Goal: Task Accomplishment & Management: Complete application form

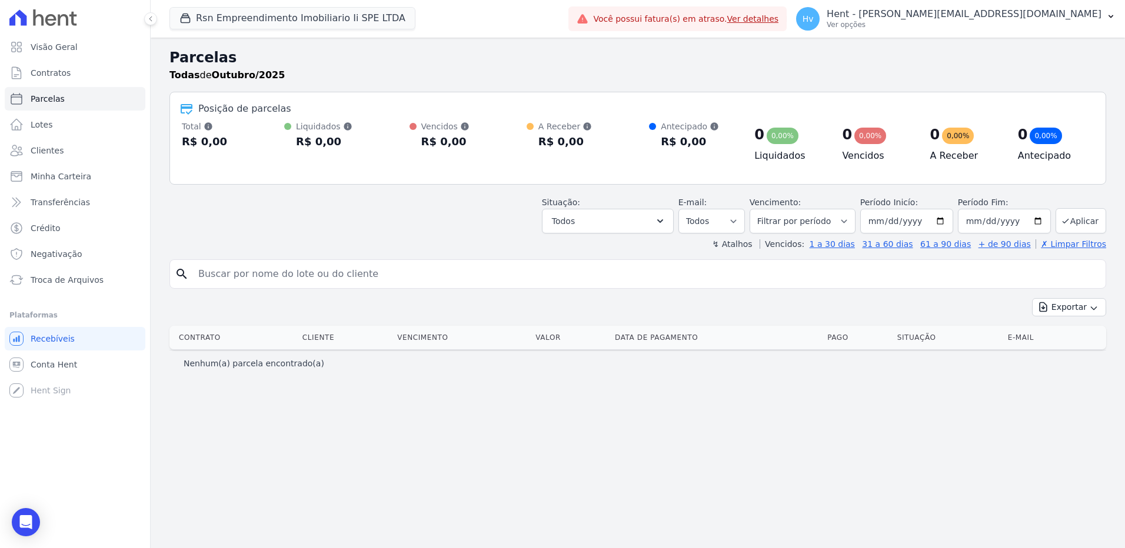
select select
click at [61, 342] on span "Recebíveis" at bounding box center [53, 339] width 44 height 12
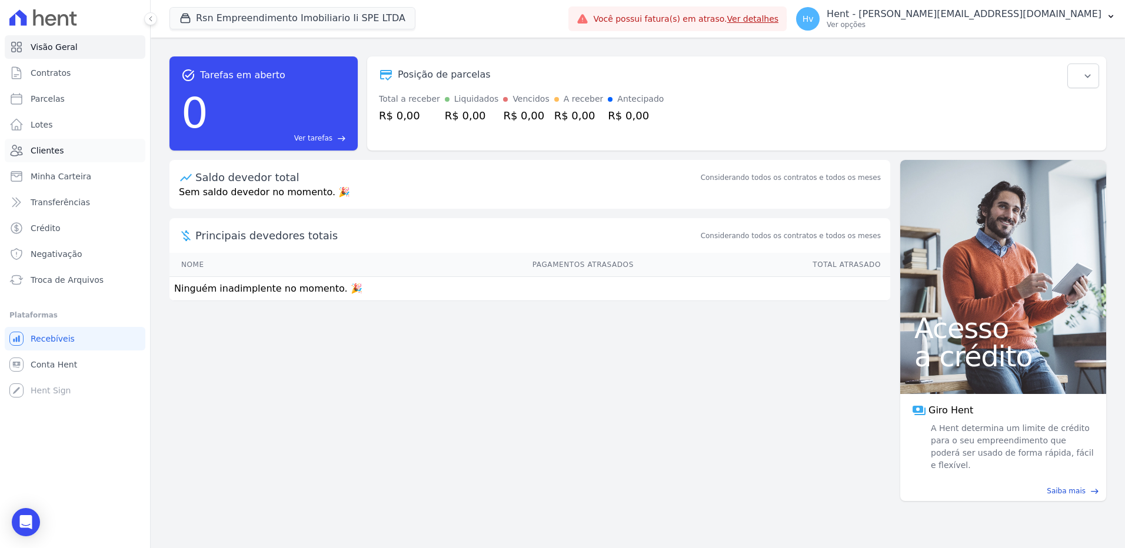
click at [51, 153] on span "Clientes" at bounding box center [47, 151] width 33 height 12
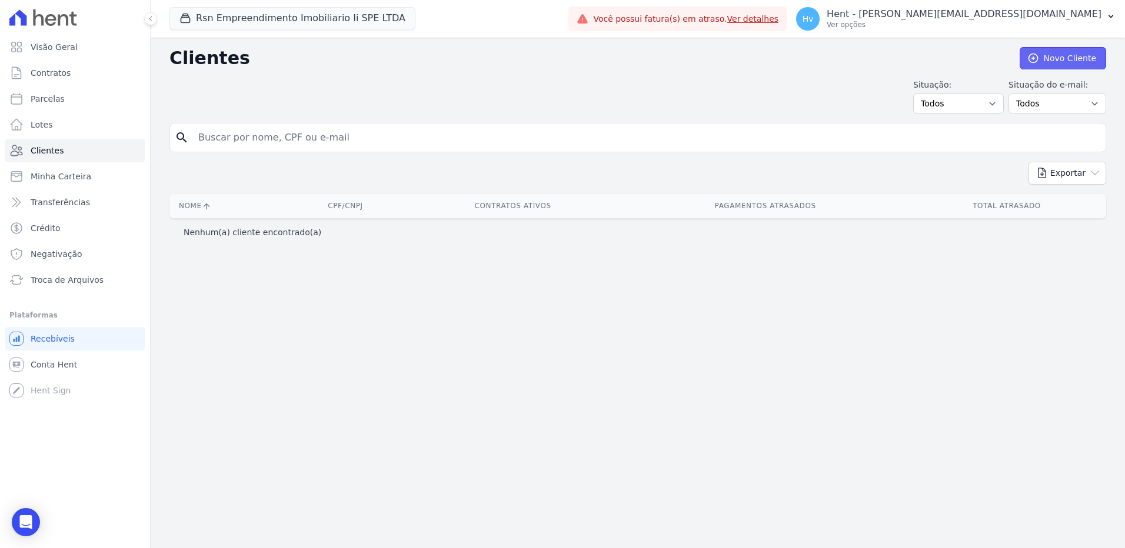
click at [1057, 55] on link "Novo Cliente" at bounding box center [1063, 58] width 86 height 22
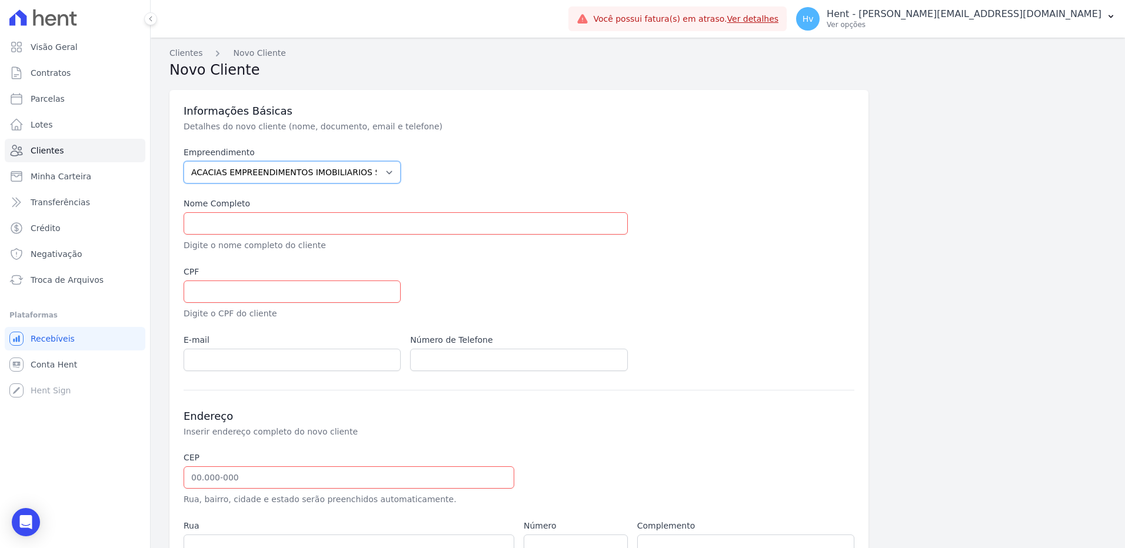
click at [285, 172] on select "ACACIAS EMPREENDIMENTOS IMOBILIARIOS SPE LTDA Acaiá Residencial ACQUA 8 PELOTAS…" at bounding box center [292, 172] width 217 height 22
select select "0f4a268f-6102-4273-a44d-2b63cf97ed53"
click at [184, 161] on select "ACACIAS EMPREENDIMENTOS IMOBILIARIOS SPE LTDA Acaiá Residencial ACQUA 8 PELOTAS…" at bounding box center [292, 172] width 217 height 22
drag, startPoint x: 286, startPoint y: 222, endPoint x: 316, endPoint y: 217, distance: 30.5
click at [286, 222] on input "text" at bounding box center [406, 223] width 444 height 22
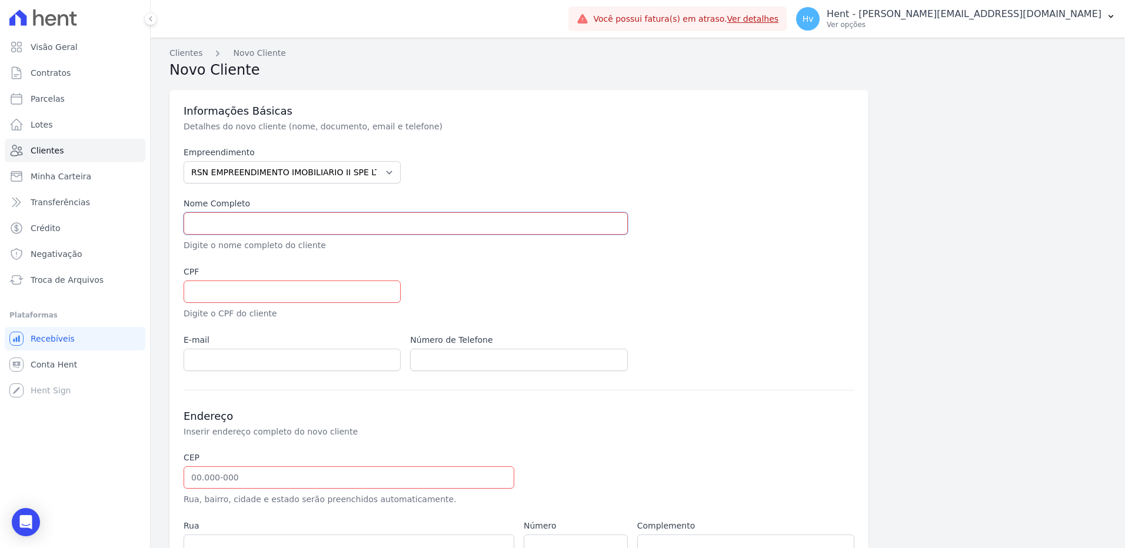
paste input "TAIS VIEIRA DUARTE"
type input "TAIS VIEIRA DUARTE - Teste"
click at [395, 282] on input "text" at bounding box center [292, 292] width 217 height 22
paste input "37256908806"
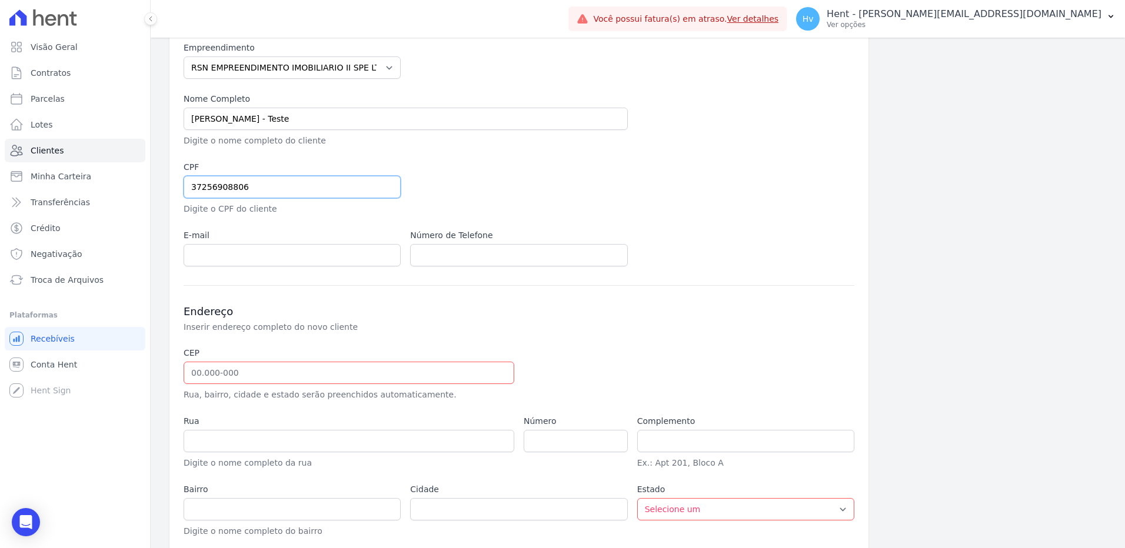
scroll to position [118, 0]
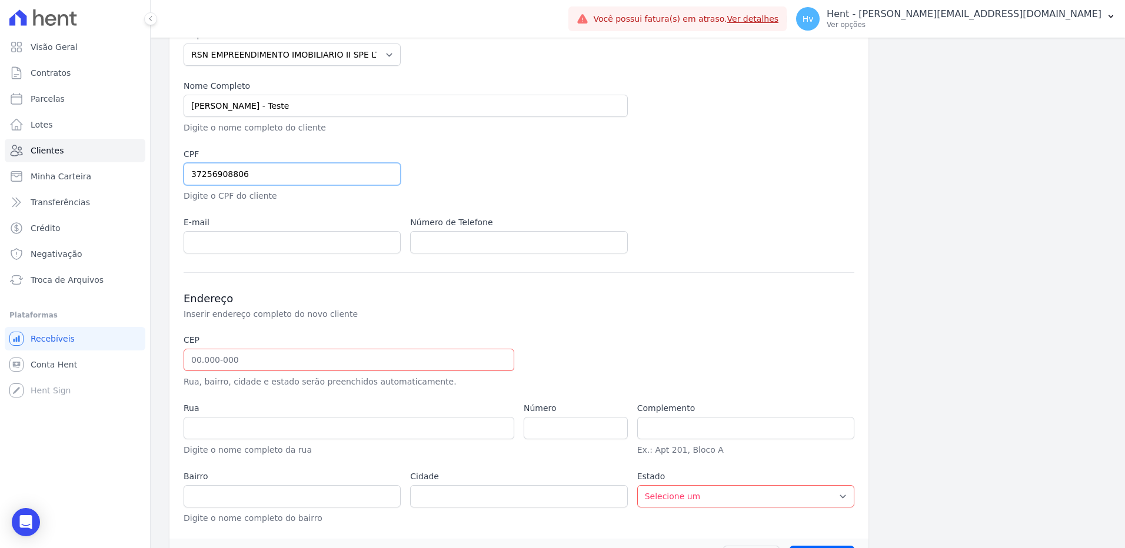
type input "37256908806"
click at [454, 362] on input "text" at bounding box center [349, 360] width 331 height 22
click at [246, 428] on input "text" at bounding box center [349, 428] width 331 height 22
click at [268, 360] on input "text" at bounding box center [349, 360] width 331 height 22
paste input "06.150-350"
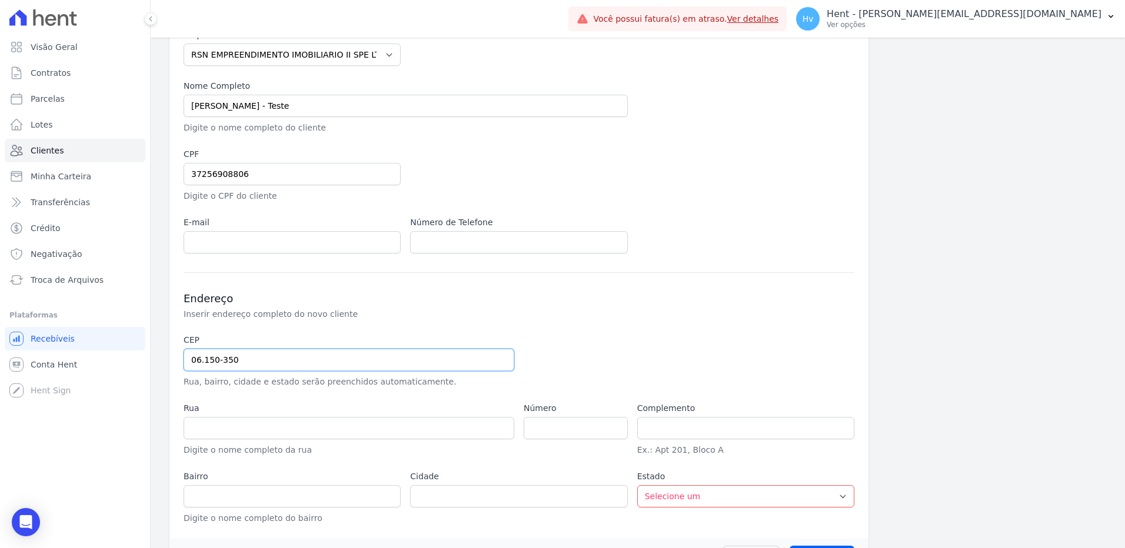
type input "06.150-350"
type input "Estrada das Rosas"
type input "Santa Maria"
type input "Osasco"
select select "SP"
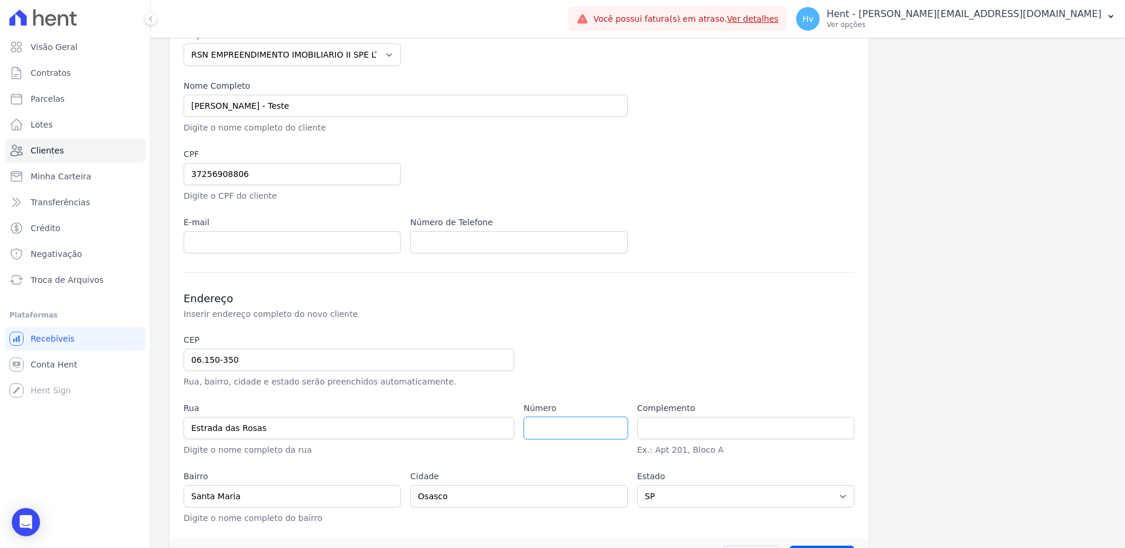
scroll to position [154, 0]
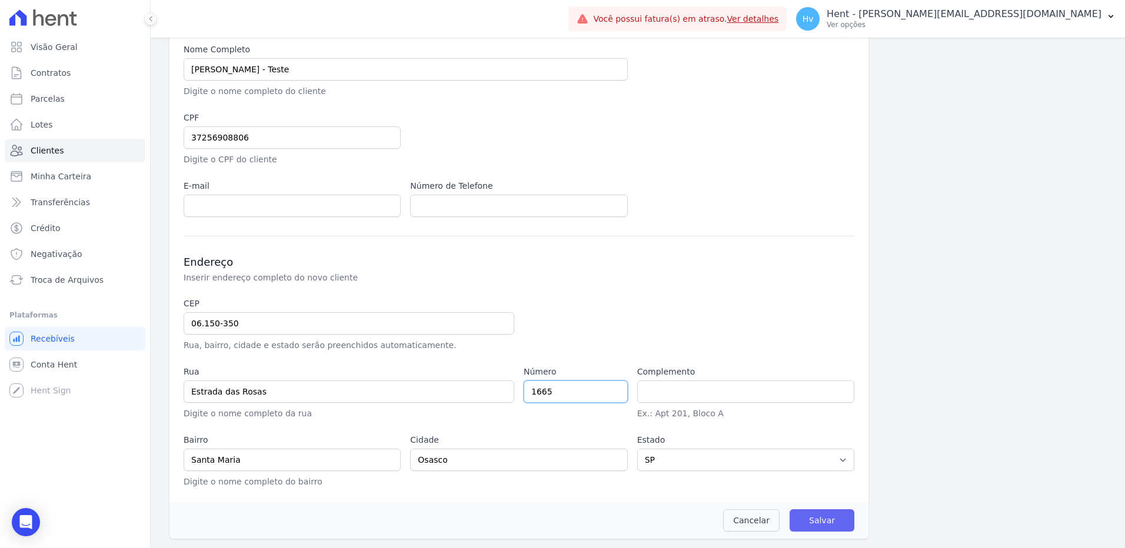
type input "1665"
click at [798, 521] on input "Salvar" at bounding box center [822, 521] width 65 height 22
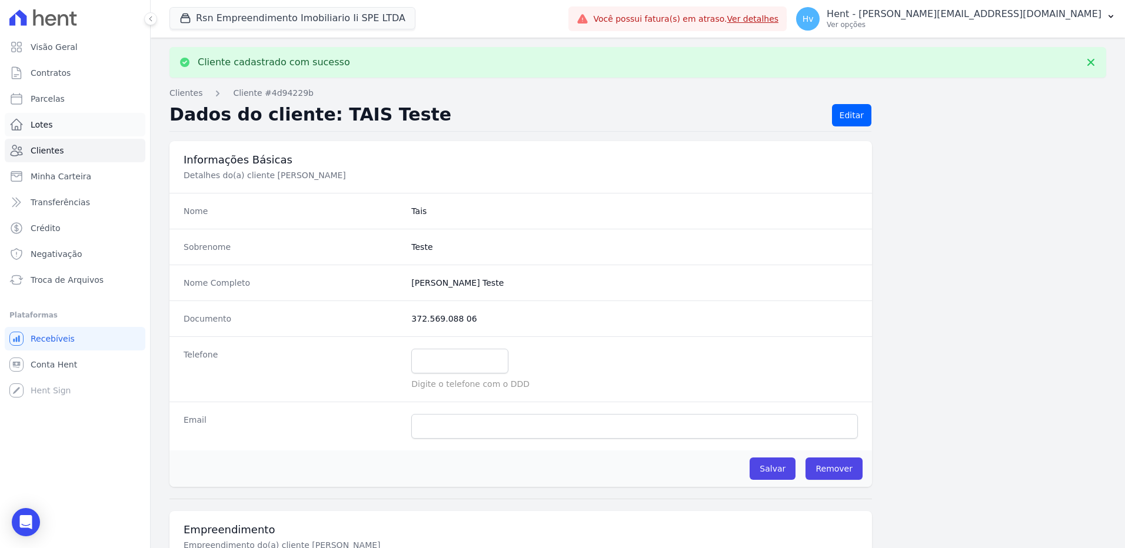
click at [49, 124] on span "Lotes" at bounding box center [42, 125] width 22 height 12
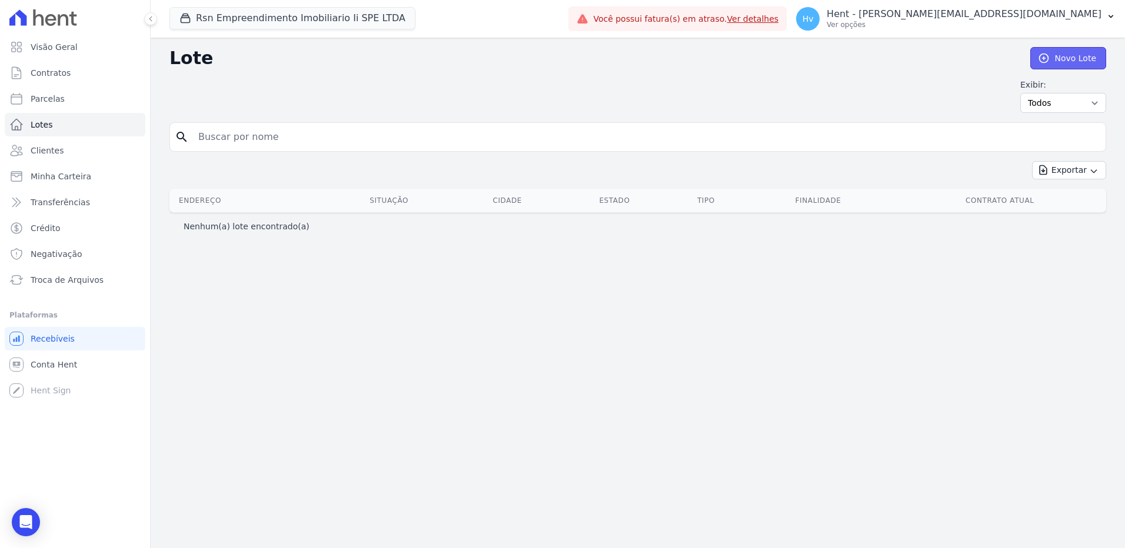
click at [1065, 59] on link "Novo Lote" at bounding box center [1068, 58] width 76 height 22
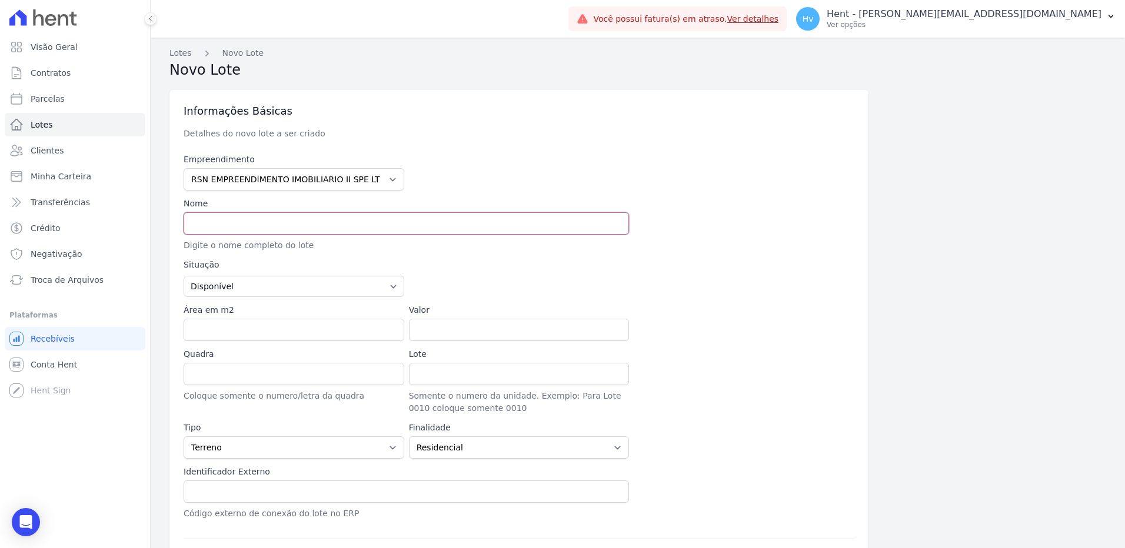
click at [302, 221] on input "text" at bounding box center [406, 223] width 445 height 22
click at [378, 224] on input "text" at bounding box center [406, 223] width 445 height 22
paste input "TAIS VIEIRA DUARTE"
type input "TAIS VIEIRA DUARTE - Teste"
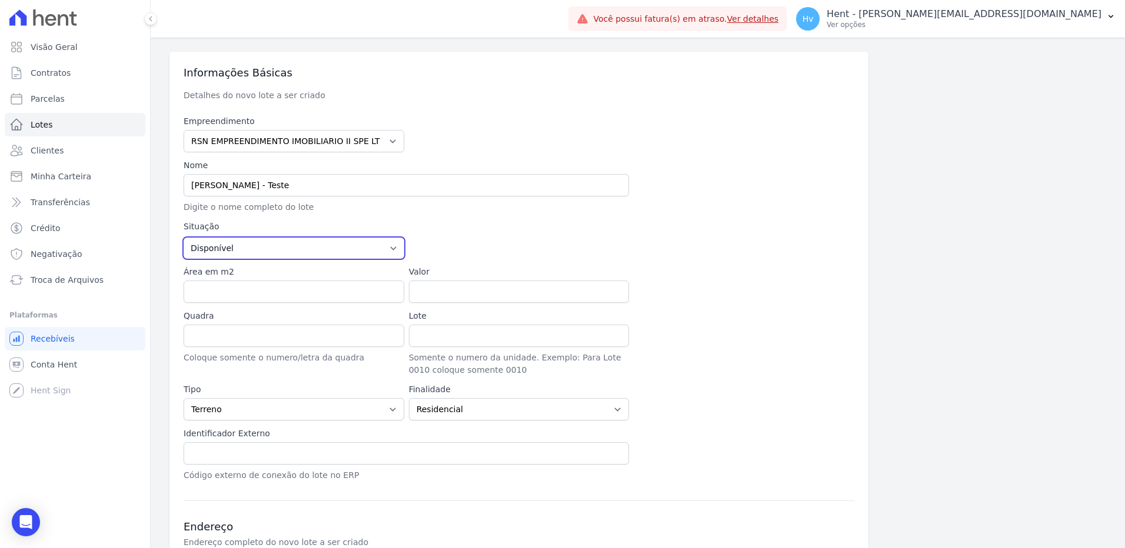
scroll to position [59, 0]
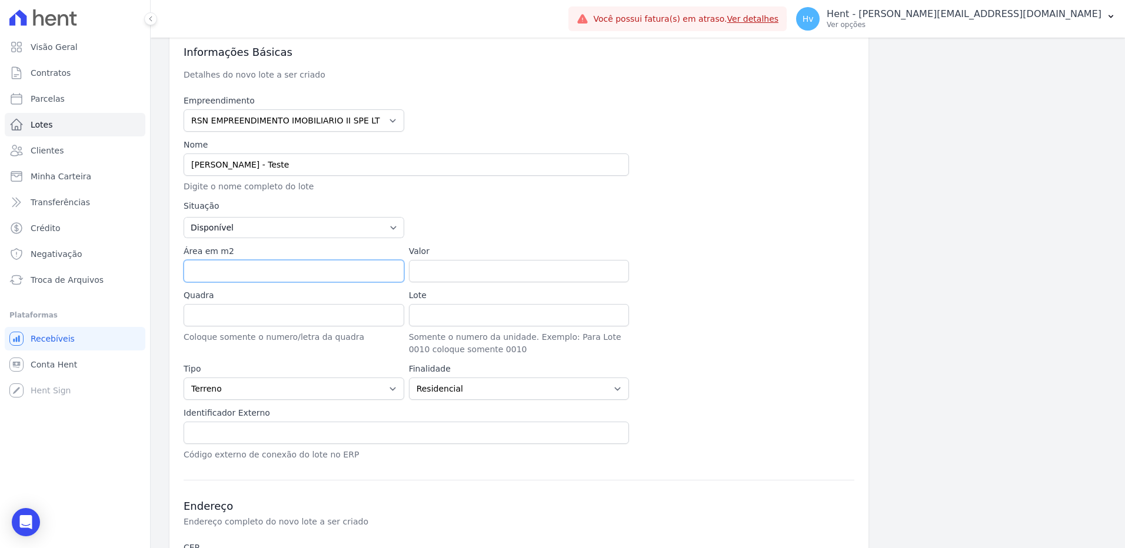
click at [281, 270] on input "Área em m2" at bounding box center [294, 271] width 221 height 22
type input "100"
type input "10.00"
type input "A"
type input "1"
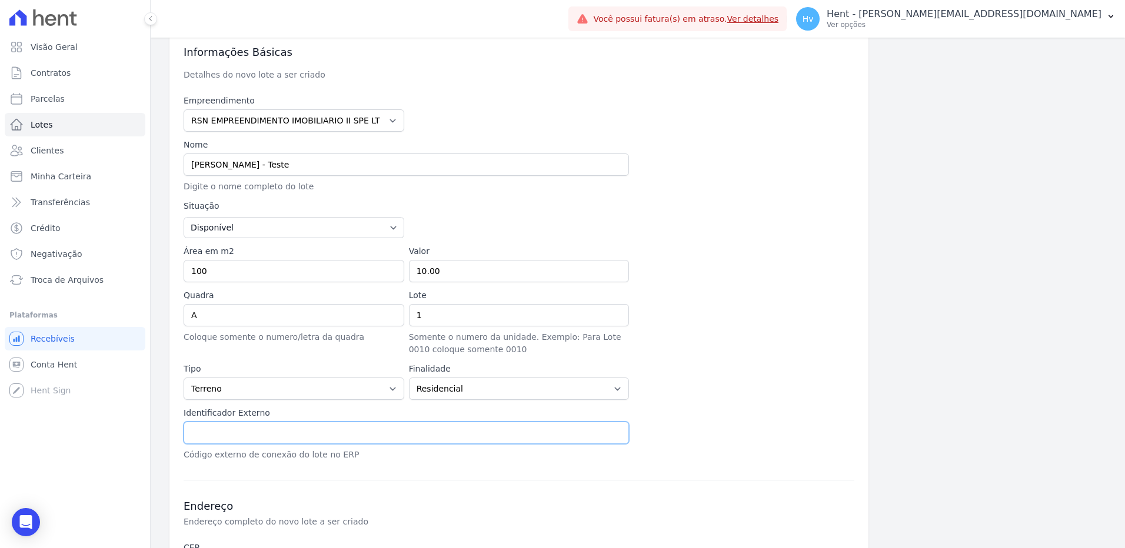
click at [239, 433] on input "text" at bounding box center [406, 433] width 445 height 22
type input "123"
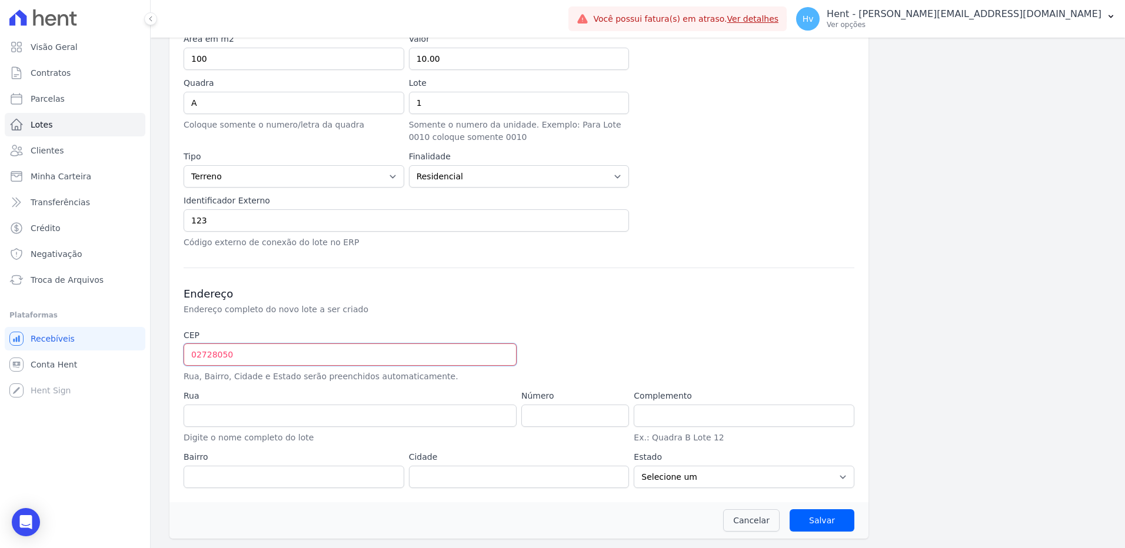
click at [384, 359] on input "02728050" at bounding box center [350, 355] width 333 height 22
paste input "6.150-3"
type input "06.150-350"
type input "Estrada das Rosas"
type input "Santa Maria"
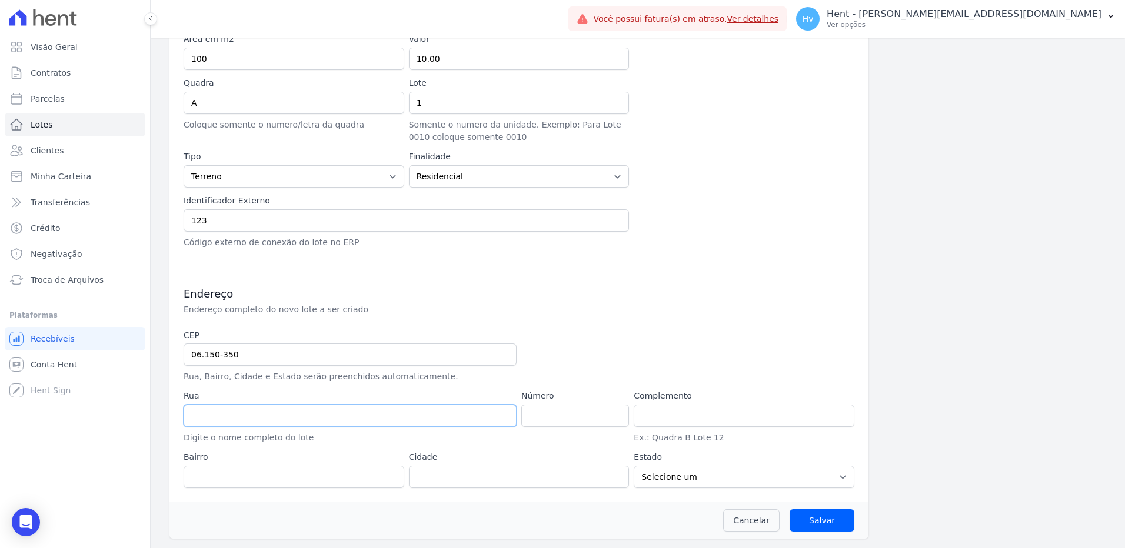
type input "Osasco"
select select "SP"
click at [591, 408] on input "number" at bounding box center [575, 416] width 108 height 22
type input "1665"
drag, startPoint x: 816, startPoint y: 521, endPoint x: 825, endPoint y: 495, distance: 27.4
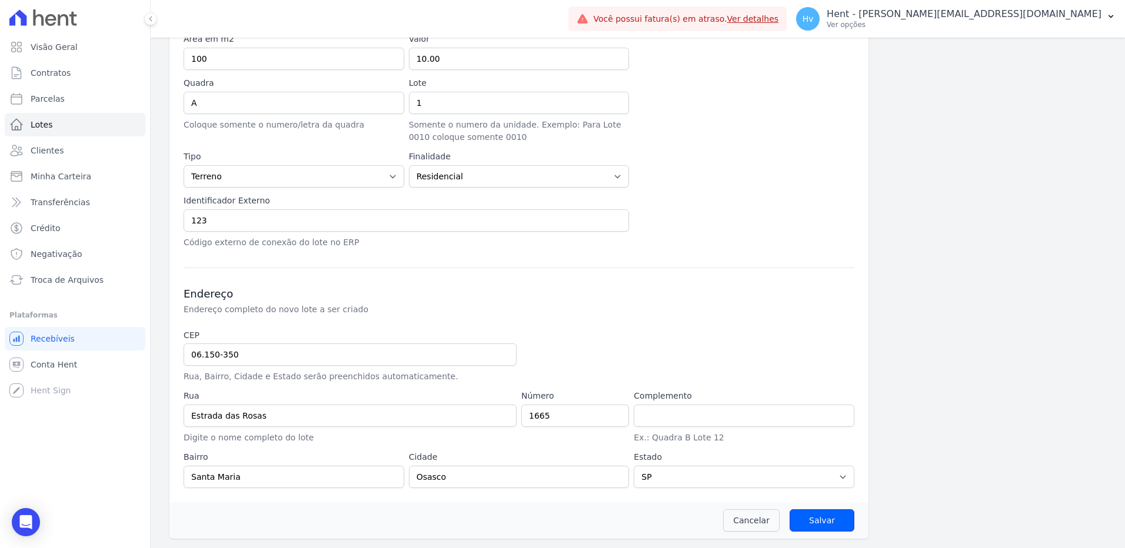
click at [817, 521] on input "Salvar" at bounding box center [822, 521] width 65 height 22
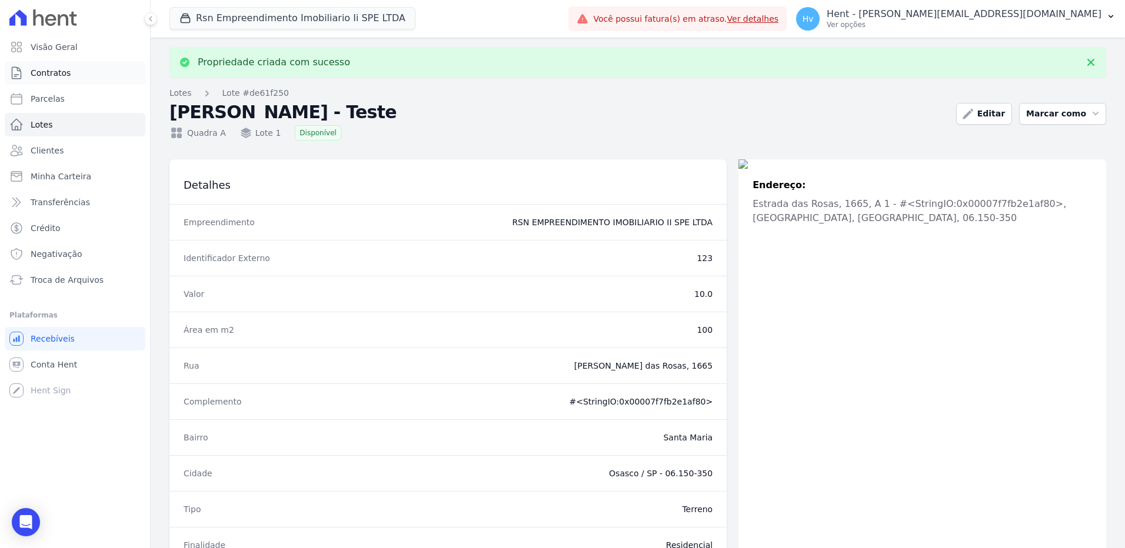
click at [50, 69] on span "Contratos" at bounding box center [51, 73] width 40 height 12
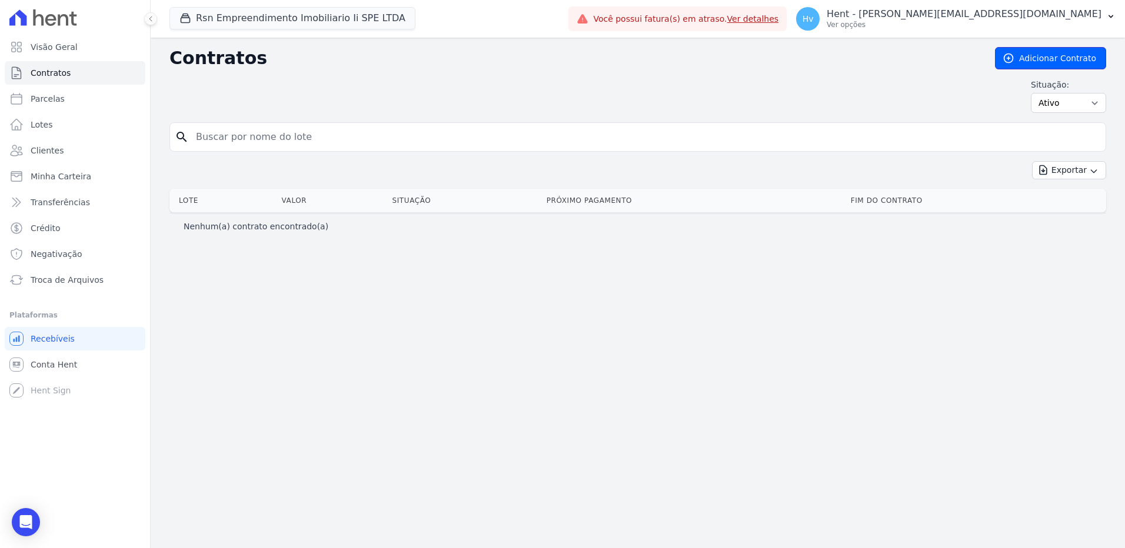
click at [1031, 64] on link "Adicionar Contrato" at bounding box center [1050, 58] width 111 height 22
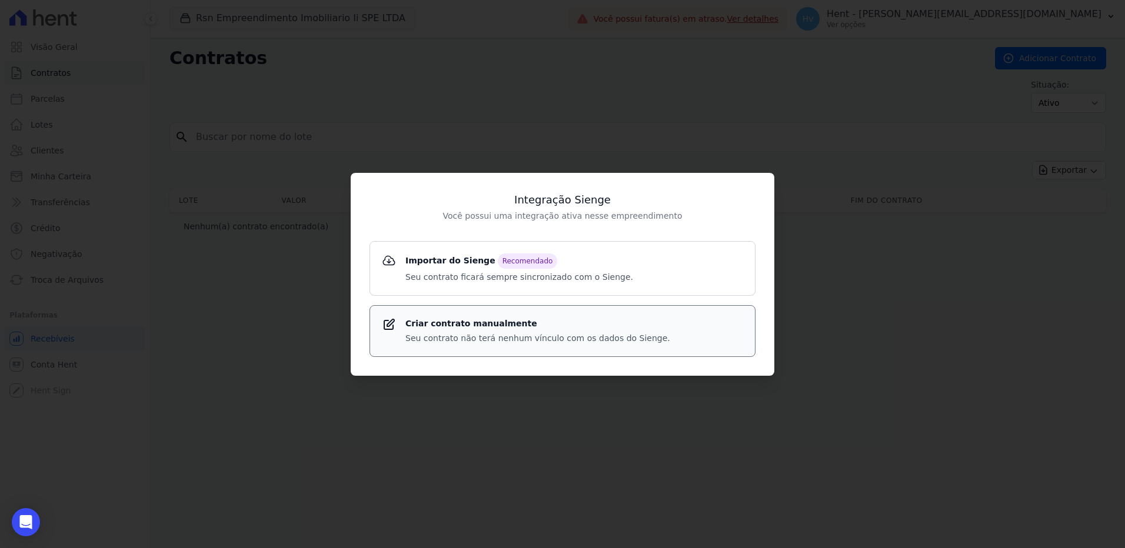
click at [503, 337] on p "Seu contrato não terá nenhum vínculo com os dados do Sienge." at bounding box center [537, 338] width 265 height 12
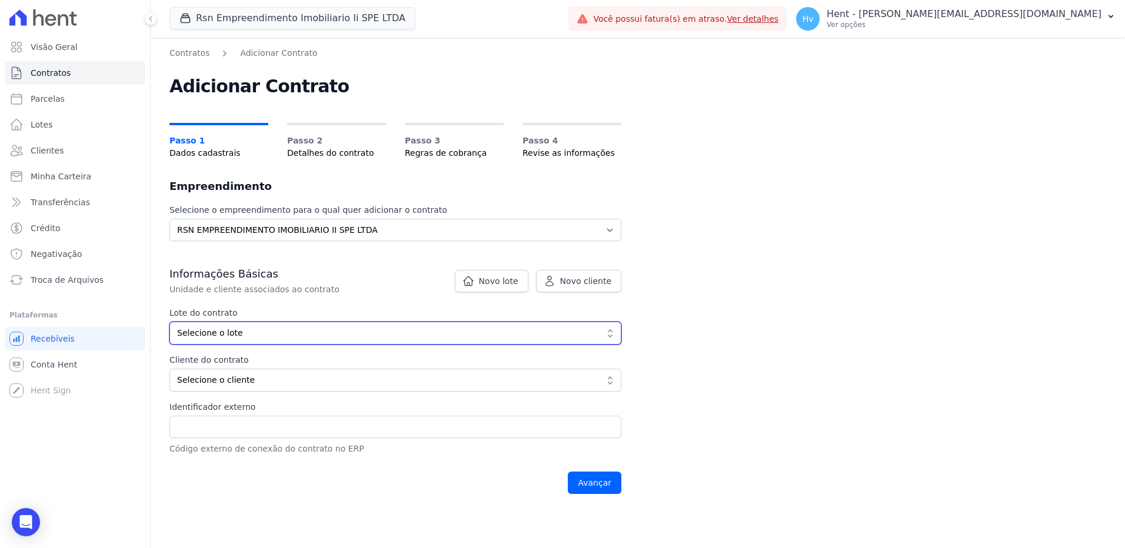
click at [255, 335] on span "Selecione o lote" at bounding box center [387, 333] width 420 height 12
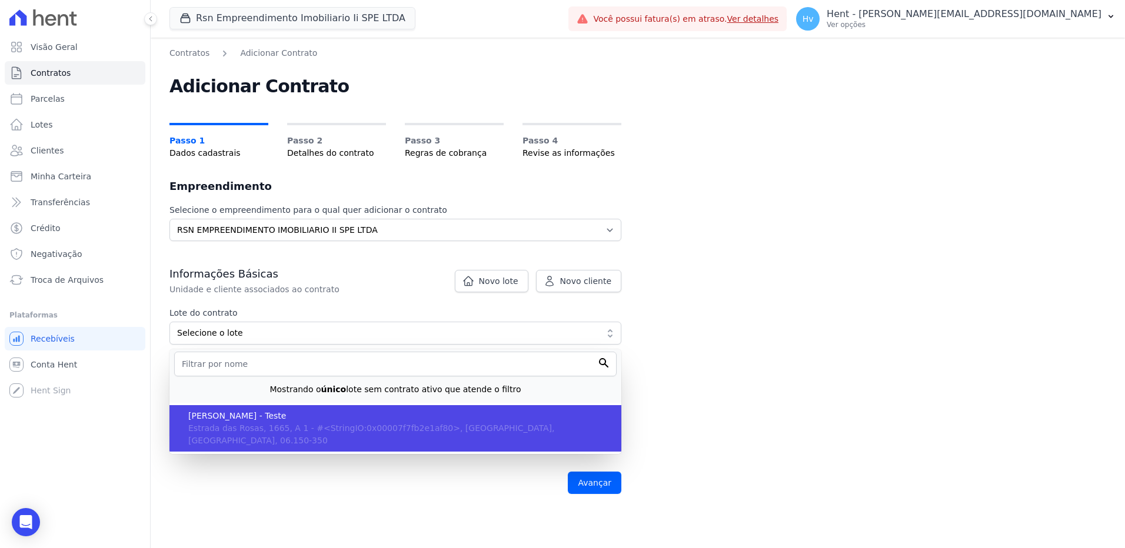
click at [247, 415] on span "TAIS VIEIRA DUARTE - Teste" at bounding box center [400, 416] width 424 height 12
type input "de61f250-1d89-445b-a157-a02c397da13d"
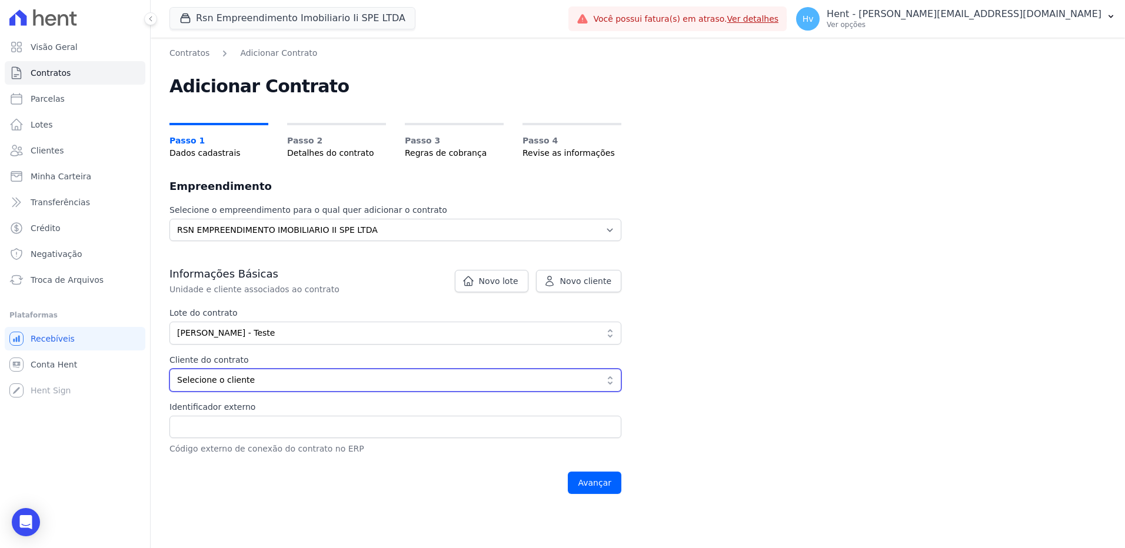
click at [359, 374] on span "Selecione o cliente" at bounding box center [387, 380] width 420 height 12
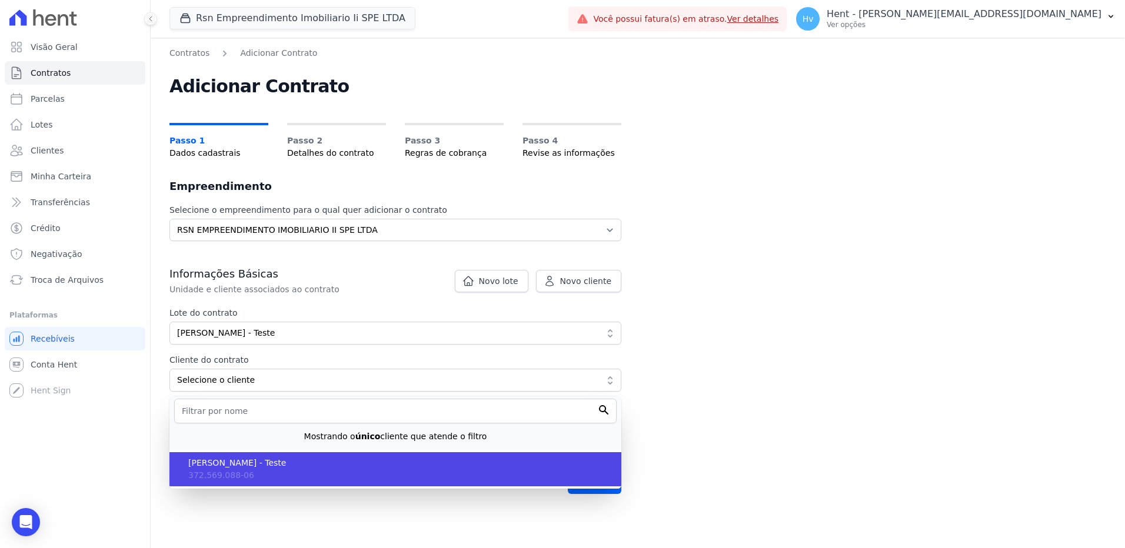
click at [249, 464] on span "TAIS VIEIRA DUARTE - Teste" at bounding box center [400, 463] width 424 height 12
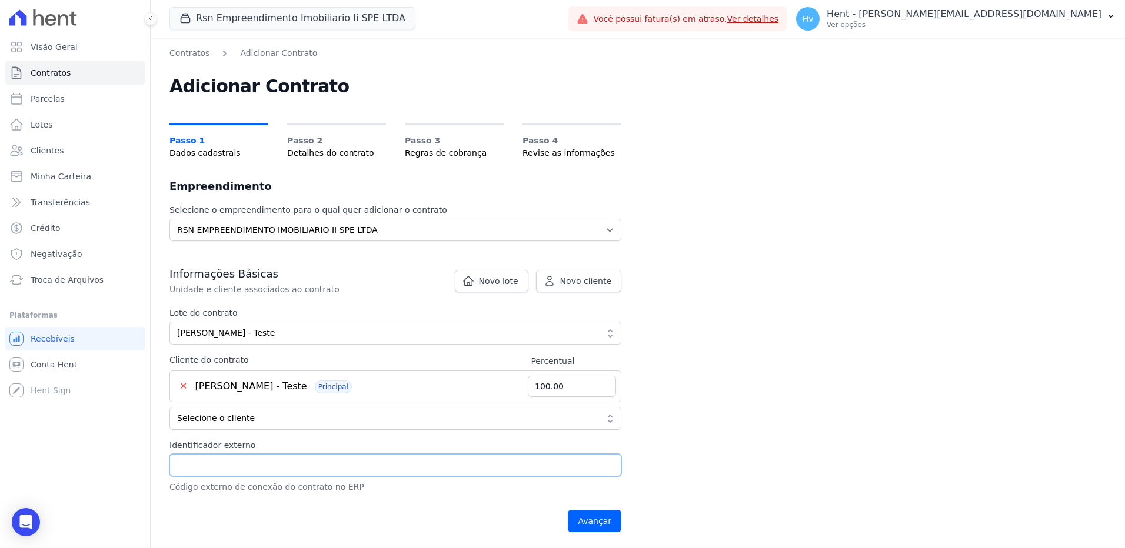
drag, startPoint x: 261, startPoint y: 460, endPoint x: 616, endPoint y: 454, distance: 354.8
click at [261, 460] on input "Identificador externo" at bounding box center [395, 465] width 452 height 22
type input "123"
click at [598, 523] on input "Avançar" at bounding box center [595, 521] width 54 height 22
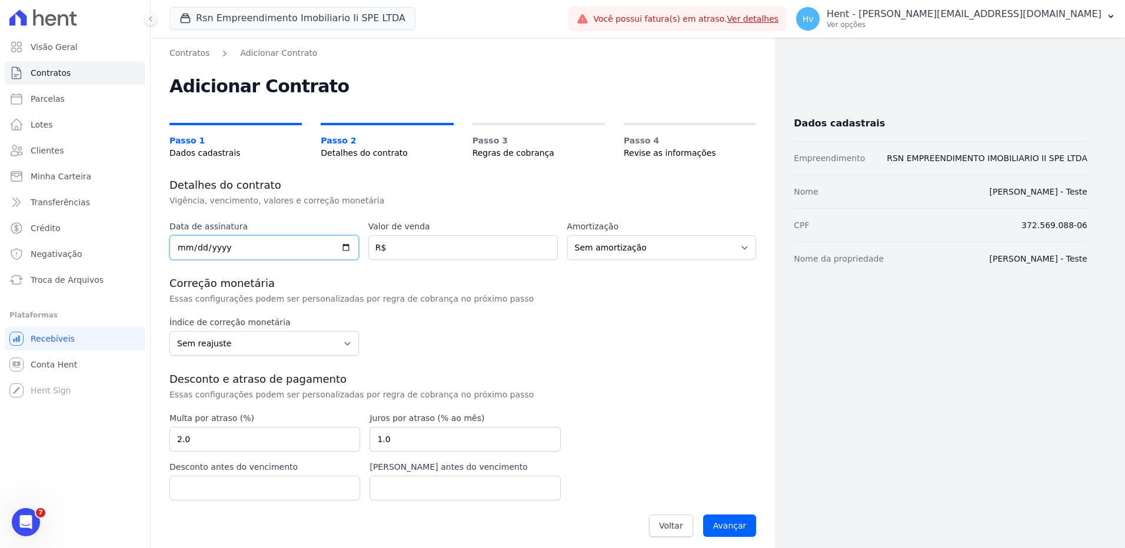
click at [231, 248] on input "date" at bounding box center [263, 247] width 189 height 25
type input "[DATE]"
type input "10.00"
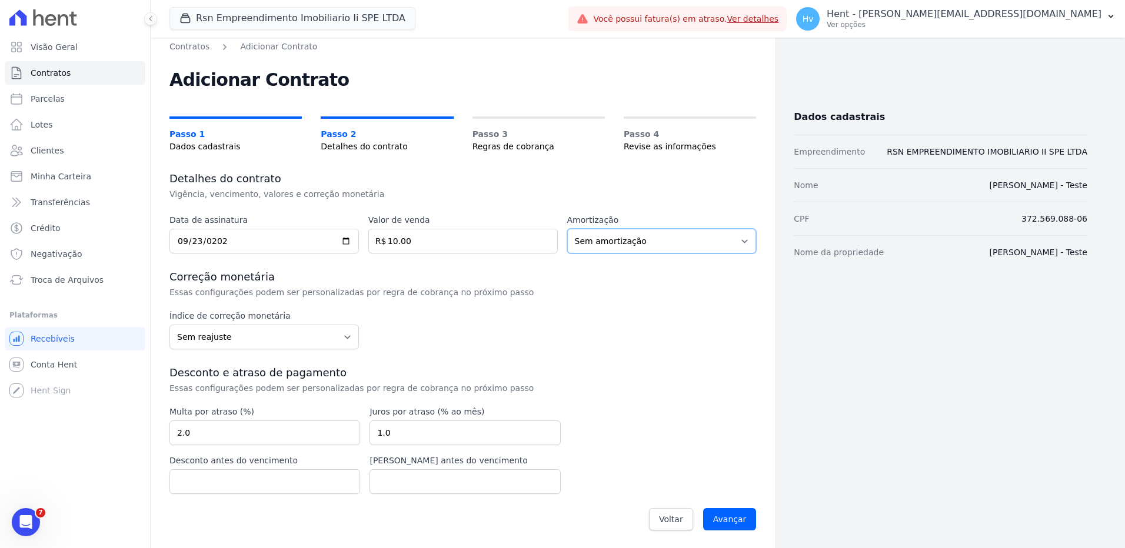
scroll to position [8, 0]
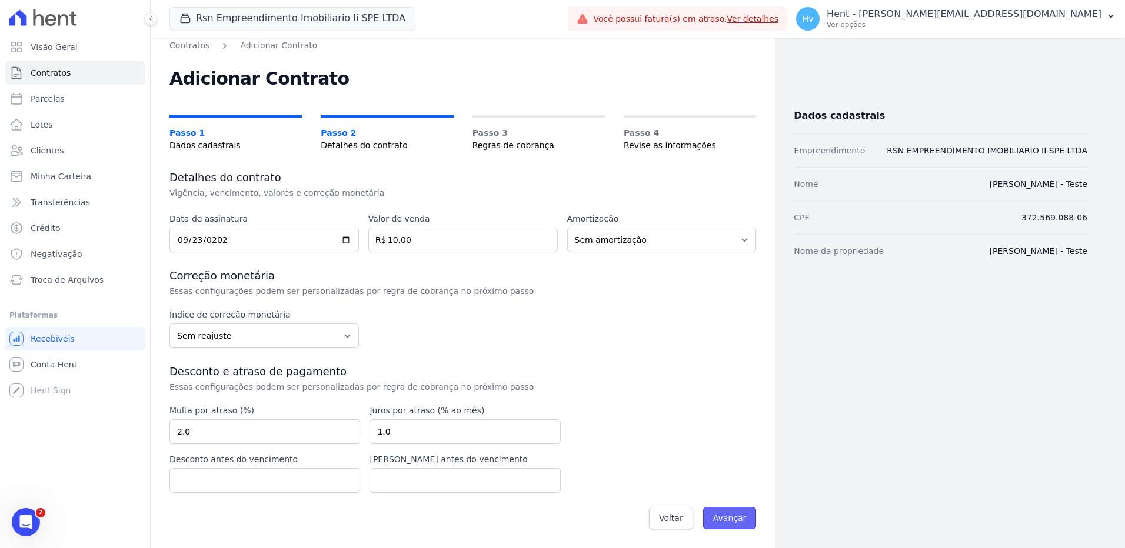
click at [729, 519] on input "Avançar" at bounding box center [730, 518] width 54 height 22
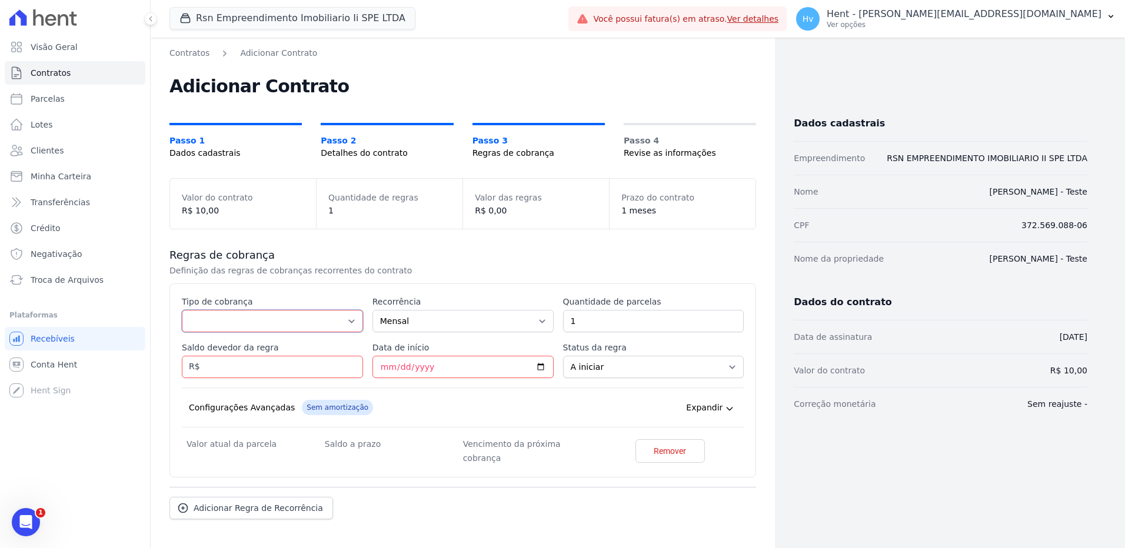
click at [269, 327] on select "Parcela Normal Entrada Sinal Intercalada Chaves Pré-chaves Pós-chaves Impostos …" at bounding box center [272, 321] width 181 height 22
select select "standard"
click at [182, 310] on select "Parcela Normal Entrada Sinal Intercalada Chaves Pré-chaves Pós-chaves Impostos …" at bounding box center [272, 321] width 181 height 22
click at [292, 372] on input "Saldo devedor da regra" at bounding box center [272, 367] width 181 height 22
type input "10.00"
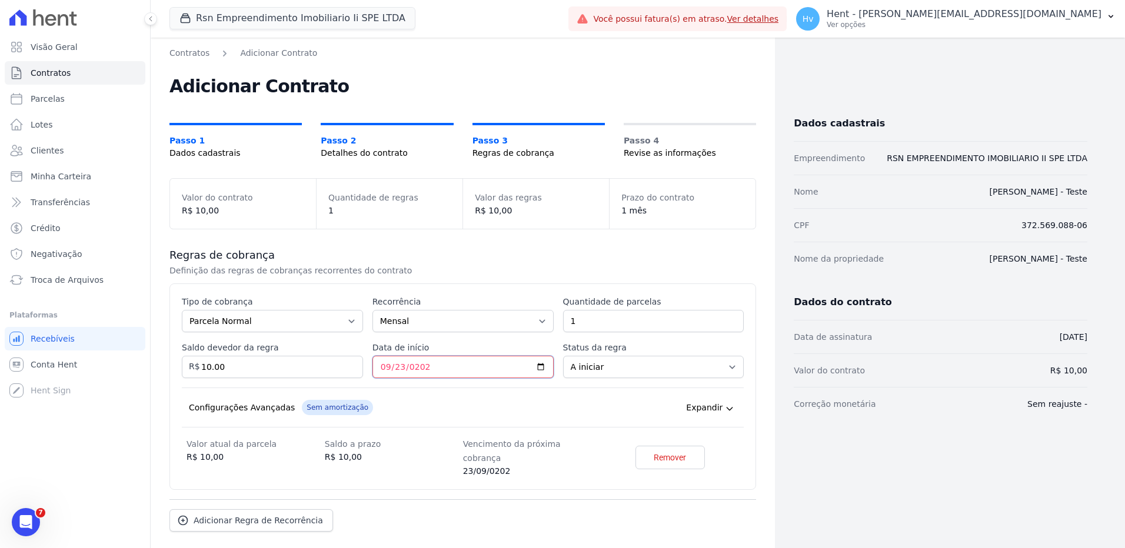
type input "2025-09-23"
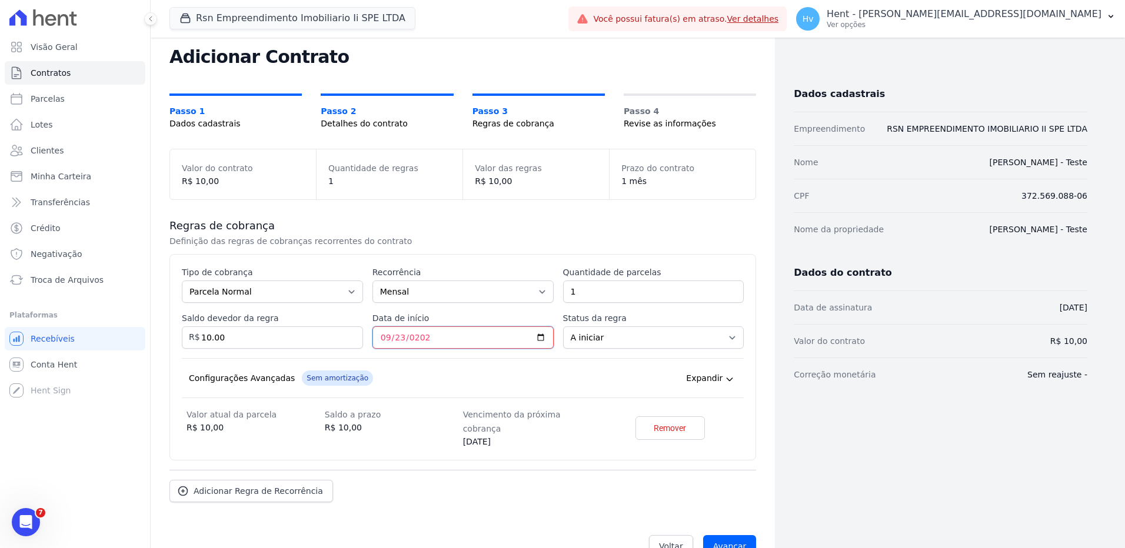
scroll to position [44, 0]
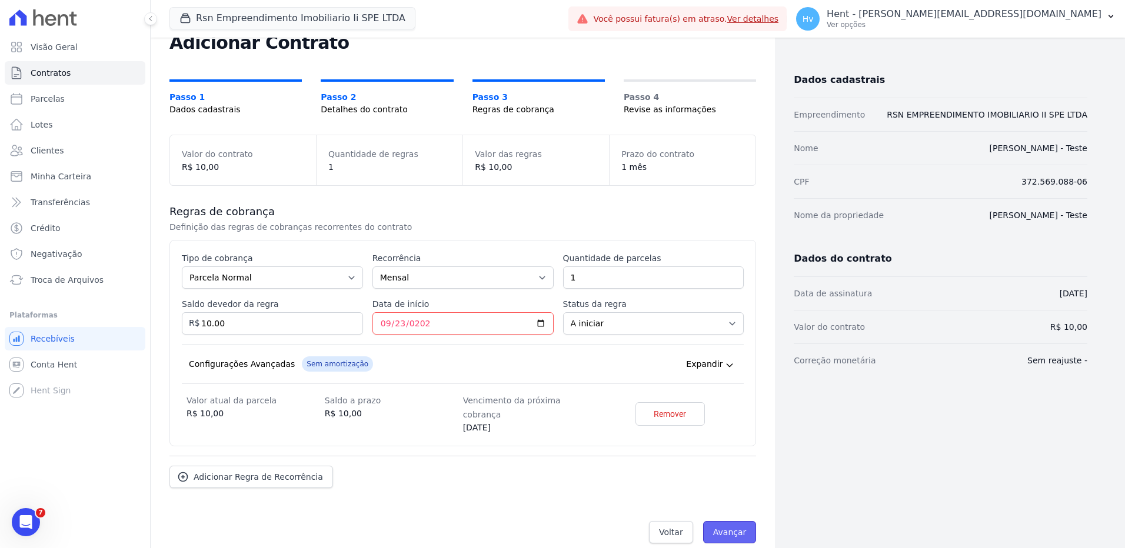
click at [728, 521] on input "Avançar" at bounding box center [730, 532] width 54 height 22
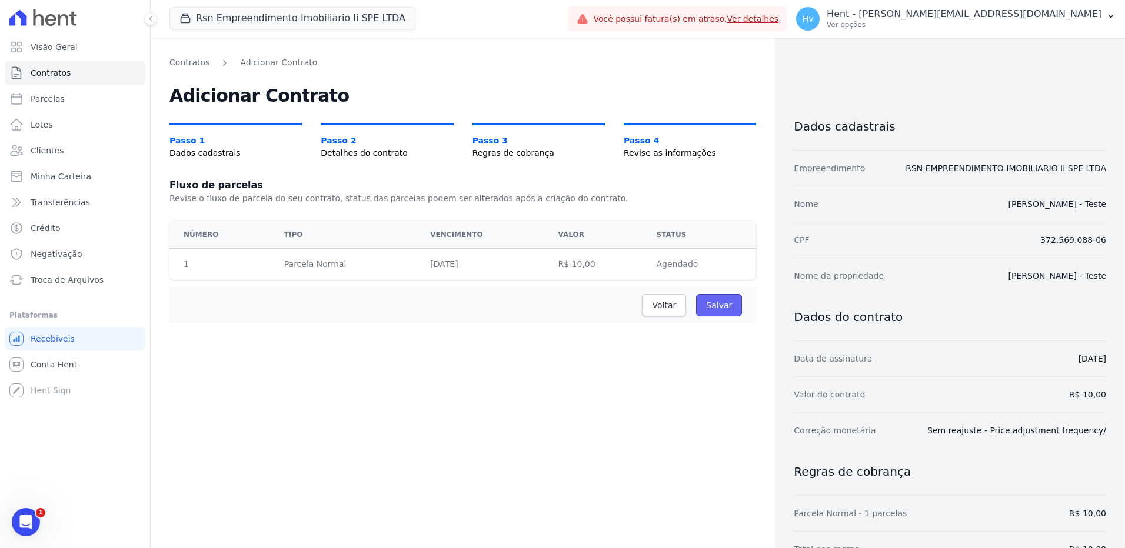
click at [732, 307] on input "Salvar" at bounding box center [719, 305] width 46 height 22
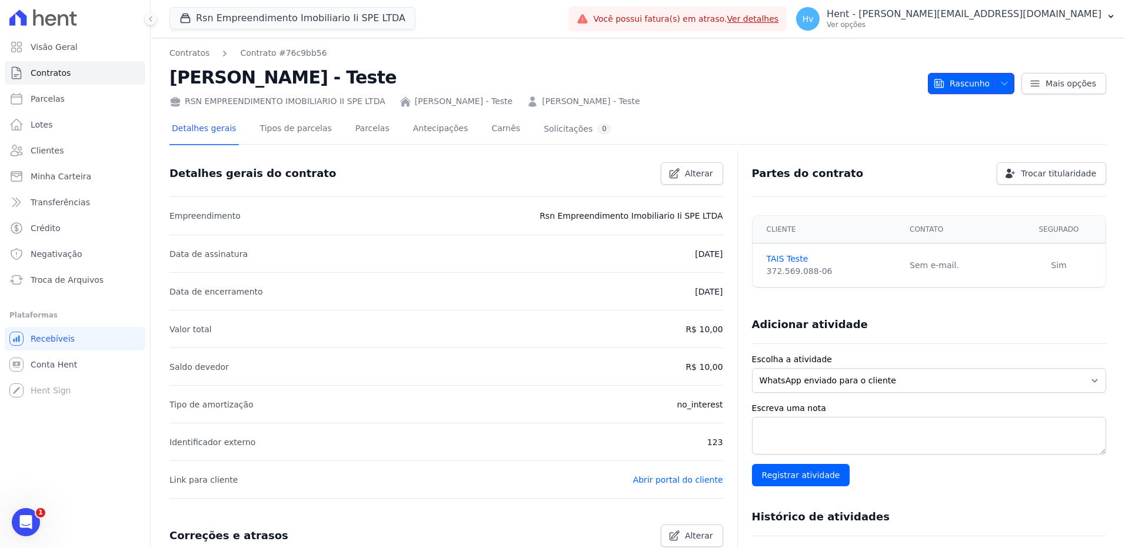
click at [1000, 84] on icon "button" at bounding box center [1004, 83] width 9 height 9
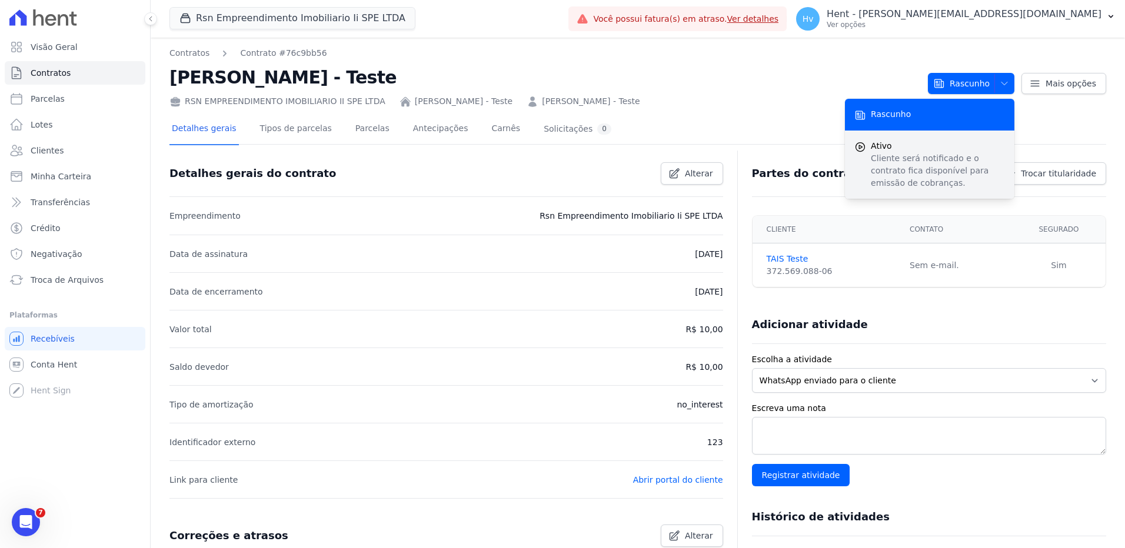
click at [907, 151] on span "Ativo" at bounding box center [938, 146] width 134 height 12
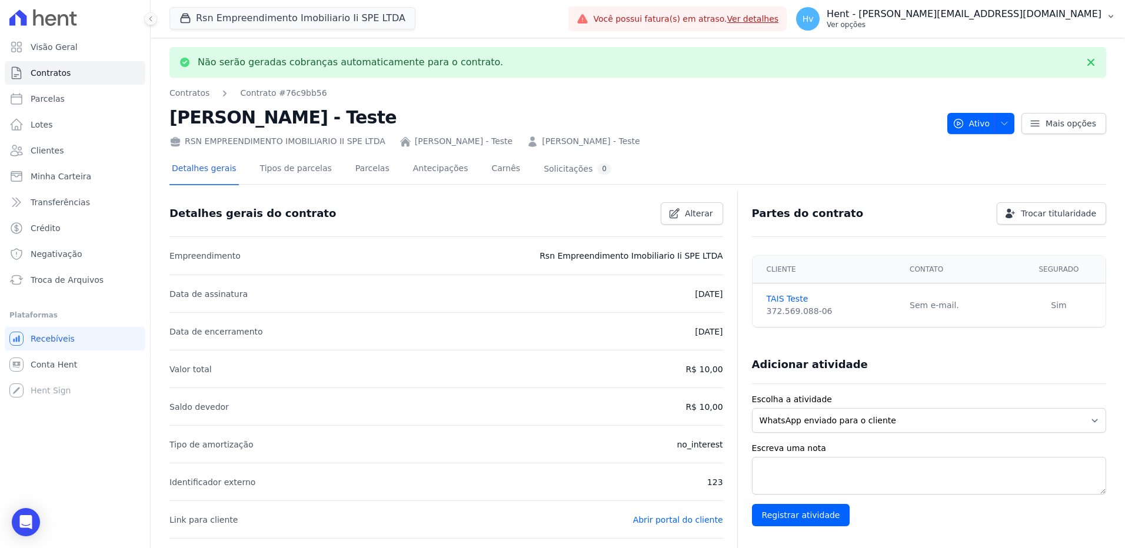
click at [987, 14] on p "Hent - [PERSON_NAME][EMAIL_ADDRESS][DOMAIN_NAME]" at bounding box center [964, 14] width 275 height 12
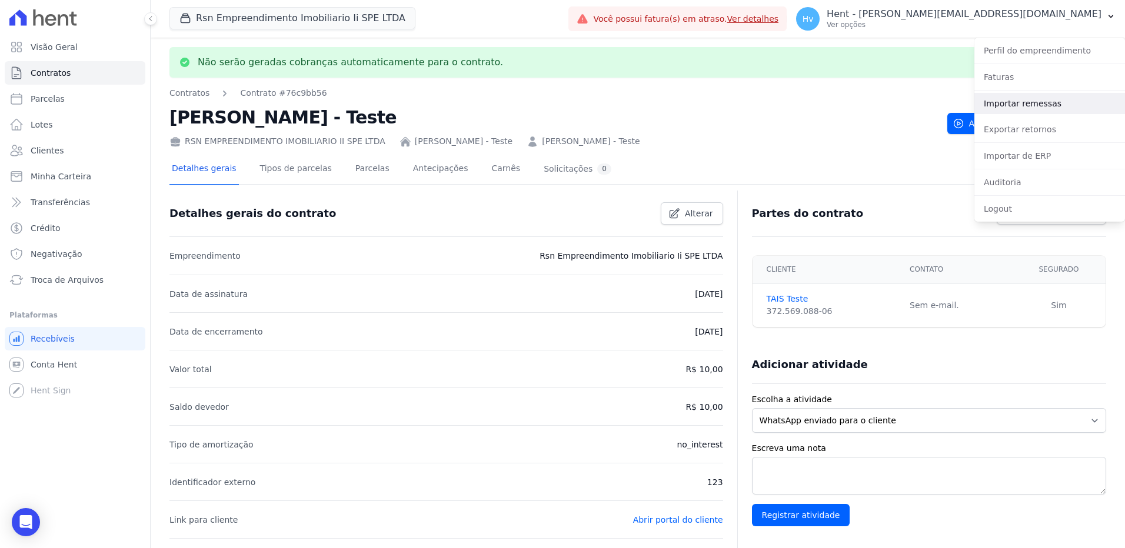
click at [1026, 108] on link "Importar remessas" at bounding box center [1049, 103] width 151 height 21
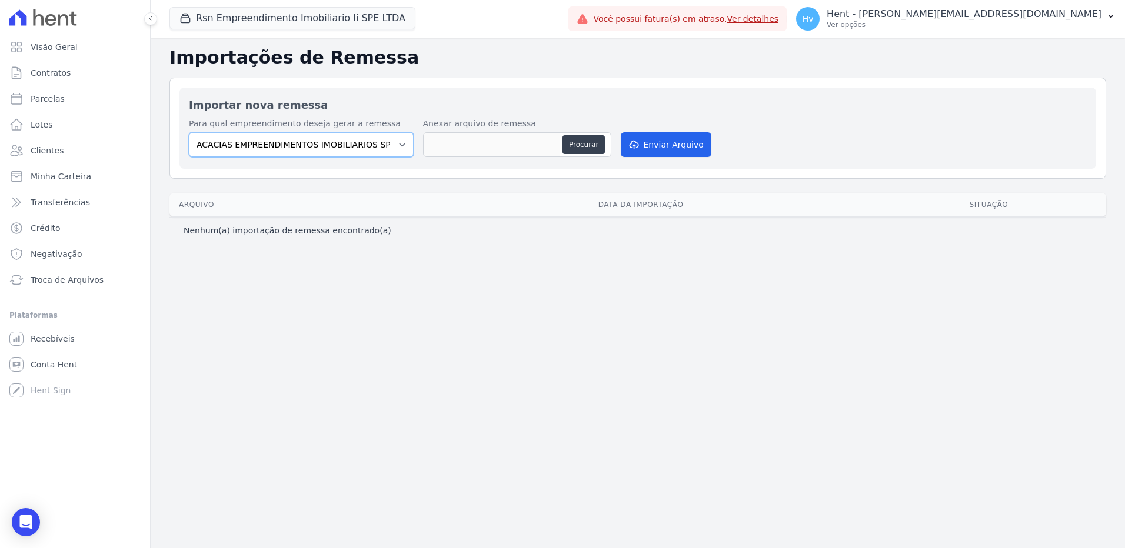
click at [348, 143] on select "ACACIAS EMPREENDIMENTOS IMOBILIARIOS SPE LTDA Acaiá Residencial ACQUA 8 PELOTAS…" at bounding box center [301, 144] width 225 height 25
select select "0f4a268f-6102-4273-a44d-2b63cf97ed53"
click at [189, 132] on select "ACACIAS EMPREENDIMENTOS IMOBILIARIOS SPE LTDA Acaiá Residencial ACQUA 8 PELOTAS…" at bounding box center [301, 144] width 225 height 25
click at [588, 148] on button "Procurar" at bounding box center [583, 144] width 42 height 19
type input "Remessa (1).txt"
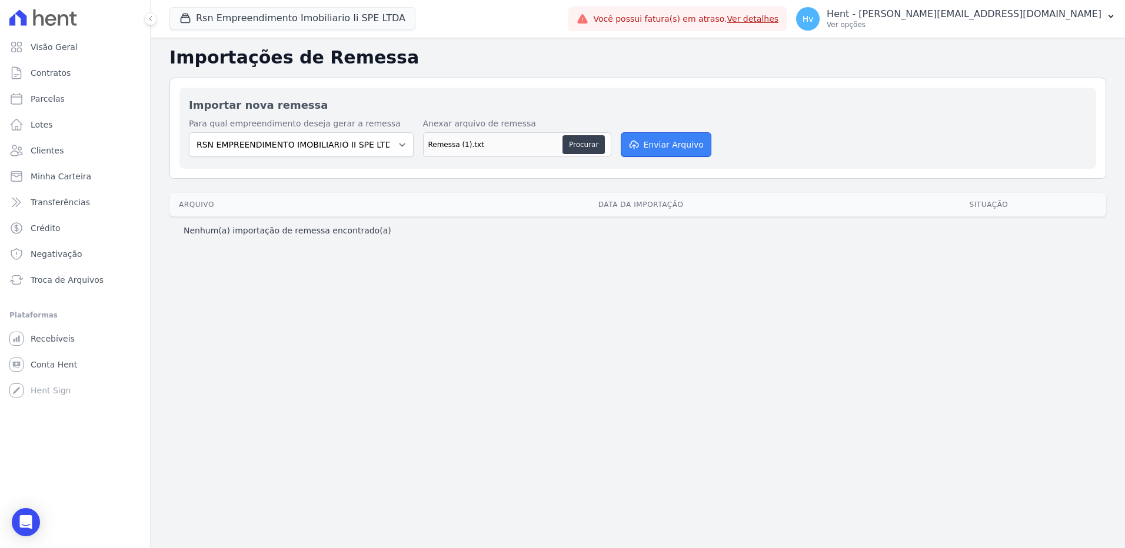
click at [635, 141] on icon "submit" at bounding box center [633, 144] width 12 height 9
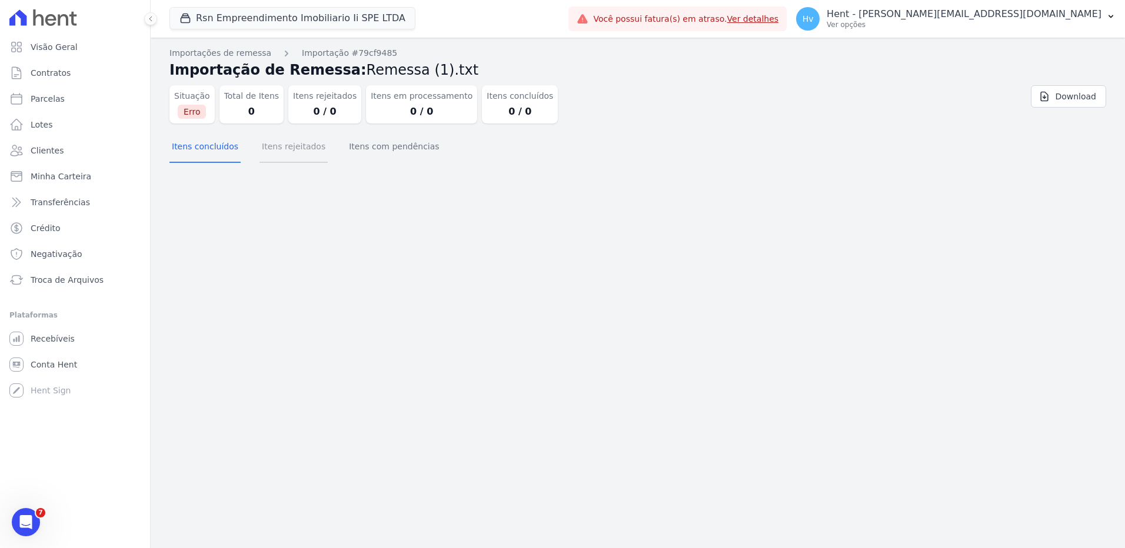
click at [288, 151] on button "Itens rejeitados" at bounding box center [293, 147] width 68 height 31
drag, startPoint x: 641, startPoint y: 348, endPoint x: 431, endPoint y: 198, distance: 258.6
click at [641, 348] on div "Importações de remessa Importação #79cf9485 Importação de Remessa: Remessa (1).…" at bounding box center [638, 293] width 974 height 511
click at [474, 294] on div "Importações de remessa Importação #79cf9485 Importação de Remessa: Remessa (1).…" at bounding box center [638, 293] width 974 height 511
click at [506, 325] on div "Importações de remessa Importação #79cf9485 Importação de Remessa: Remessa (1).…" at bounding box center [638, 293] width 974 height 511
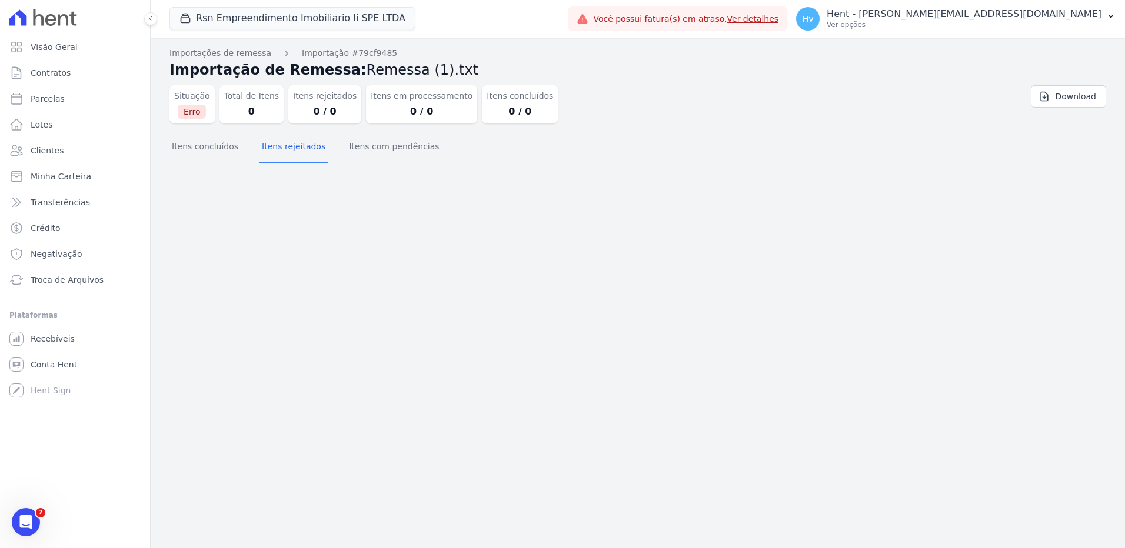
drag, startPoint x: 499, startPoint y: 281, endPoint x: 510, endPoint y: 274, distance: 13.1
click at [499, 281] on div "Importações de remessa Importação #79cf9485 Importação de Remessa: Remessa (1).…" at bounding box center [638, 293] width 974 height 511
click at [51, 339] on span "Recebíveis" at bounding box center [53, 339] width 44 height 12
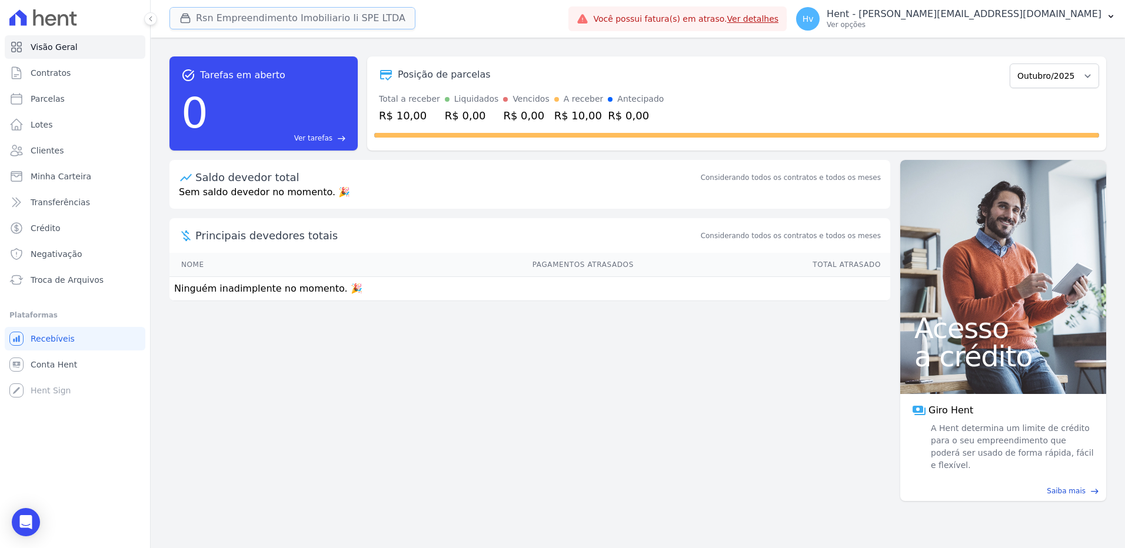
click at [282, 13] on button "Rsn Empreendimento Imobiliario Ii SPE LTDA" at bounding box center [292, 18] width 246 height 22
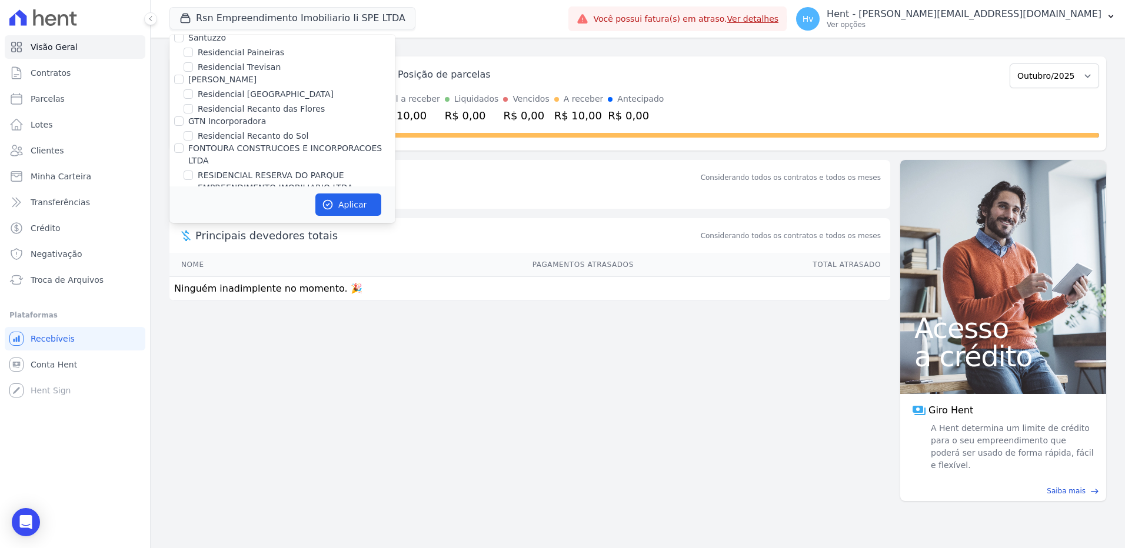
scroll to position [9303, 0]
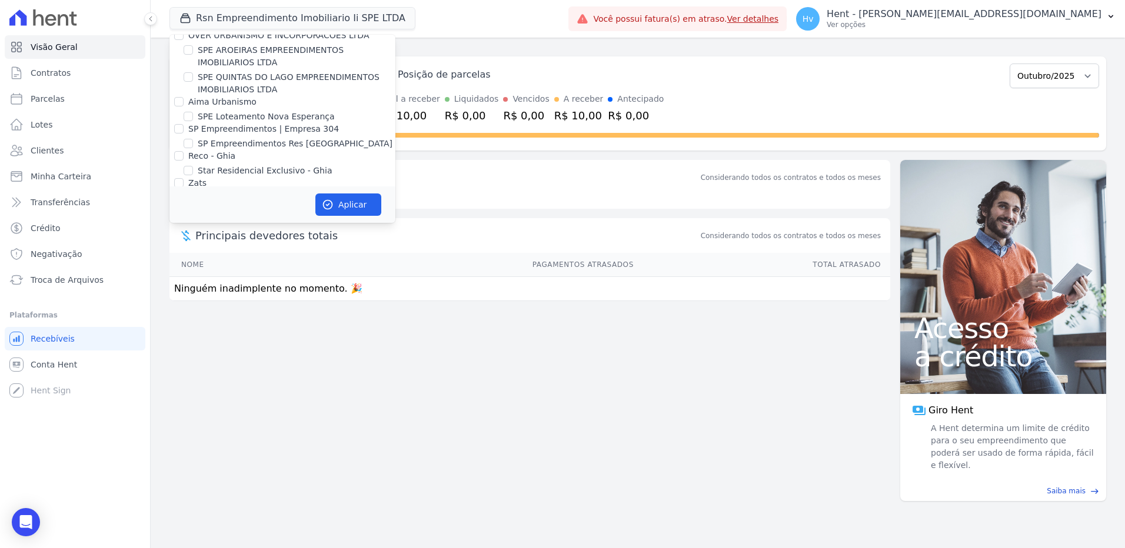
click at [245, 477] on label "VIDA FLORES 1" at bounding box center [229, 483] width 62 height 12
click at [193, 478] on input "VIDA FLORES 1" at bounding box center [188, 482] width 9 height 9
checkbox input "true"
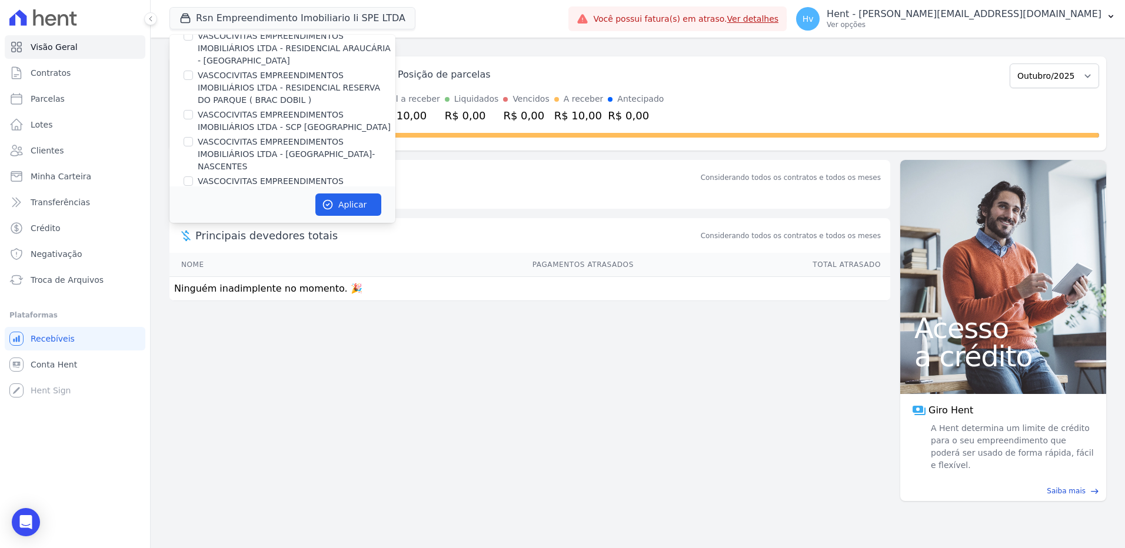
scroll to position [8678, 0]
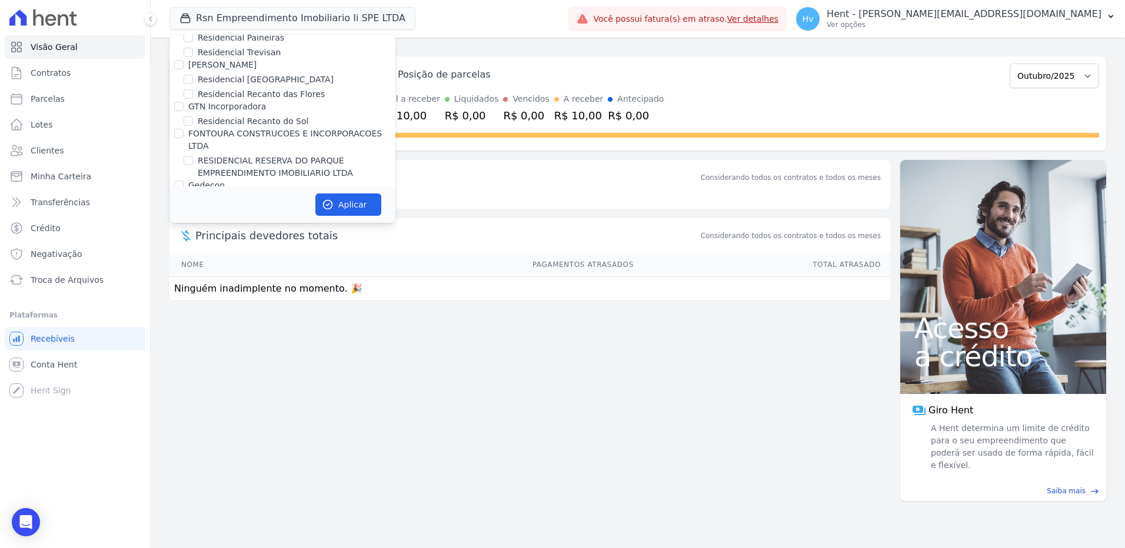
click at [245, 438] on label "RSN EMPREENDIMENTO IMOBILIARIO II SPE LTDA" at bounding box center [297, 450] width 198 height 25
click at [193, 439] on input "RSN EMPREENDIMENTO IMOBILIARIO II SPE LTDA" at bounding box center [188, 443] width 9 height 9
checkbox input "false"
click at [333, 202] on icon "button" at bounding box center [328, 205] width 12 height 12
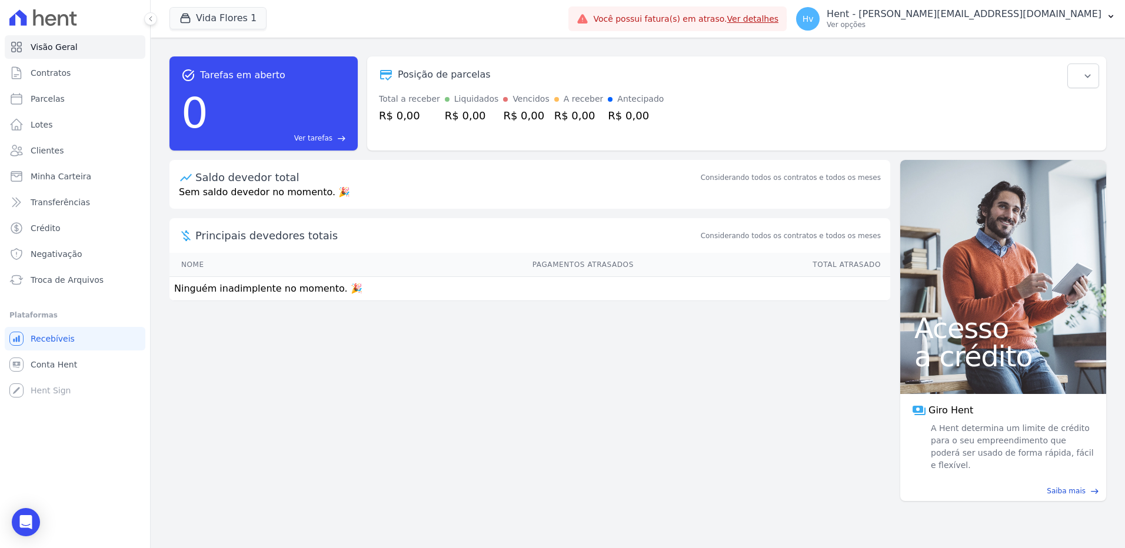
click at [527, 374] on div "task_alt Tarefas em aberto 0 Ver tarefas east Posição de parcelas Total a receb…" at bounding box center [638, 293] width 974 height 511
drag, startPoint x: 277, startPoint y: 401, endPoint x: 237, endPoint y: 374, distance: 48.0
click at [277, 401] on div "task_alt Tarefas em aberto 0 Ver tarefas east Posição de parcelas Total a receb…" at bounding box center [638, 293] width 974 height 511
click at [53, 148] on span "Clientes" at bounding box center [47, 151] width 33 height 12
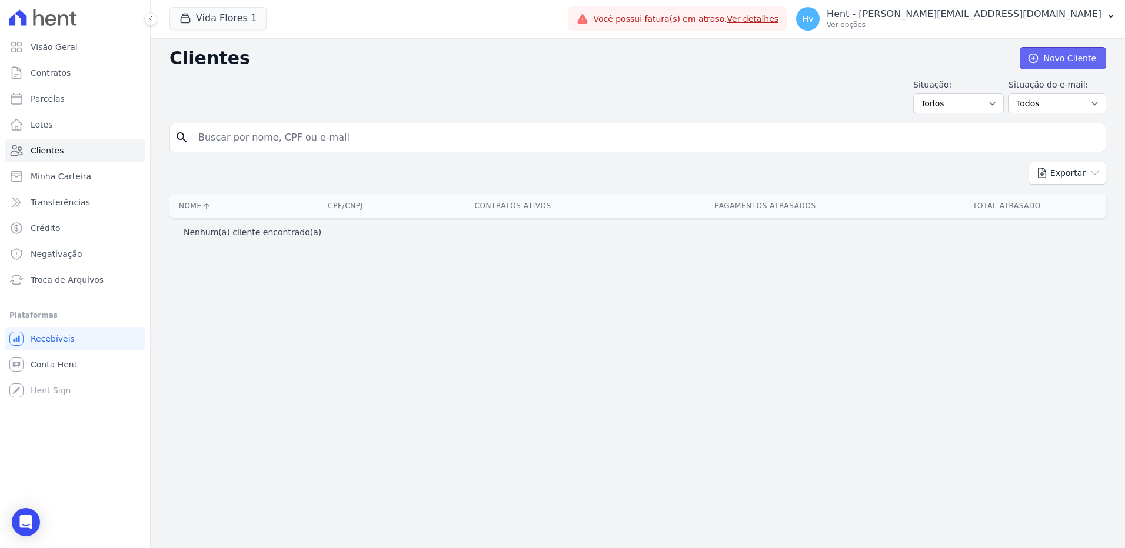
click at [1068, 58] on link "Novo Cliente" at bounding box center [1063, 58] width 86 height 22
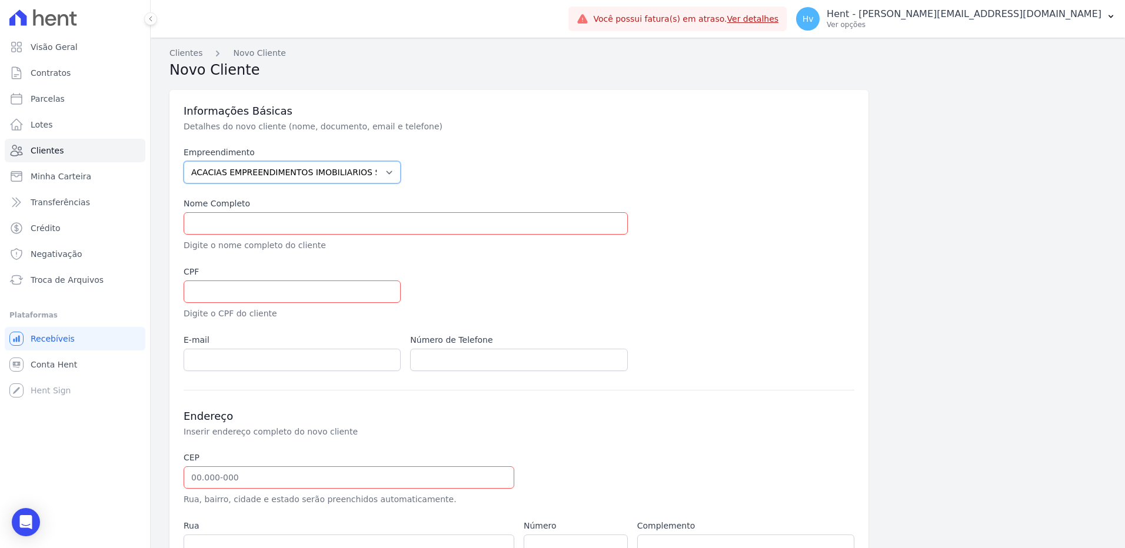
click at [303, 174] on select "ACACIAS EMPREENDIMENTOS IMOBILIARIOS SPE LTDA Acaiá Residencial ACQUA 8 PELOTAS…" at bounding box center [292, 172] width 217 height 22
select select "a5f6dd40-a469-4252-995d-c3edbc251a4d"
click at [184, 161] on select "ACACIAS EMPREENDIMENTOS IMOBILIARIOS SPE LTDA Acaiá Residencial ACQUA 8 PELOTAS…" at bounding box center [292, 172] width 217 height 22
click at [267, 236] on div "Nome Completo Digite o nome completo do cliente" at bounding box center [406, 225] width 444 height 54
drag, startPoint x: 281, startPoint y: 231, endPoint x: 289, endPoint y: 230, distance: 8.3
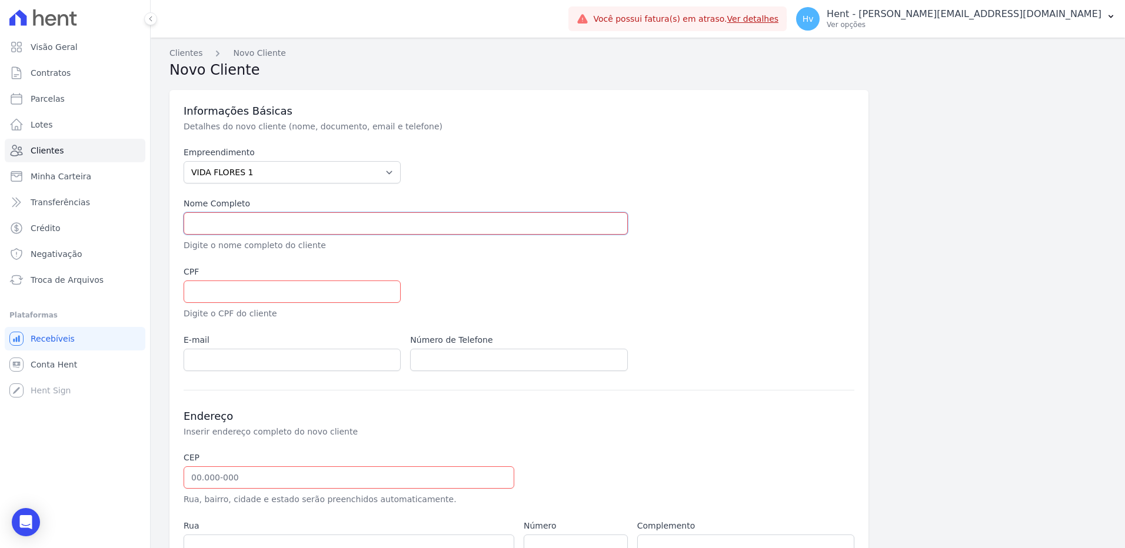
click at [281, 231] on input "text" at bounding box center [406, 223] width 444 height 22
paste input "AERCIO FELIX SOUSA"
type input "[PERSON_NAME] - Teste"
click at [271, 294] on input "text" at bounding box center [292, 292] width 217 height 22
paste input "1743065205"
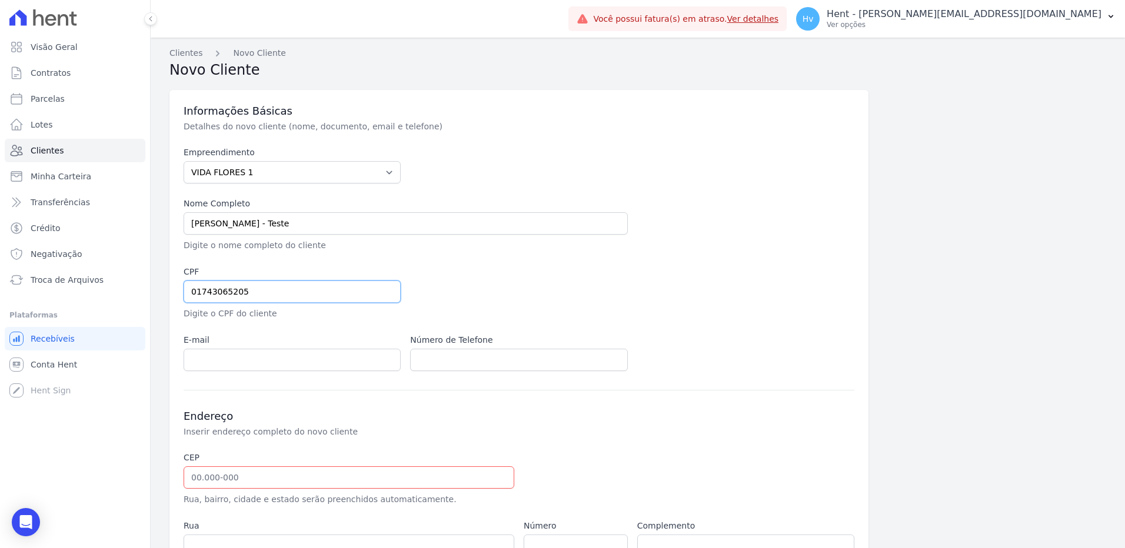
type input "01743065205"
click at [248, 363] on input "email" at bounding box center [292, 360] width 217 height 22
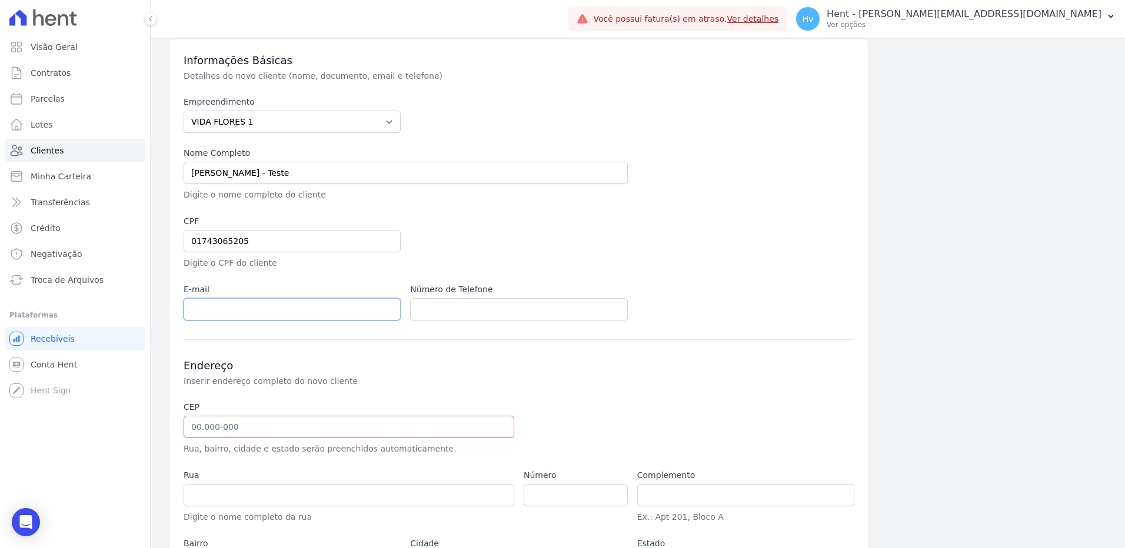
scroll to position [154, 0]
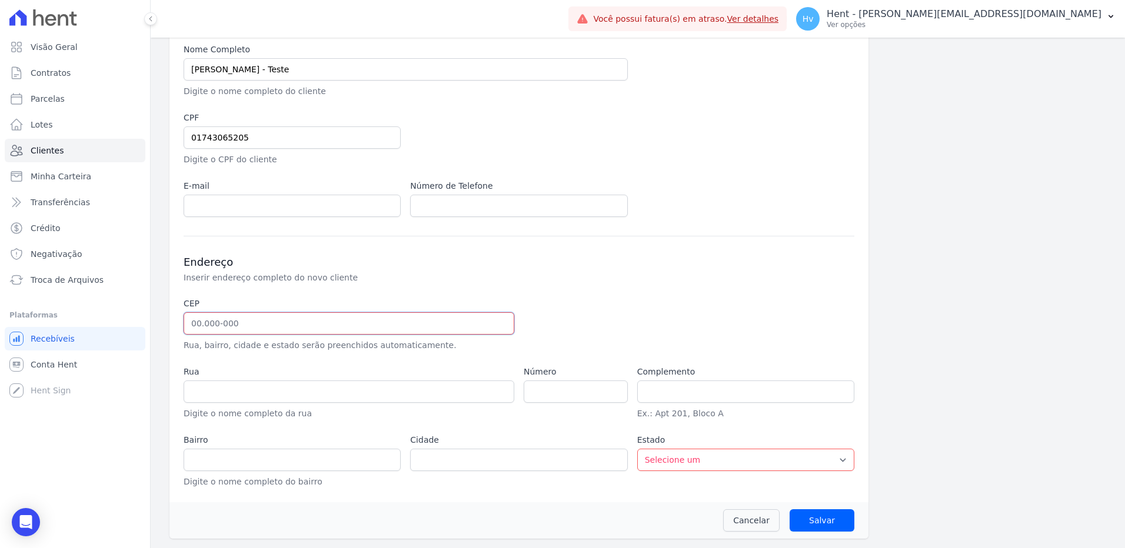
click at [336, 319] on input "text" at bounding box center [349, 323] width 331 height 22
paste input "74.962-570"
type input "74.962-570"
type input "Rua Marcos Frias"
type input "Villa Romana"
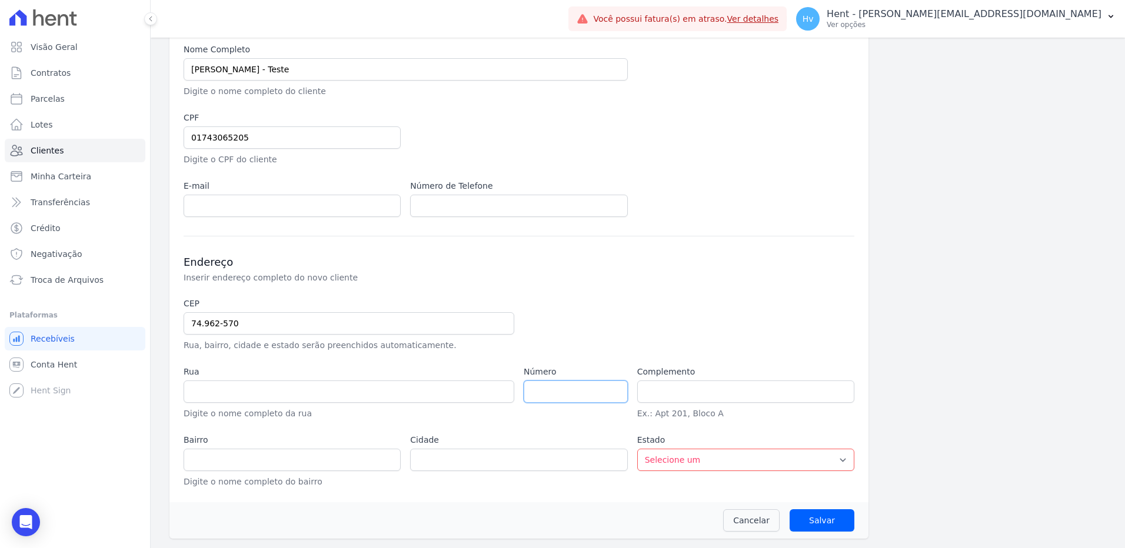
type input "Aparecida de Goiânia"
select select "GO"
type input "0"
click at [827, 522] on input "Salvar" at bounding box center [822, 521] width 65 height 22
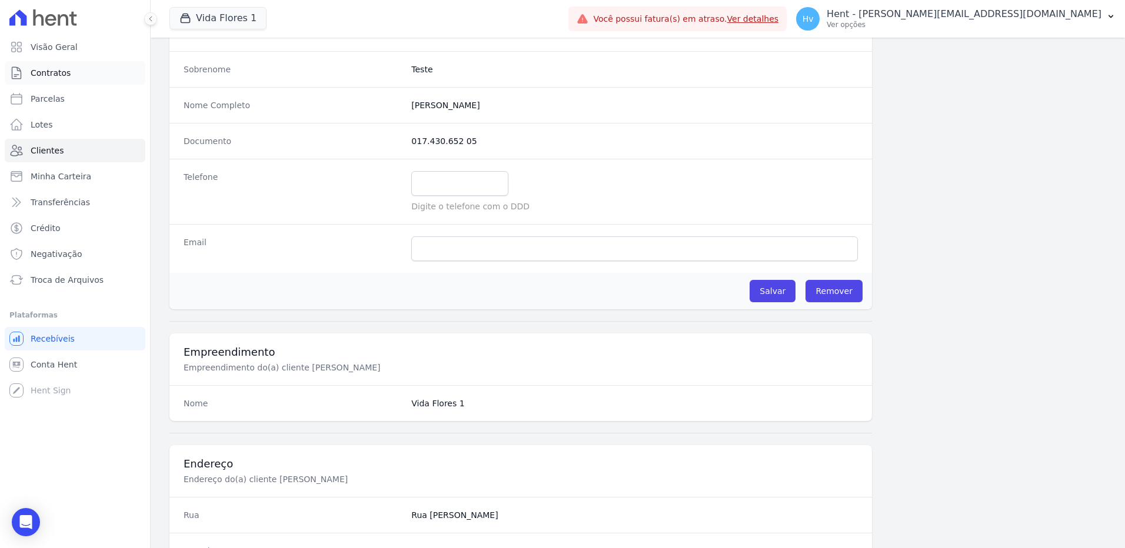
scroll to position [177, 0]
click at [48, 124] on span "Lotes" at bounding box center [42, 125] width 22 height 12
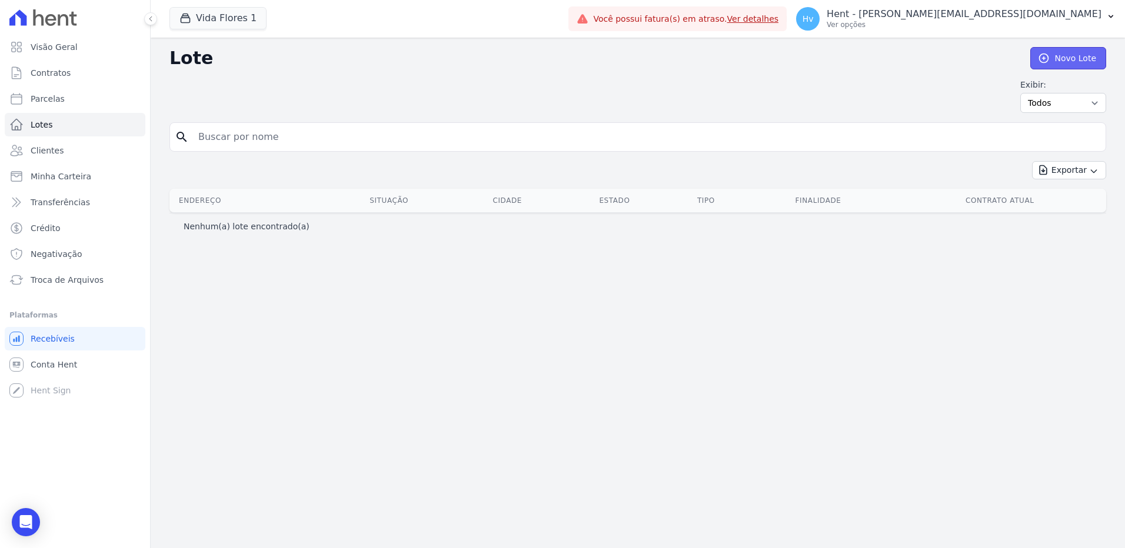
click at [1066, 59] on link "Novo Lote" at bounding box center [1068, 58] width 76 height 22
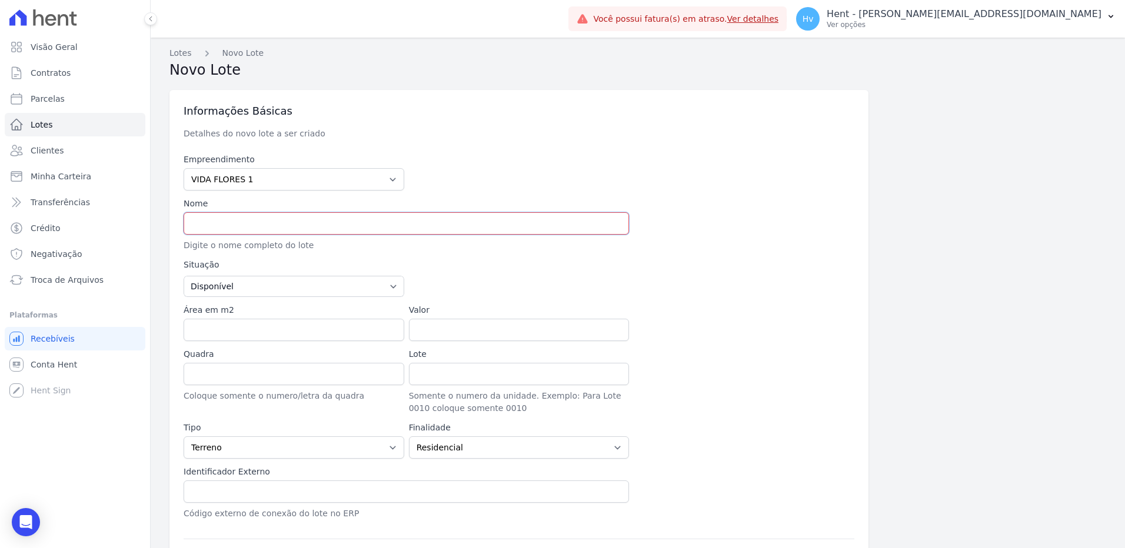
click at [297, 221] on input "text" at bounding box center [406, 223] width 445 height 22
drag, startPoint x: 275, startPoint y: 226, endPoint x: 304, endPoint y: 227, distance: 28.9
click at [276, 226] on input "text" at bounding box center [406, 223] width 445 height 22
paste input "AERCIO FELIX SOUSA"
type input "[PERSON_NAME] - Teste"
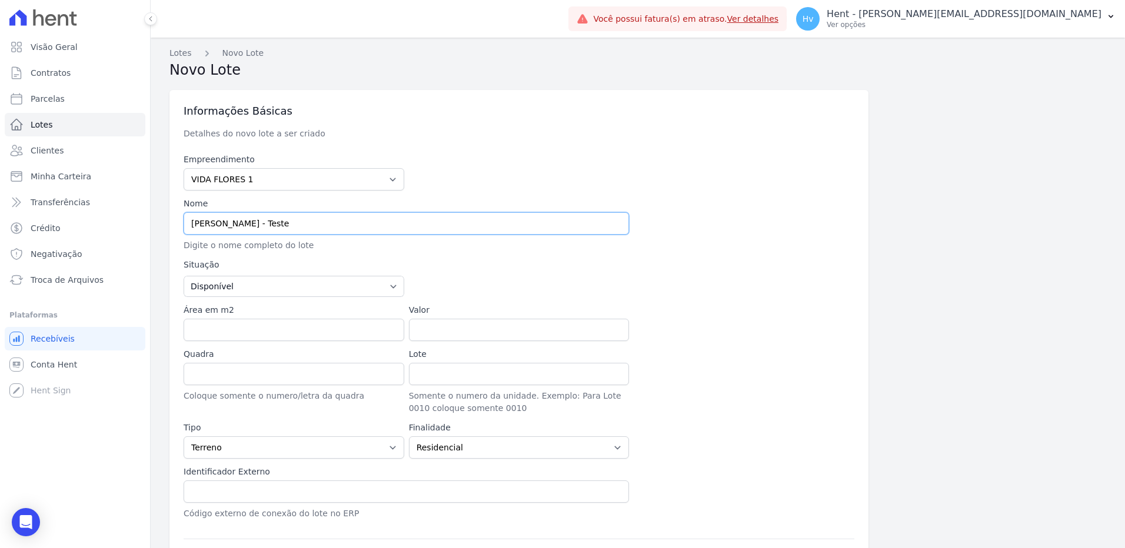
type input "0"
select select "GO"
click at [302, 333] on input "Área em m2" at bounding box center [294, 330] width 221 height 22
type input "100"
paste input "665.71"
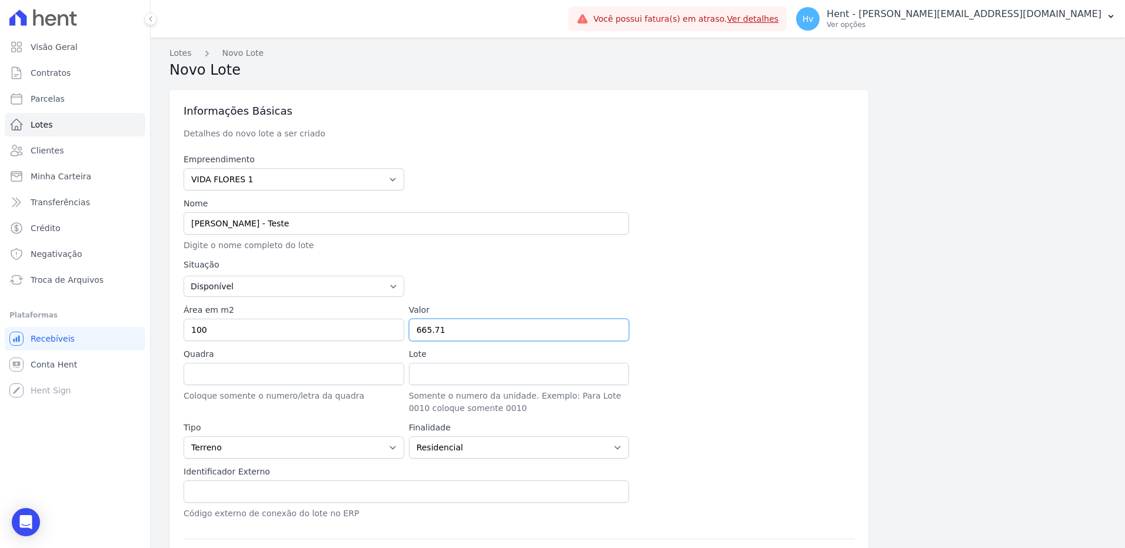
type input "665.71"
type input "A"
type input "1"
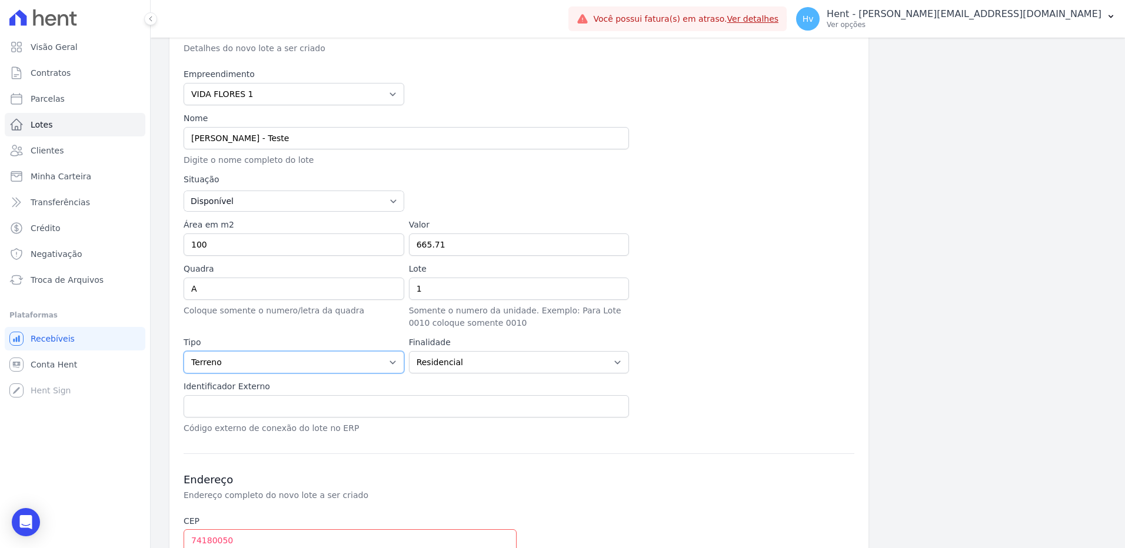
scroll to position [177, 0]
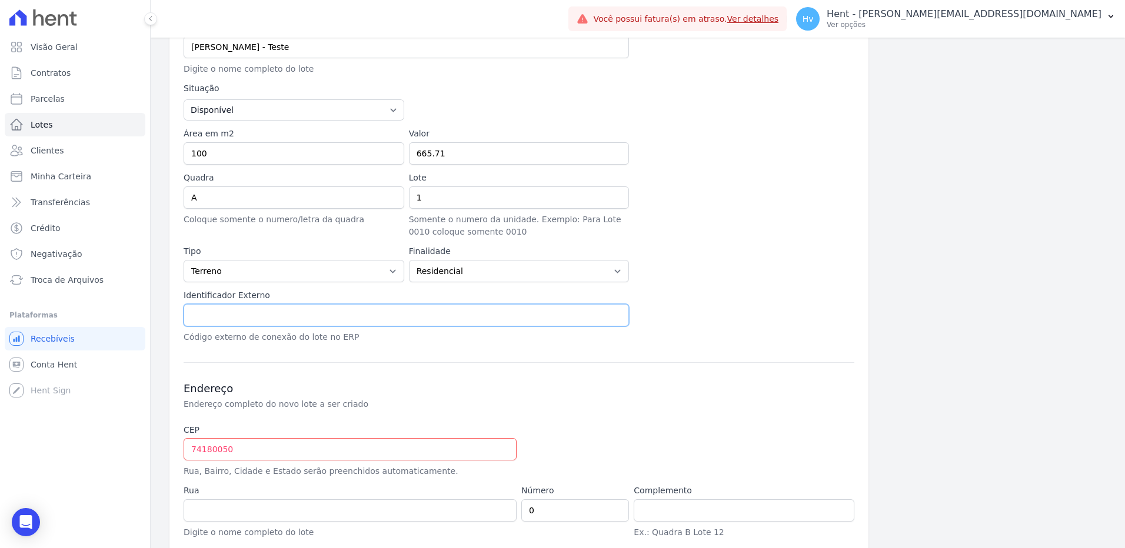
click at [377, 310] on input "text" at bounding box center [406, 315] width 445 height 22
type input "123"
drag, startPoint x: 264, startPoint y: 458, endPoint x: 277, endPoint y: 450, distance: 15.5
click at [264, 458] on input "74180050" at bounding box center [350, 449] width 333 height 22
paste input ".180-05074"
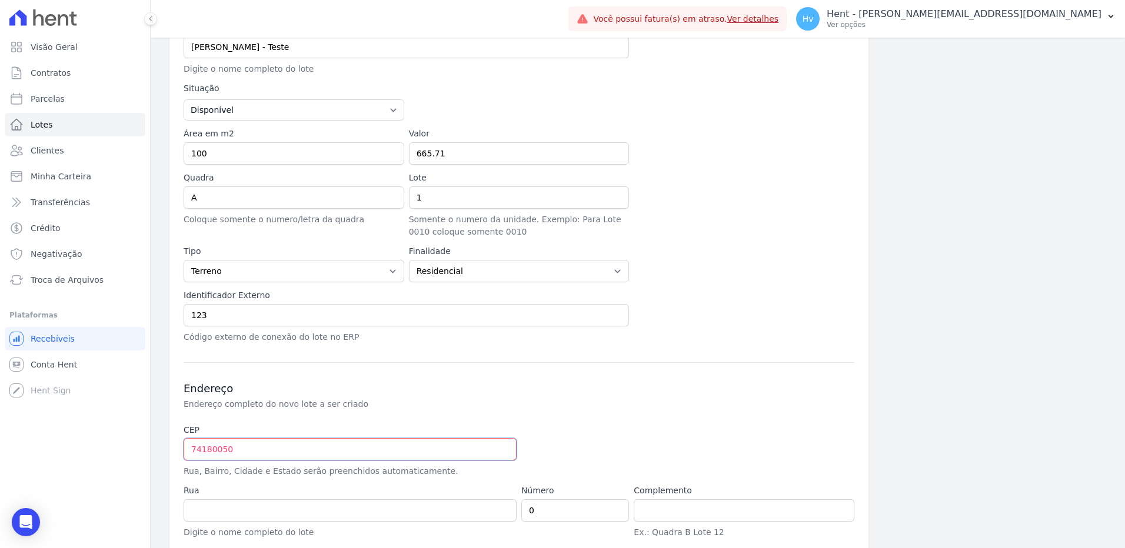
type input "74.180-05074"
select select
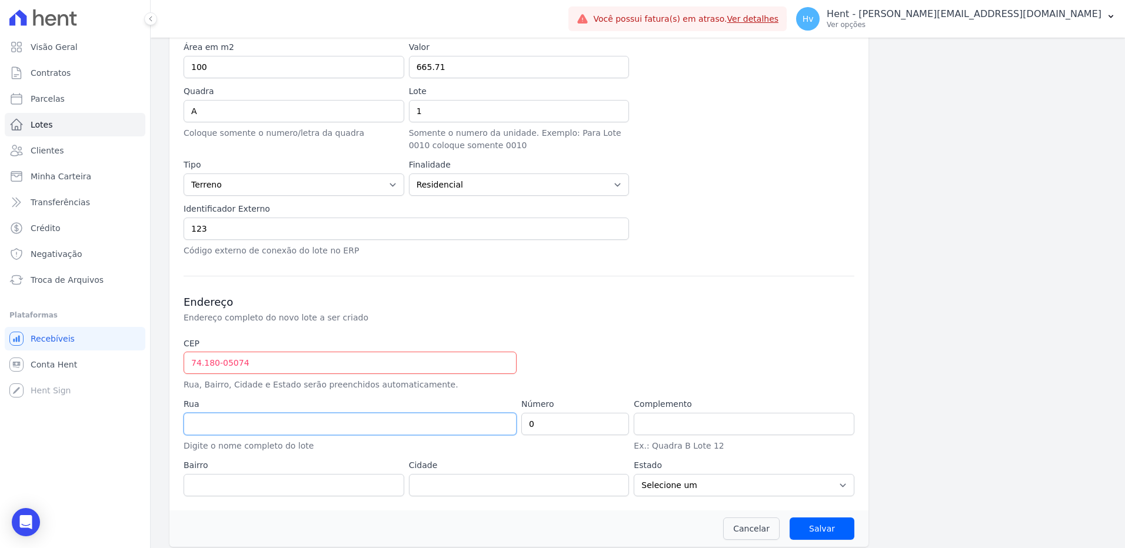
scroll to position [271, 0]
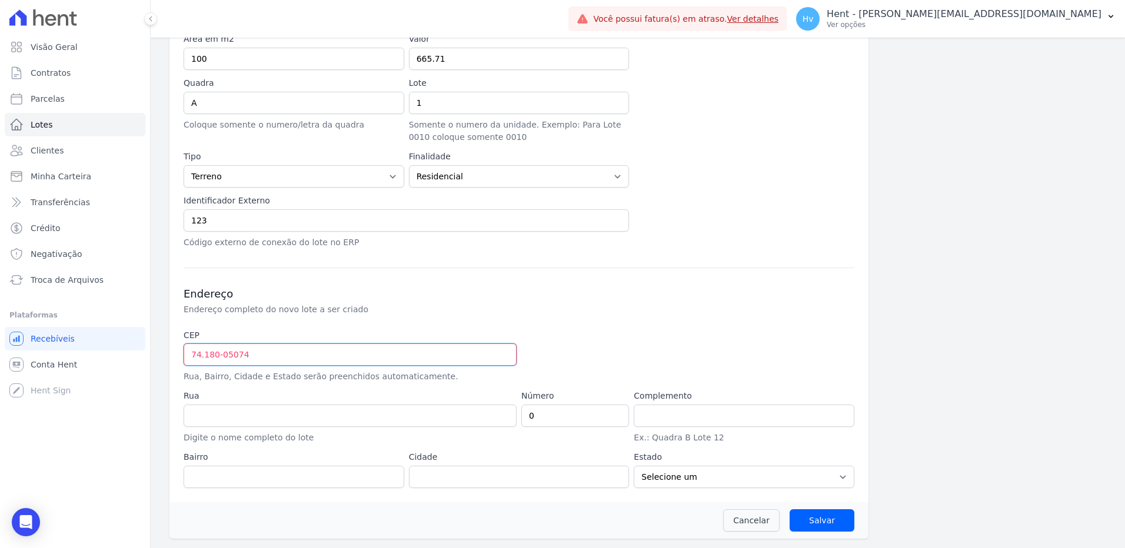
click at [328, 357] on input "74.180-05074" at bounding box center [350, 355] width 333 height 22
drag, startPoint x: 328, startPoint y: 357, endPoint x: 10, endPoint y: 337, distance: 318.3
click at [10, 337] on div "Visão Geral Contratos Parcelas Lotes Clientes Minha Carteira Transferências Cré…" at bounding box center [562, 274] width 1125 height 548
paste input "962-570"
type input "74.962-570"
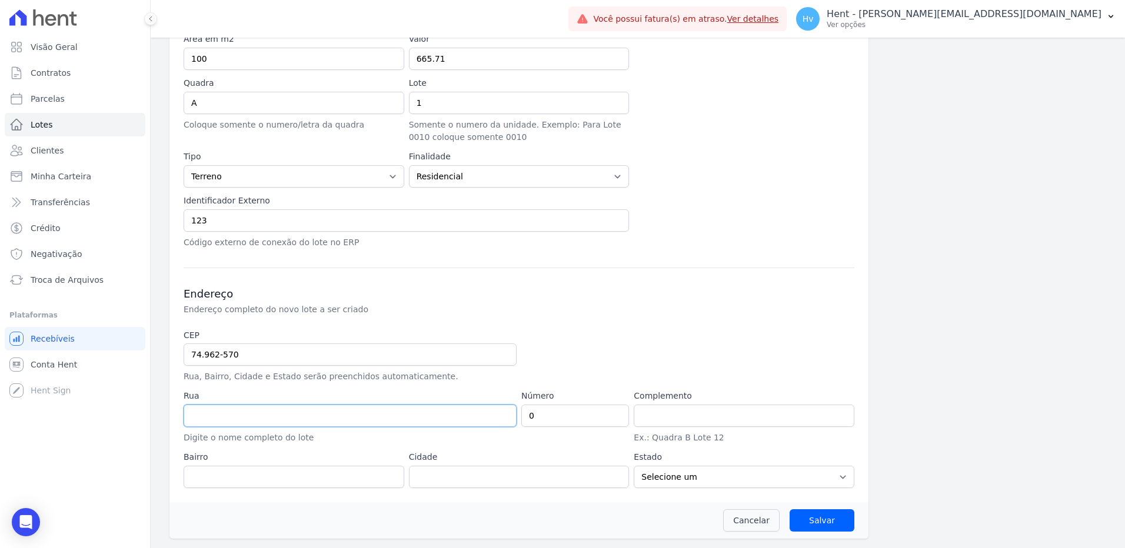
type input "Rua [PERSON_NAME]"
type input "Villa Romana"
type input "Aparecida de Goiânia"
select select "GO"
click at [818, 526] on input "Salvar" at bounding box center [822, 521] width 65 height 22
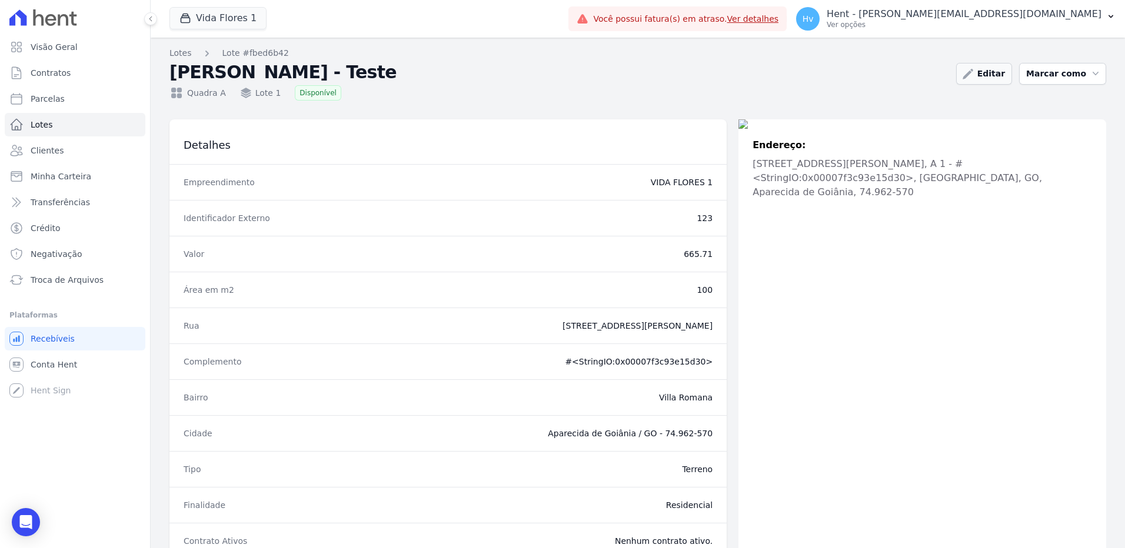
click at [994, 75] on link "Editar" at bounding box center [984, 74] width 56 height 22
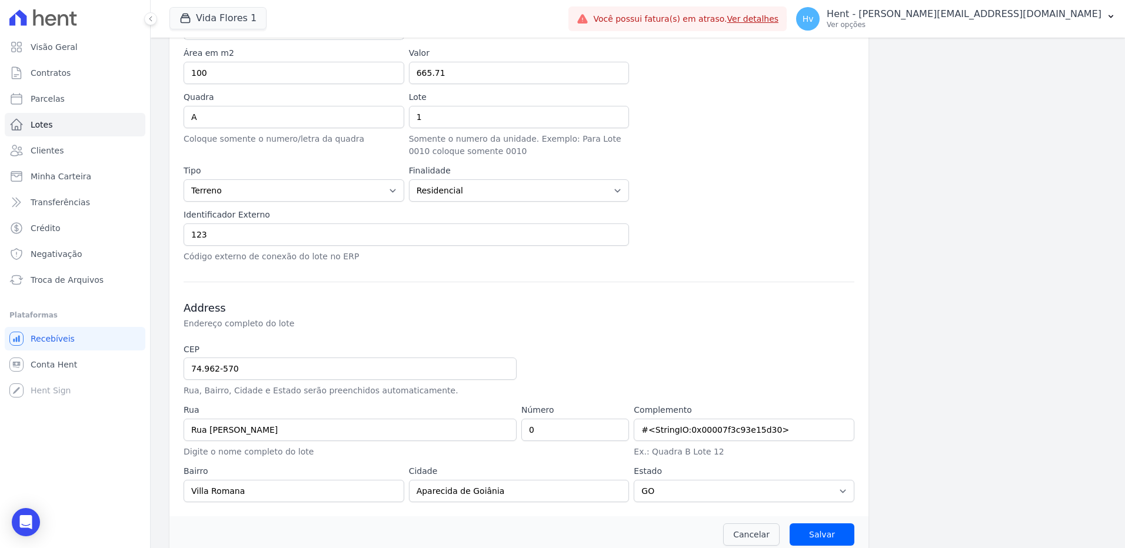
scroll to position [271, 0]
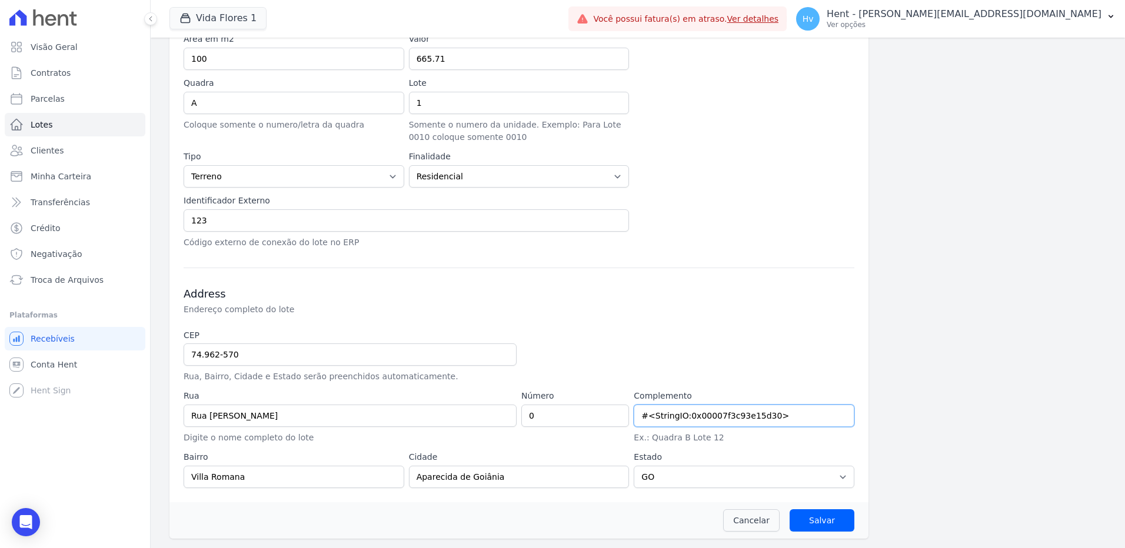
drag, startPoint x: 777, startPoint y: 417, endPoint x: 572, endPoint y: 369, distance: 210.8
click at [522, 372] on div "CEP 74.962-570 Rua, Bairro, Cidade e Estado serão preenchidos automaticamente. …" at bounding box center [519, 408] width 671 height 159
click at [827, 514] on input "Salvar" at bounding box center [822, 521] width 65 height 22
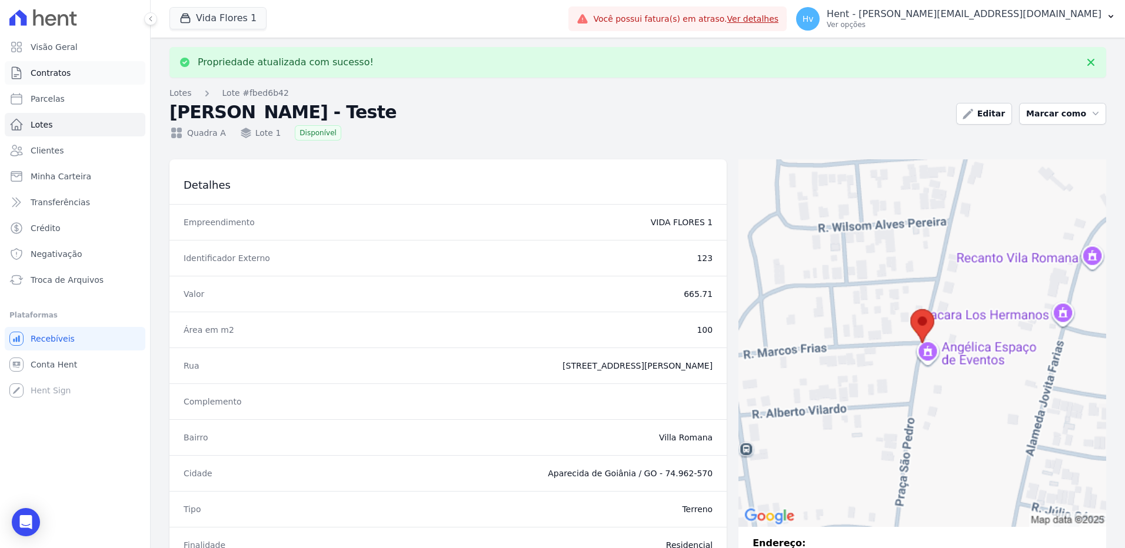
click at [55, 78] on span "Contratos" at bounding box center [51, 73] width 40 height 12
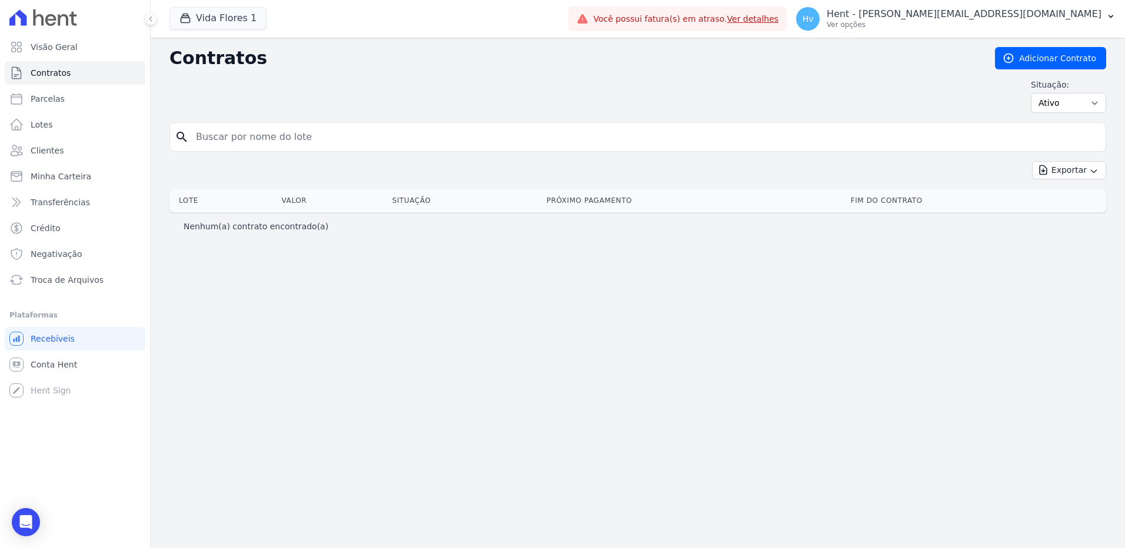
click at [554, 311] on div "Contratos Adicionar Contrato Situação: Ativo Todos Pausado Distratado Rascunho …" at bounding box center [638, 293] width 974 height 511
click at [1067, 61] on link "Adicionar Contrato" at bounding box center [1050, 58] width 111 height 22
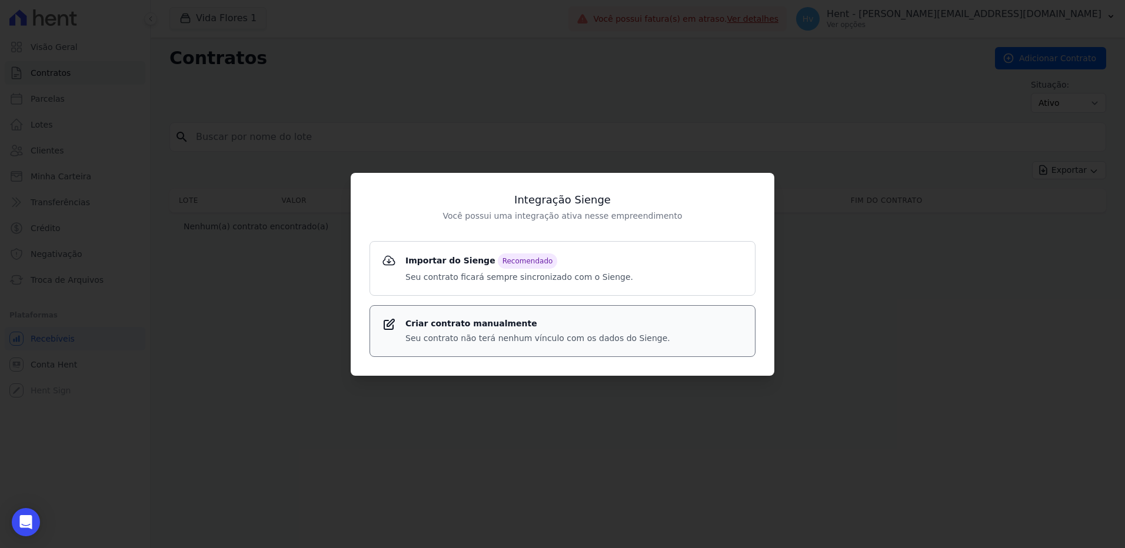
click at [475, 322] on strong "Criar contrato manualmente" at bounding box center [537, 324] width 265 height 12
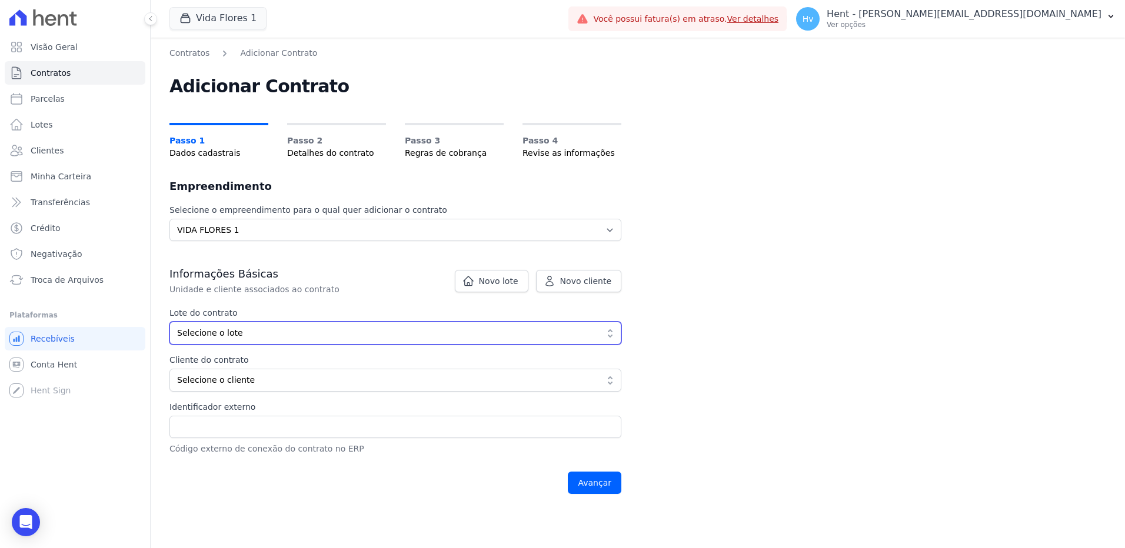
click at [321, 326] on button "Selecione o lote" at bounding box center [395, 333] width 452 height 23
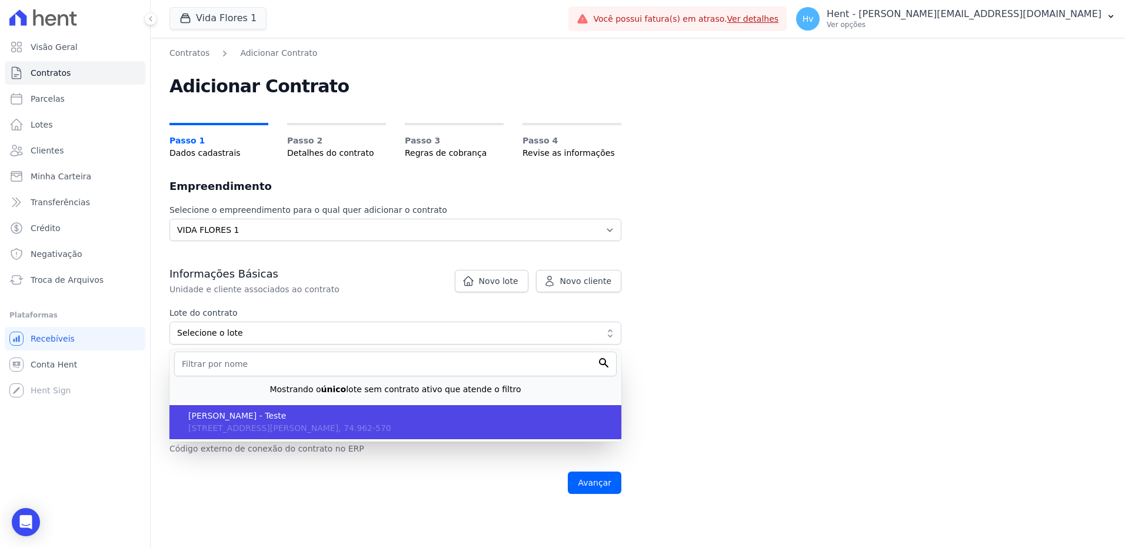
click at [264, 420] on span "AERCIO FELIX SOUSA - Teste" at bounding box center [400, 416] width 424 height 12
type input "fbed6b42-0552-4a7d-91dc-ac3a40886cf8"
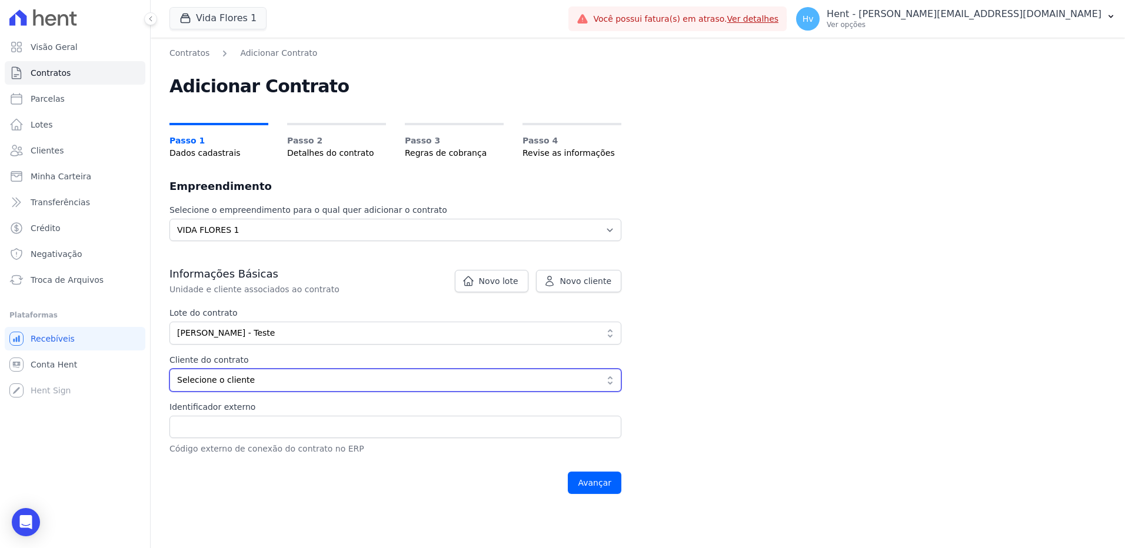
click at [302, 381] on span "Selecione o cliente" at bounding box center [387, 380] width 420 height 12
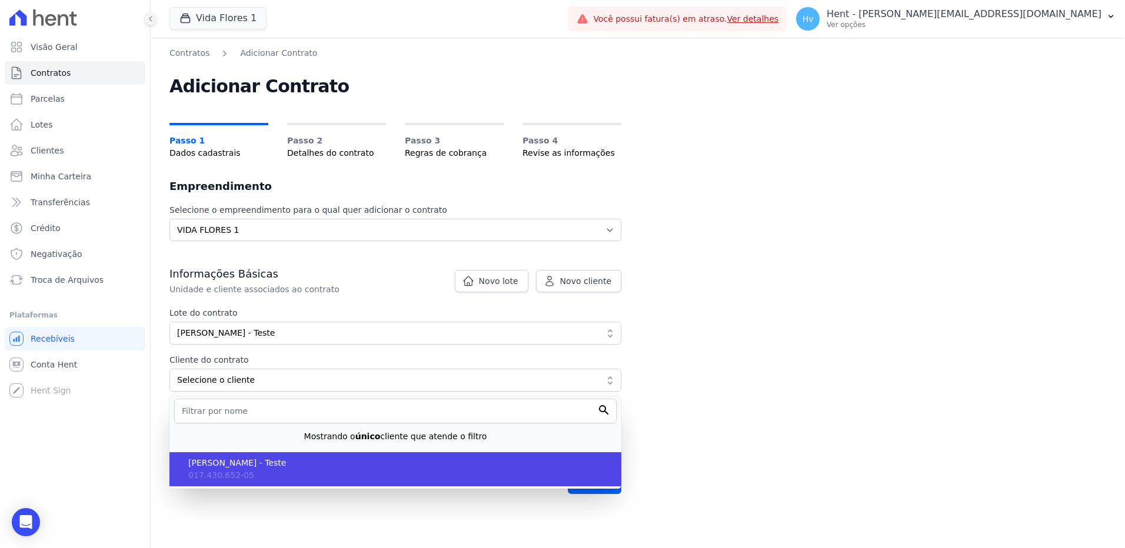
click at [247, 456] on li "AERCIO FELIX SOUSA - Teste 017.430.652-05" at bounding box center [395, 469] width 452 height 34
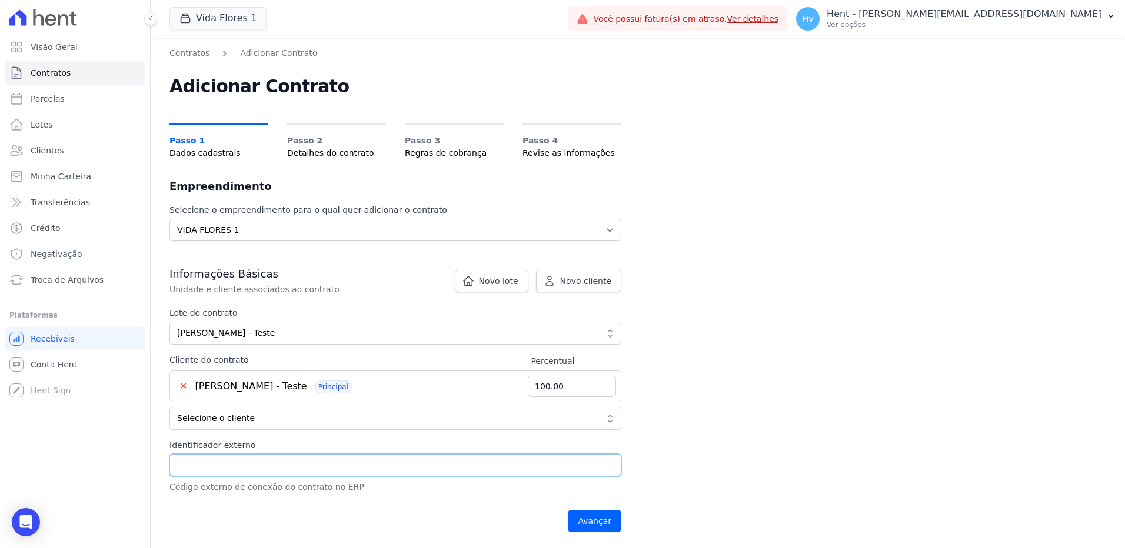
click at [257, 464] on input "Identificador externo" at bounding box center [395, 465] width 452 height 22
type input "123"
click at [600, 521] on input "Avançar" at bounding box center [595, 521] width 54 height 22
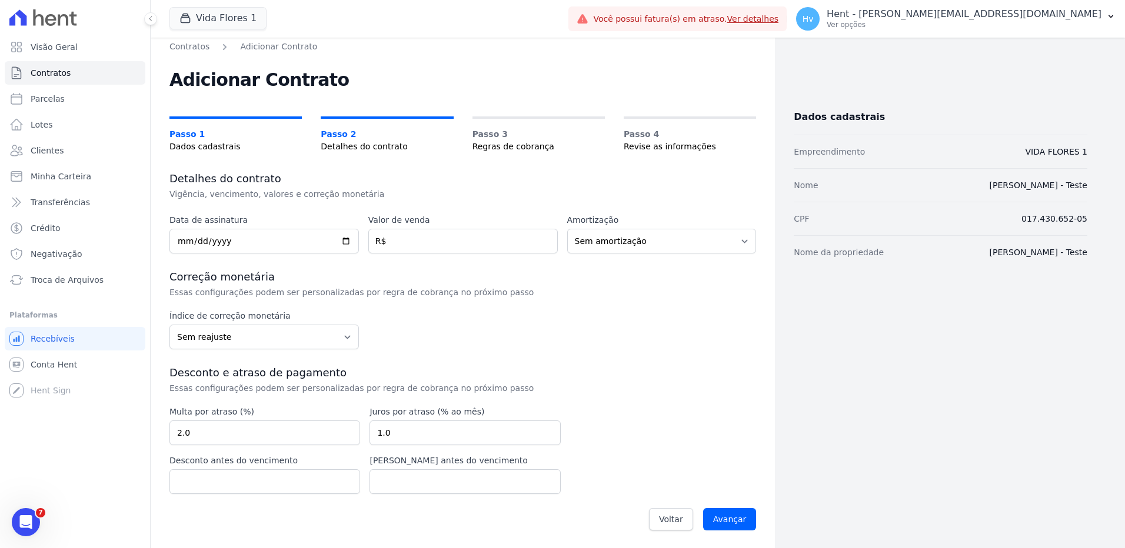
scroll to position [8, 0]
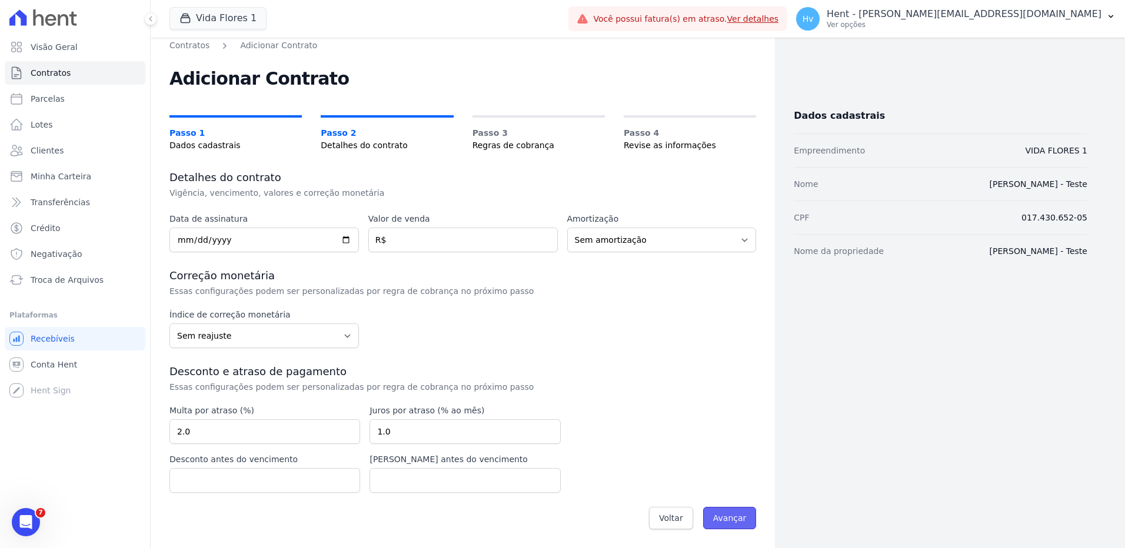
click at [720, 520] on input "Avançar" at bounding box center [730, 518] width 54 height 22
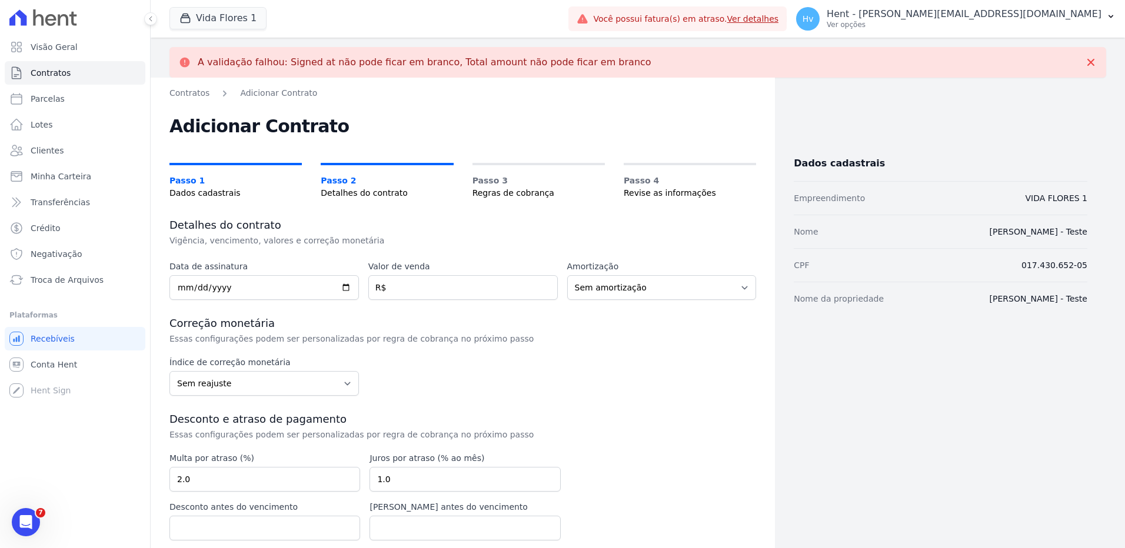
scroll to position [48, 0]
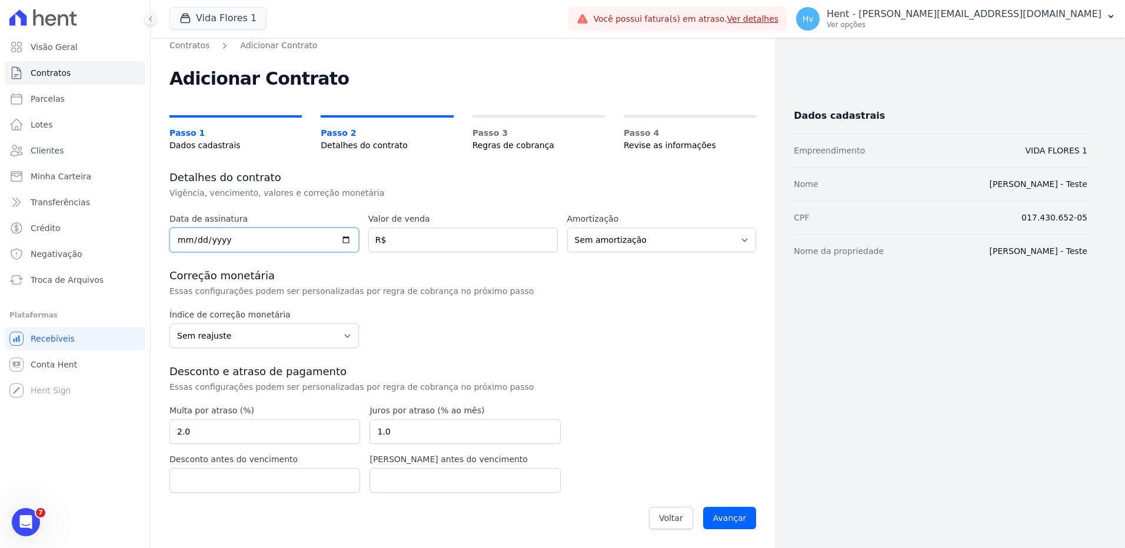
click at [348, 239] on input "date" at bounding box center [263, 240] width 189 height 25
type input "2025-09-29"
click at [423, 247] on input "number" at bounding box center [462, 240] width 189 height 25
paste input "74962570"
type input "74962570"
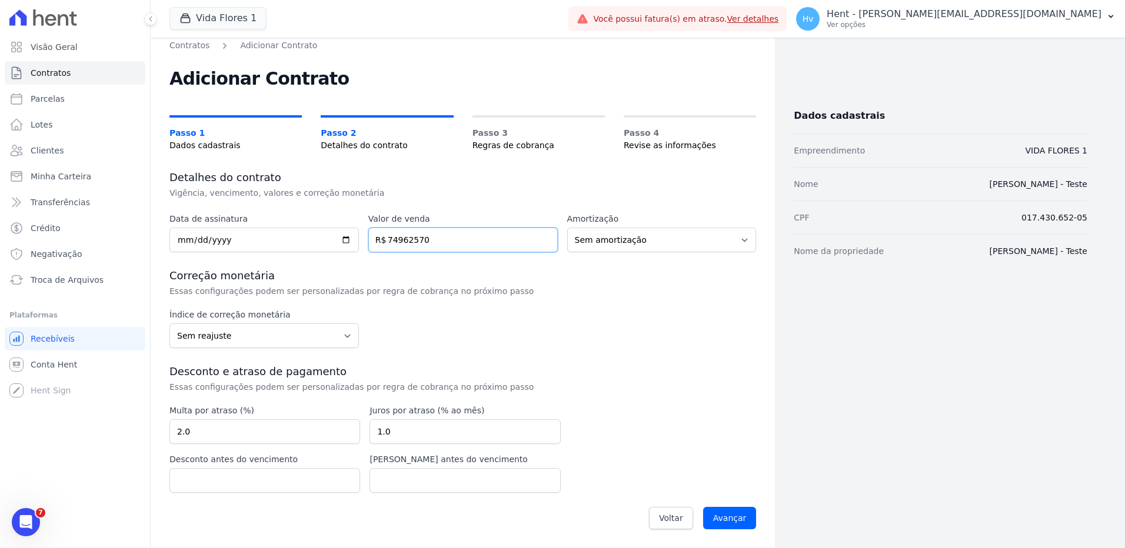
scroll to position [8, 0]
type input "665.71"
click at [740, 521] on input "Avançar" at bounding box center [730, 518] width 54 height 22
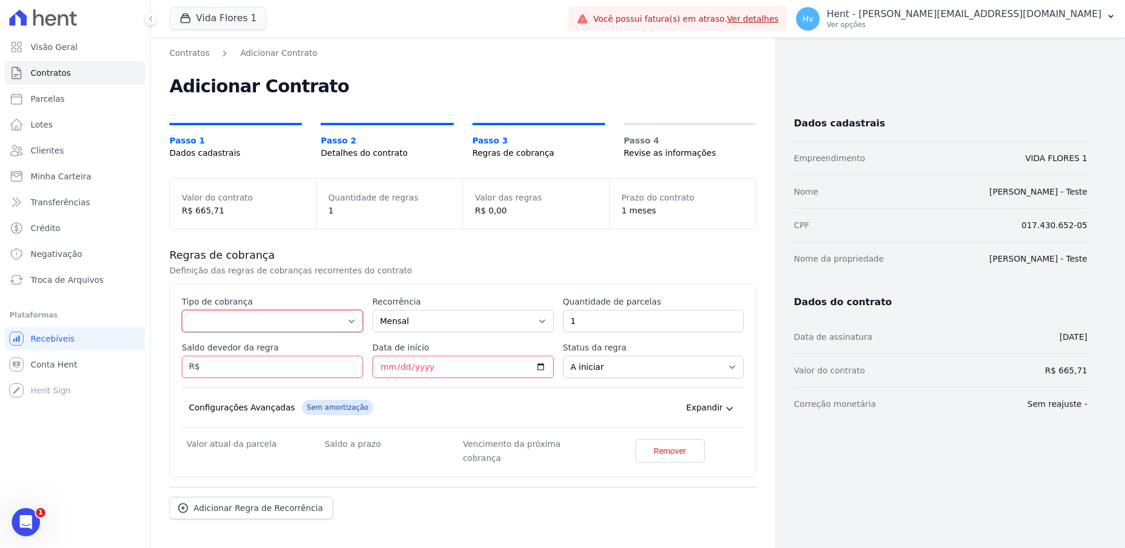
click at [344, 322] on select "Parcela Normal Entrada Sinal Intercalada Chaves Pré-chaves Pós-chaves Impostos …" at bounding box center [272, 321] width 181 height 22
select select "standard"
click at [182, 310] on select "Parcela Normal Entrada Sinal Intercalada Chaves Pré-chaves Pós-chaves Impostos …" at bounding box center [272, 321] width 181 height 22
click at [267, 369] on input "Saldo devedor da regra" at bounding box center [272, 367] width 181 height 22
type input "665.71"
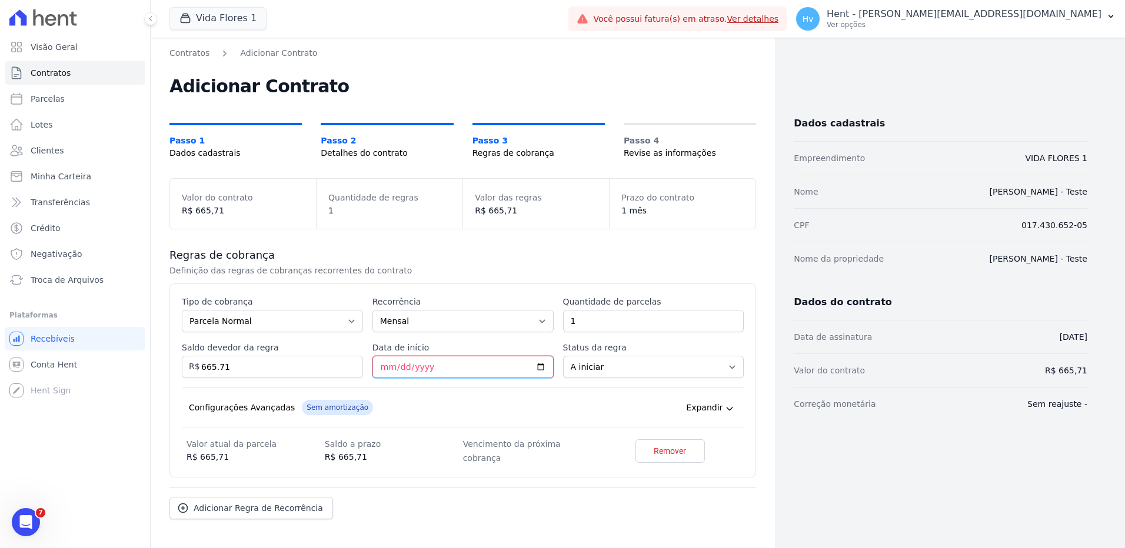
click at [404, 363] on input "Data de início" at bounding box center [462, 367] width 181 height 22
click at [410, 367] on input "Data de início" at bounding box center [462, 367] width 181 height 22
type input "[DATE]"
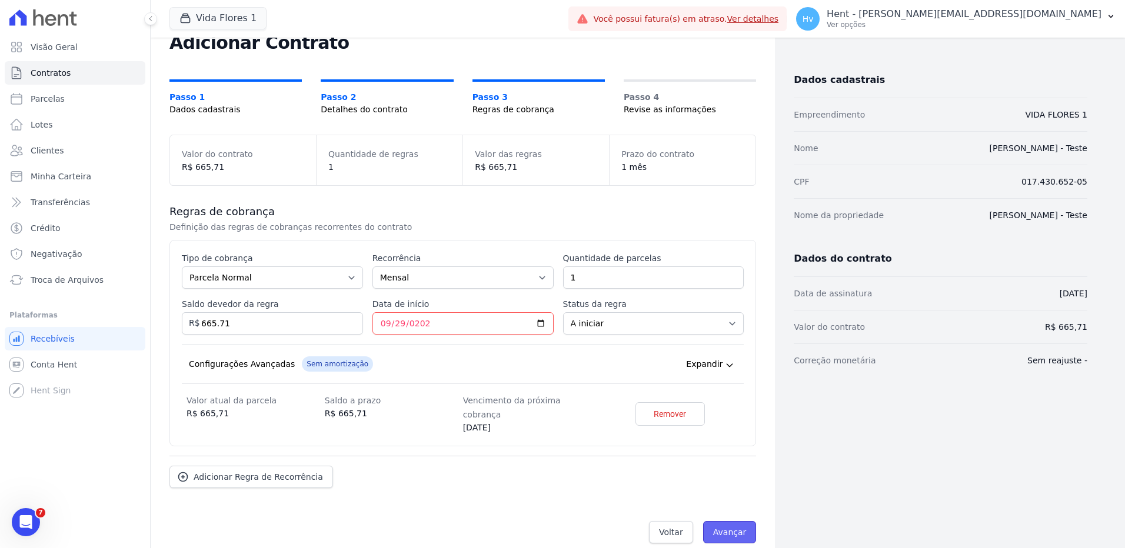
click at [713, 522] on input "Avançar" at bounding box center [730, 532] width 54 height 22
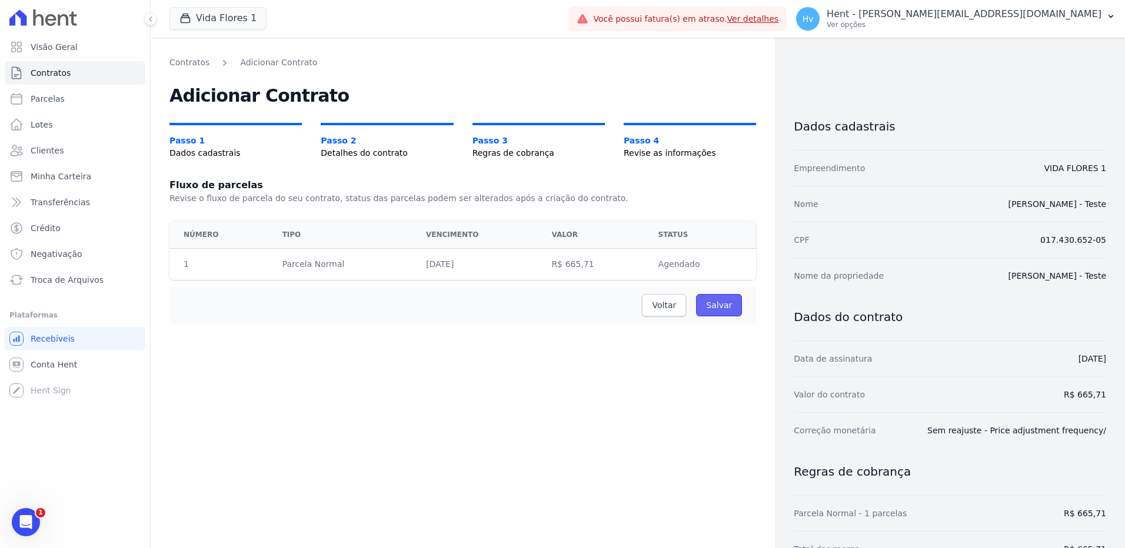
click at [700, 309] on input "Salvar" at bounding box center [719, 305] width 46 height 22
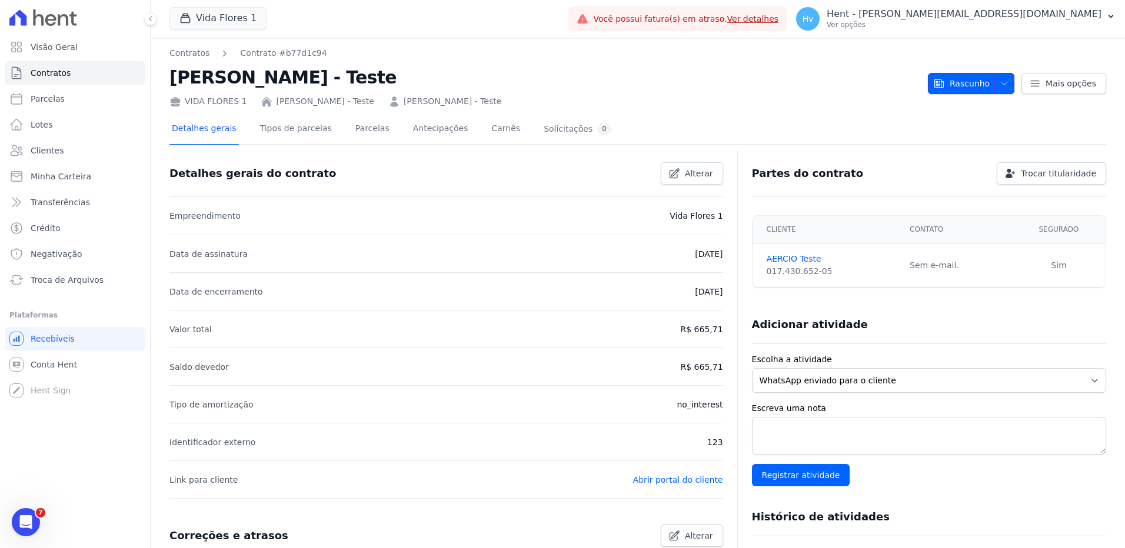
click at [1000, 86] on icon "button" at bounding box center [1004, 83] width 9 height 9
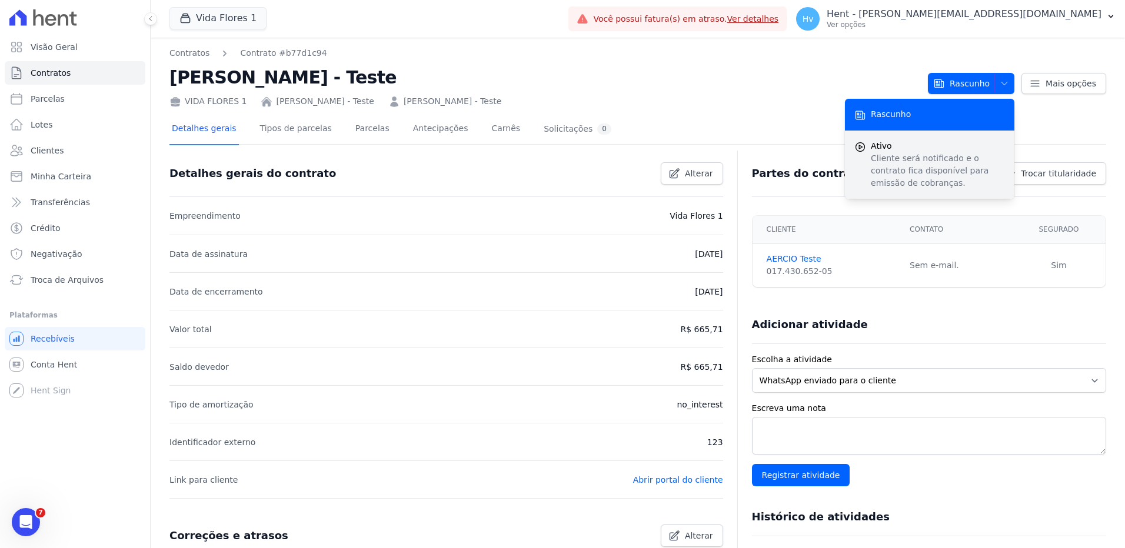
click at [900, 148] on span "Ativo" at bounding box center [938, 146] width 134 height 12
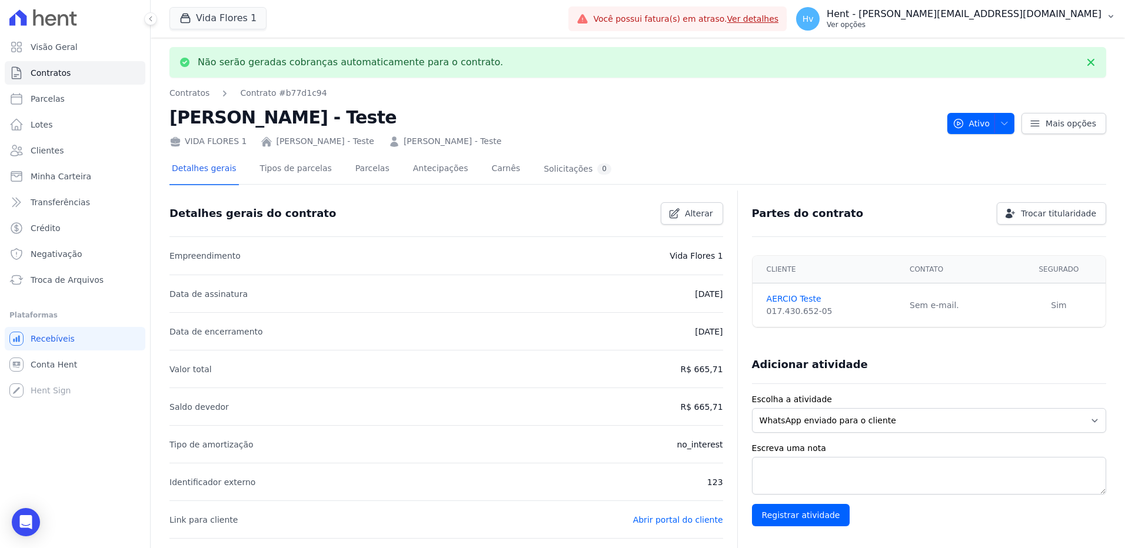
click at [1017, 27] on p "Ver opções" at bounding box center [964, 24] width 275 height 9
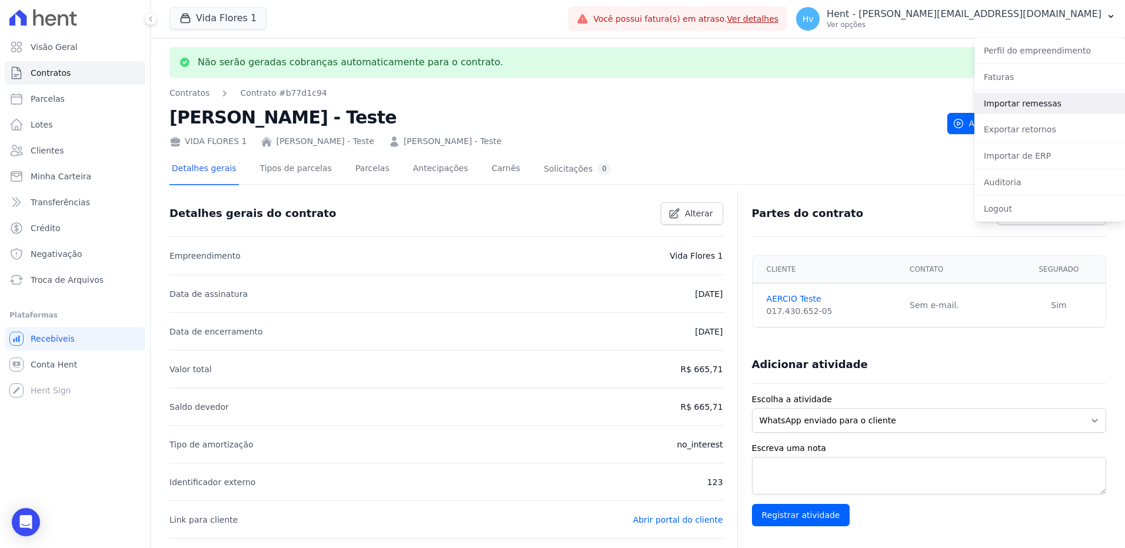
click at [1018, 101] on link "Importar remessas" at bounding box center [1049, 103] width 151 height 21
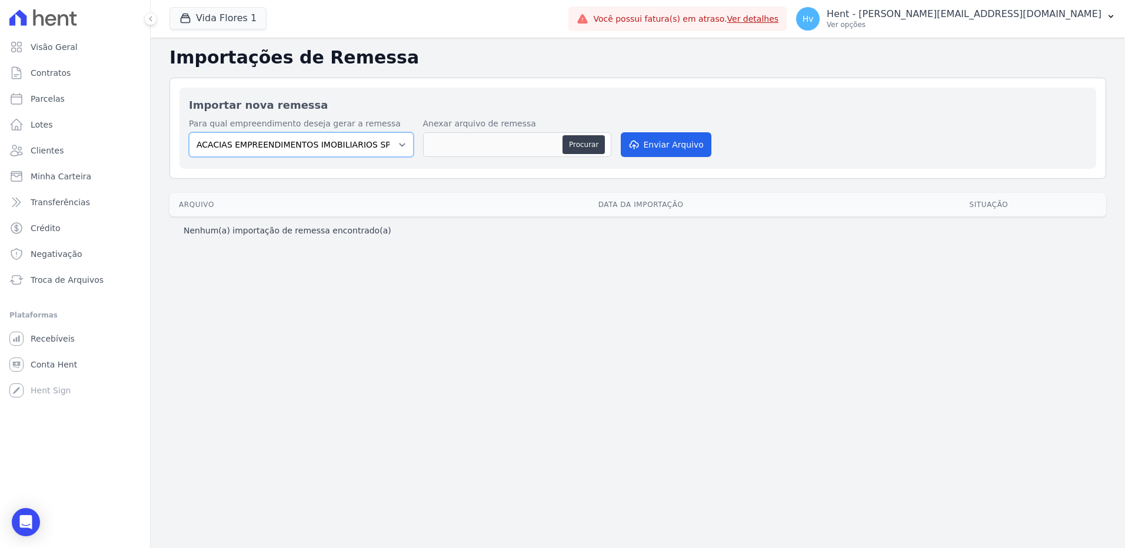
drag, startPoint x: 375, startPoint y: 147, endPoint x: 411, endPoint y: 158, distance: 38.3
click at [375, 147] on select "ACACIAS EMPREENDIMENTOS IMOBILIARIOS SPE LTDA Acaiá Residencial ACQUA 8 PELOTAS…" at bounding box center [301, 144] width 225 height 25
select select "a5f6dd40-a469-4252-995d-c3edbc251a4d"
click at [189, 132] on select "ACACIAS EMPREENDIMENTOS IMOBILIARIOS SPE LTDA Acaiá Residencial ACQUA 8 PELOTAS…" at bounding box center [301, 144] width 225 height 25
click at [582, 149] on button "Procurar" at bounding box center [583, 144] width 42 height 19
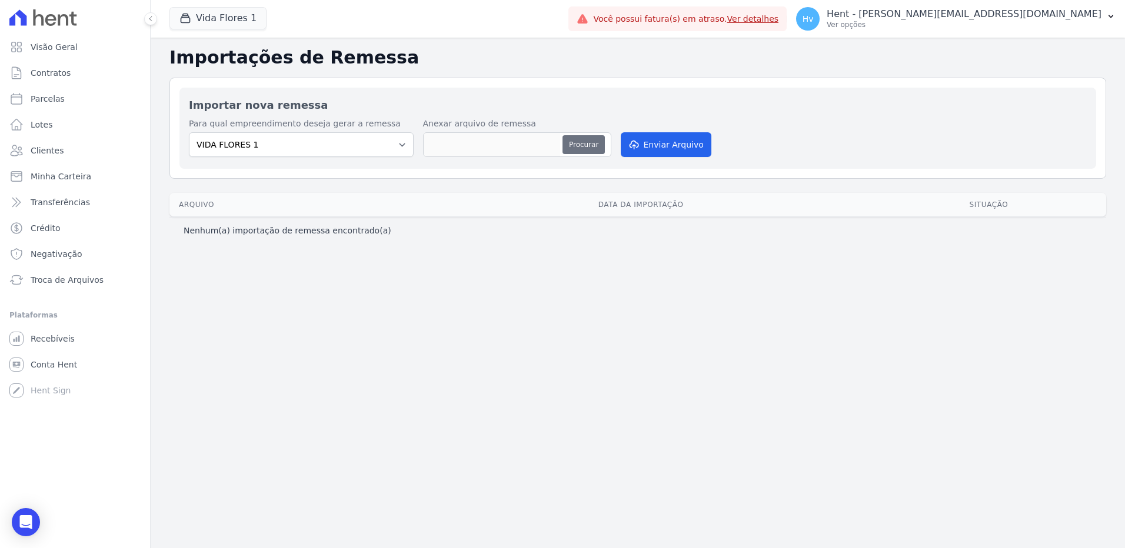
type input "REMESSA TESTE.txt"
click at [665, 147] on button "Enviar Arquivo" at bounding box center [666, 144] width 91 height 25
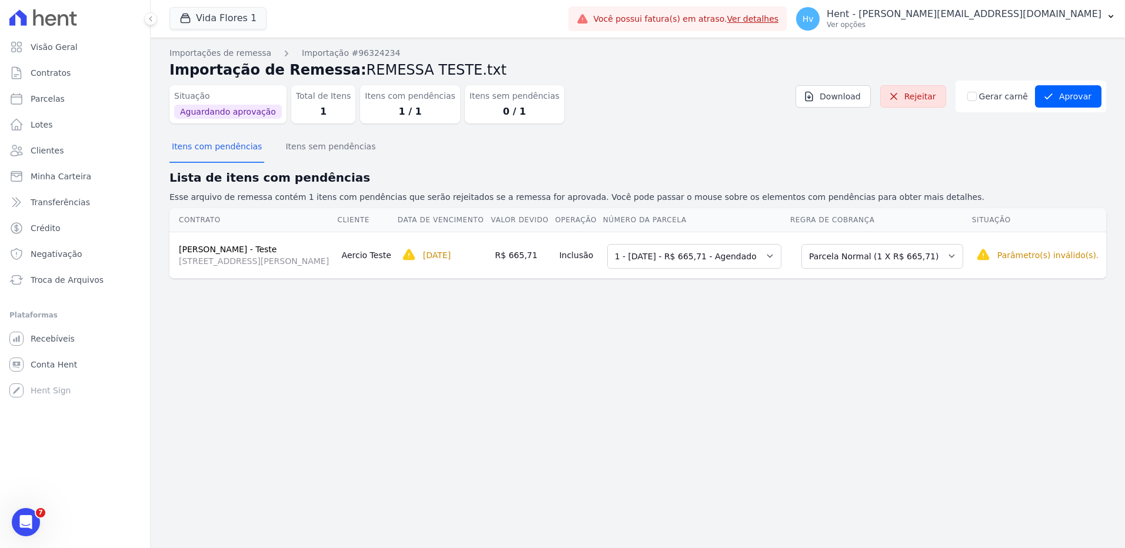
drag, startPoint x: 844, startPoint y: 406, endPoint x: 1057, endPoint y: 214, distance: 287.1
click at [846, 406] on div "Importações de remessa Importação #96324234 Importação de Remessa: REMESSA TEST…" at bounding box center [638, 293] width 974 height 511
click at [914, 95] on link "Rejeitar" at bounding box center [913, 96] width 66 height 22
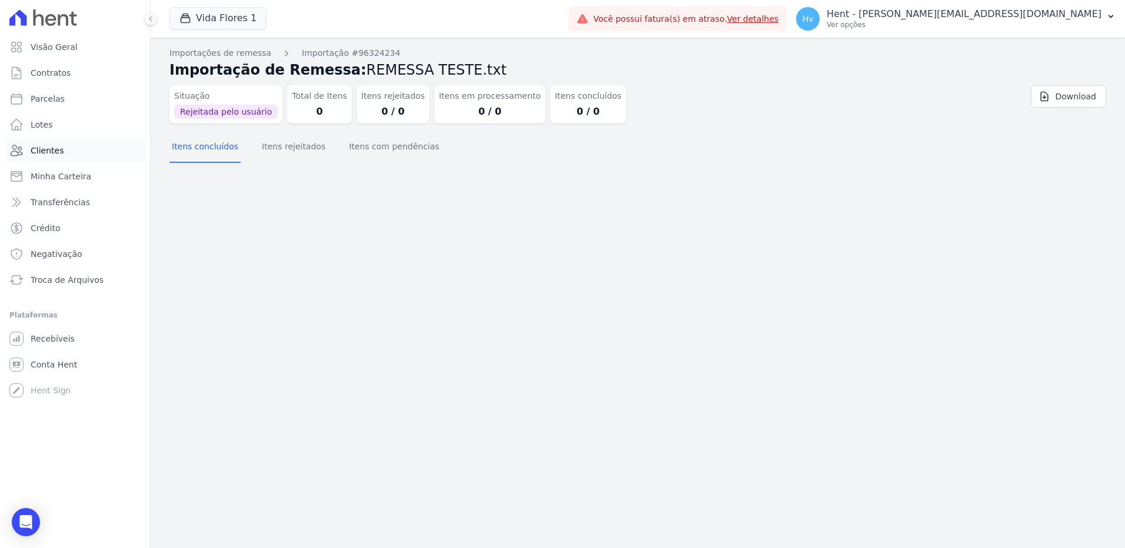
click at [47, 155] on span "Clientes" at bounding box center [47, 151] width 33 height 12
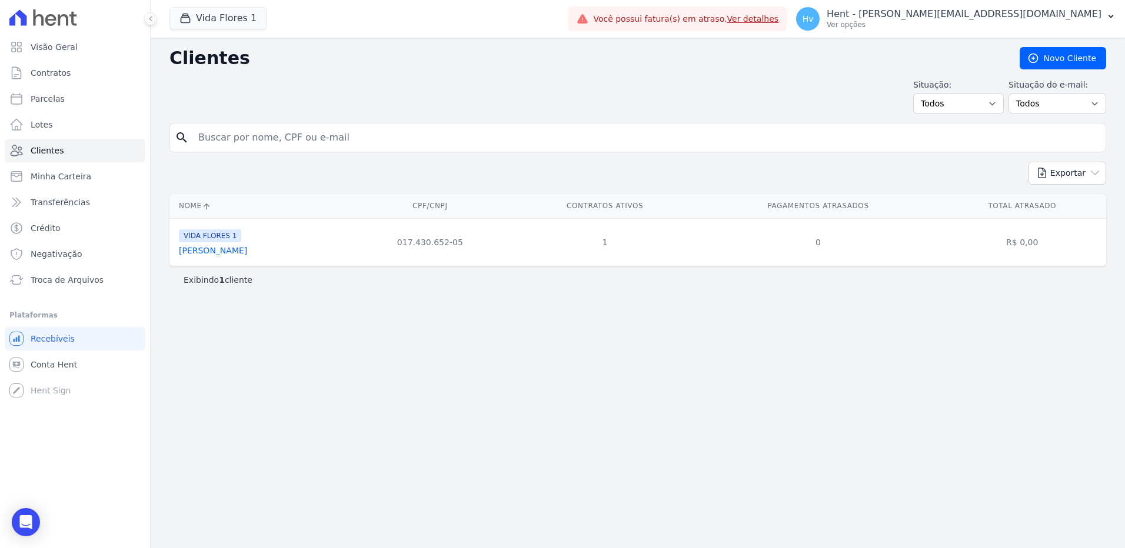
click at [226, 248] on link "[PERSON_NAME]" at bounding box center [213, 250] width 68 height 9
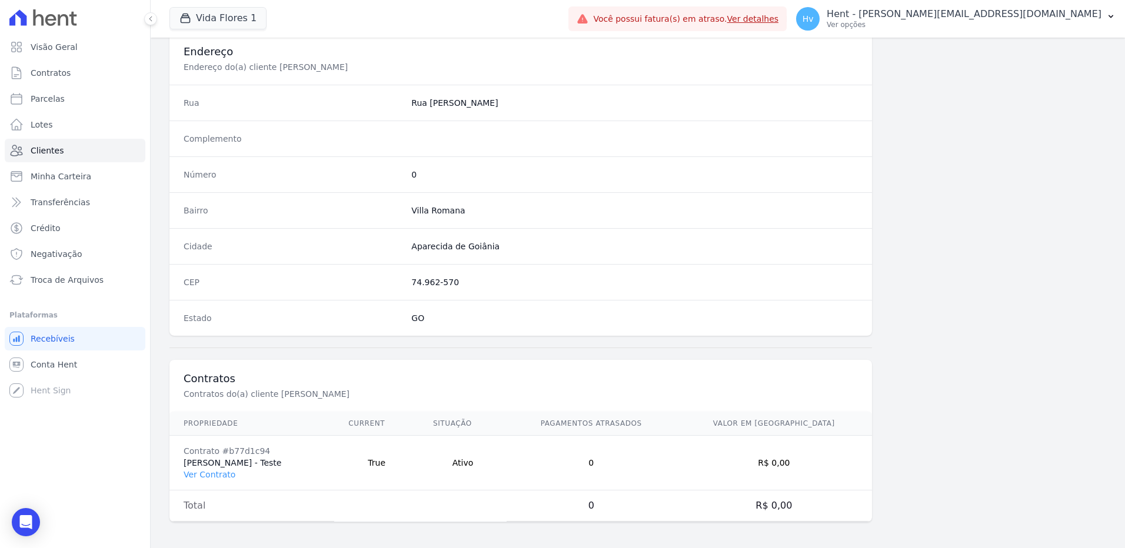
scroll to position [552, 0]
click at [216, 472] on link "Ver Contrato" at bounding box center [210, 472] width 52 height 9
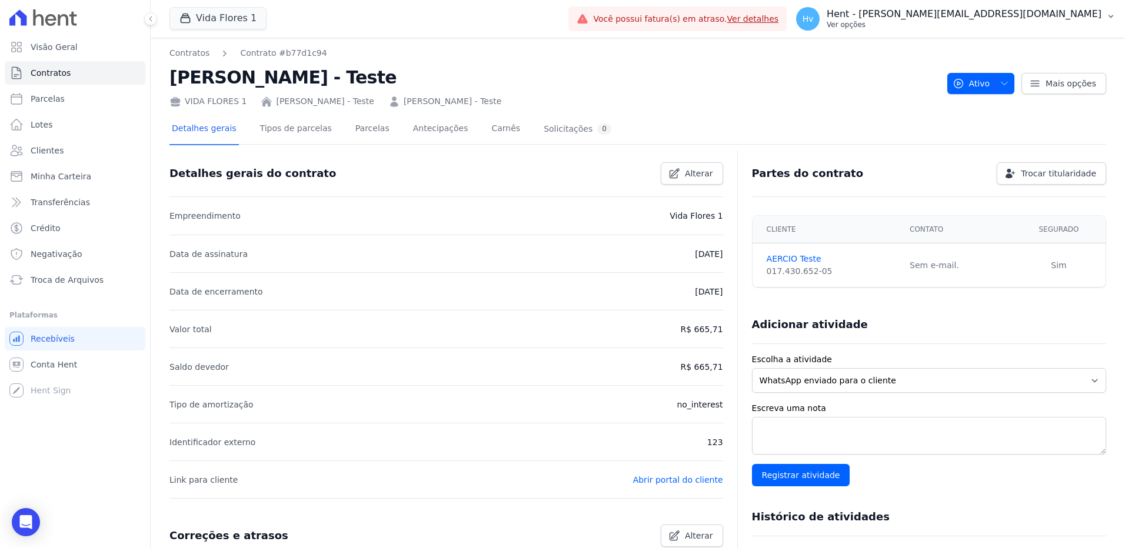
click at [983, 21] on p "Ver opções" at bounding box center [964, 24] width 275 height 9
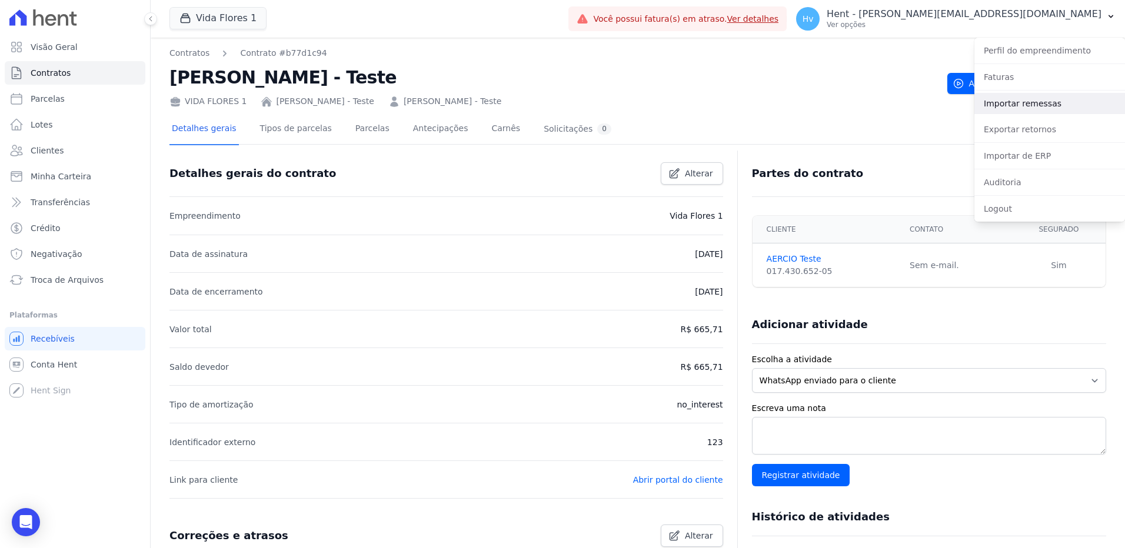
click at [1016, 106] on link "Importar remessas" at bounding box center [1049, 103] width 151 height 21
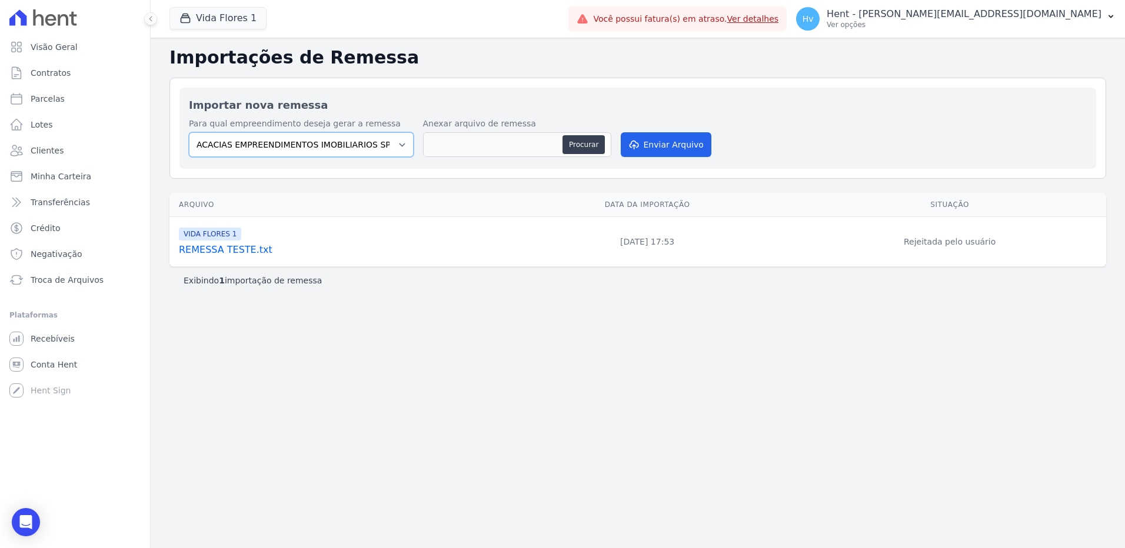
click at [322, 141] on select "ACACIAS EMPREENDIMENTOS IMOBILIARIOS SPE LTDA Acaiá Residencial ACQUA 8 PELOTAS…" at bounding box center [301, 144] width 225 height 25
select select "a5f6dd40-a469-4252-995d-c3edbc251a4d"
click at [189, 132] on select "ACACIAS EMPREENDIMENTOS IMOBILIARIOS SPE LTDA Acaiá Residencial ACQUA 8 PELOTAS…" at bounding box center [301, 144] width 225 height 25
click at [577, 141] on button "Procurar" at bounding box center [583, 144] width 42 height 19
type input "REMESSA TESTE - Copia.txt"
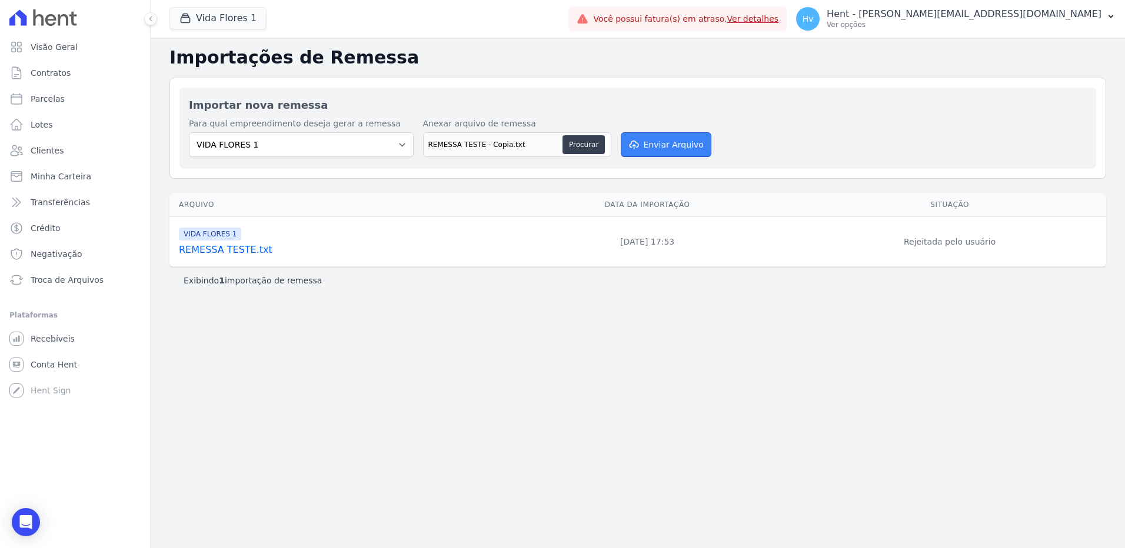
click at [662, 152] on button "Enviar Arquivo" at bounding box center [666, 144] width 91 height 25
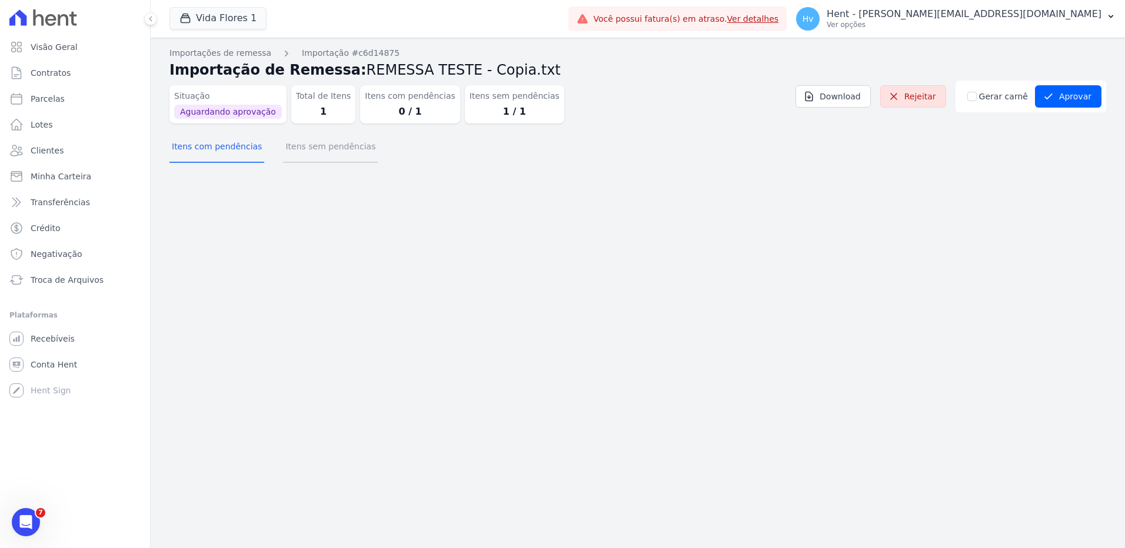
click at [329, 144] on button "Itens sem pendências" at bounding box center [330, 147] width 95 height 31
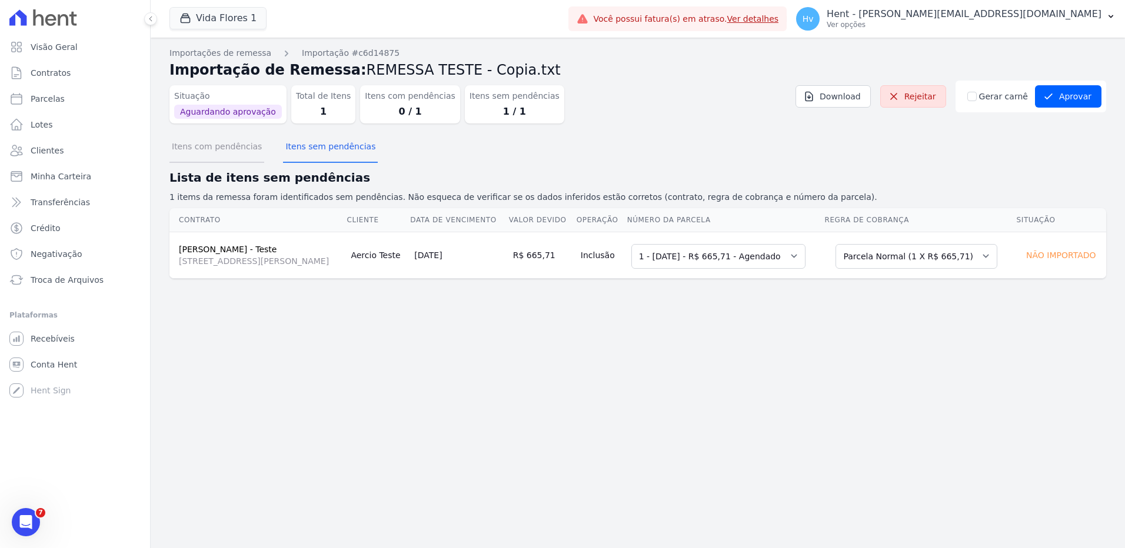
click at [221, 148] on button "Itens com pendências" at bounding box center [216, 147] width 95 height 31
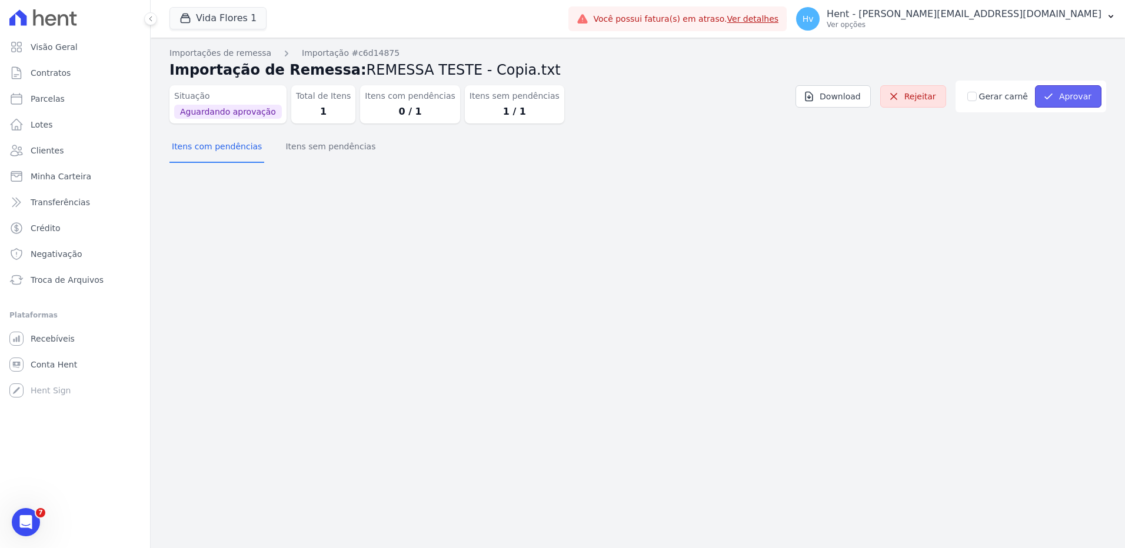
click at [1066, 100] on button "Aprovar" at bounding box center [1068, 96] width 66 height 22
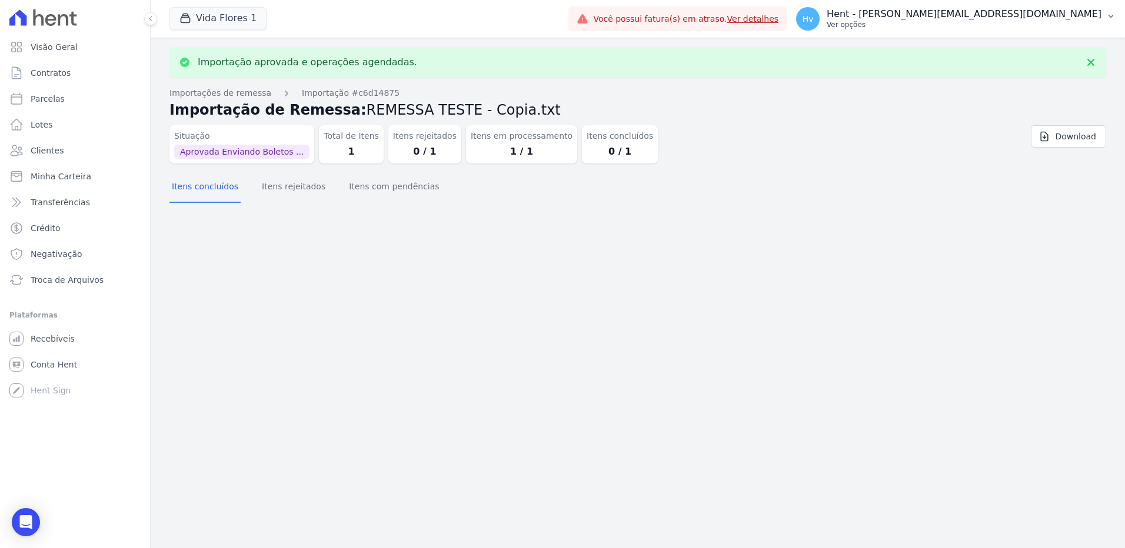
click at [966, 25] on p "Ver opções" at bounding box center [964, 24] width 275 height 9
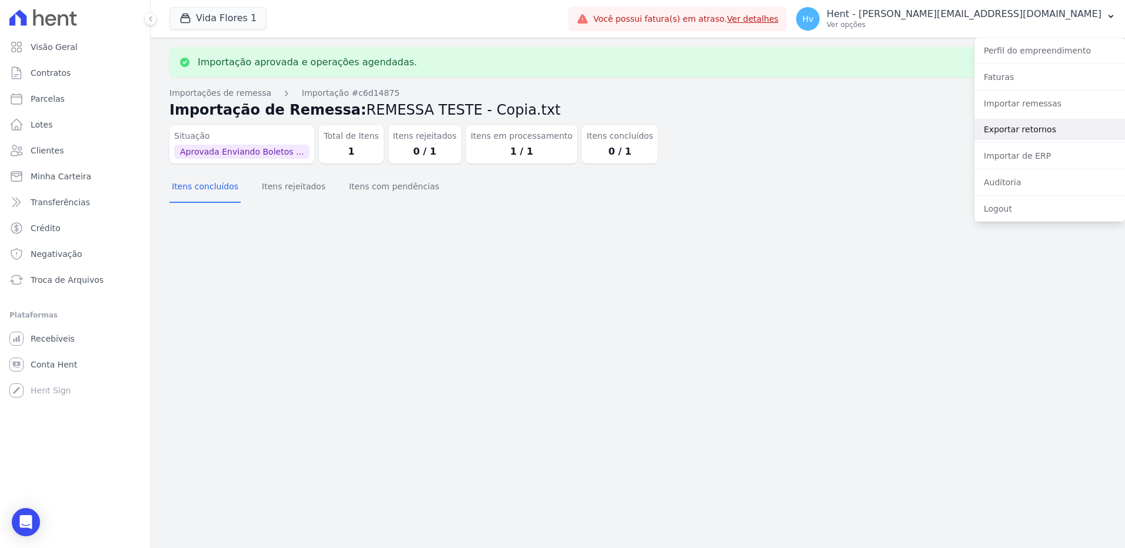
click at [1019, 128] on link "Exportar retornos" at bounding box center [1049, 129] width 151 height 21
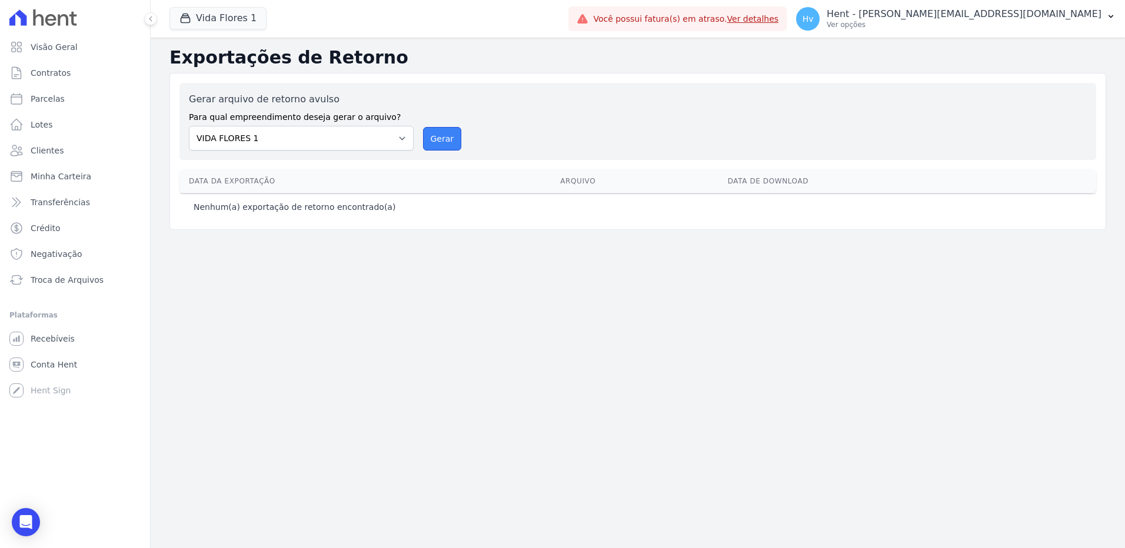
click at [445, 139] on button "Gerar" at bounding box center [442, 139] width 39 height 24
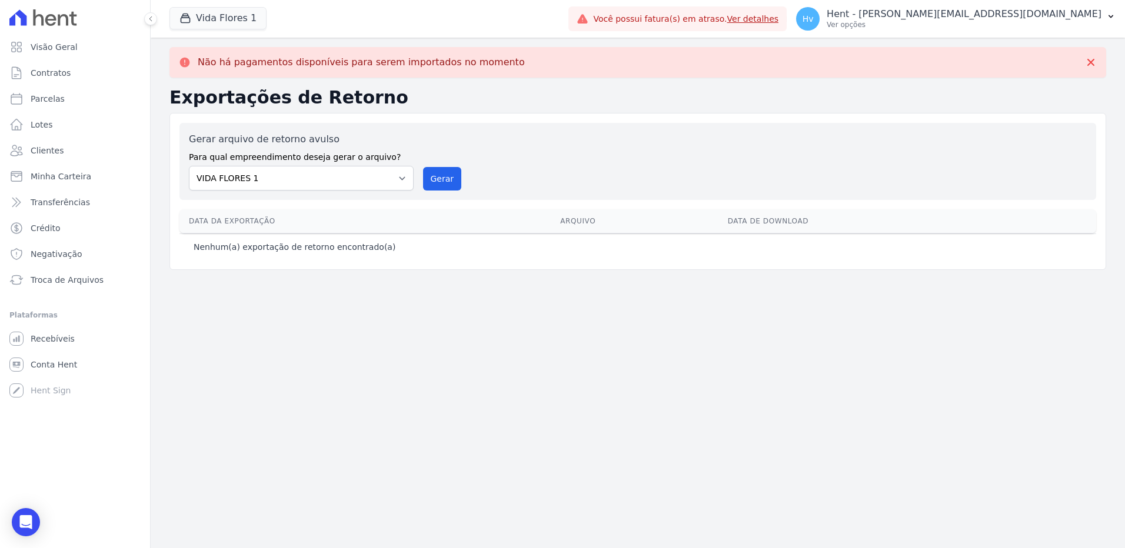
click at [627, 327] on div "Não há pagamentos disponíveis para serem importados no momento Exportações de R…" at bounding box center [638, 293] width 974 height 511
click at [983, 33] on button "Hv Hent - [EMAIL_ADDRESS][DOMAIN_NAME] Ver opções" at bounding box center [956, 18] width 338 height 33
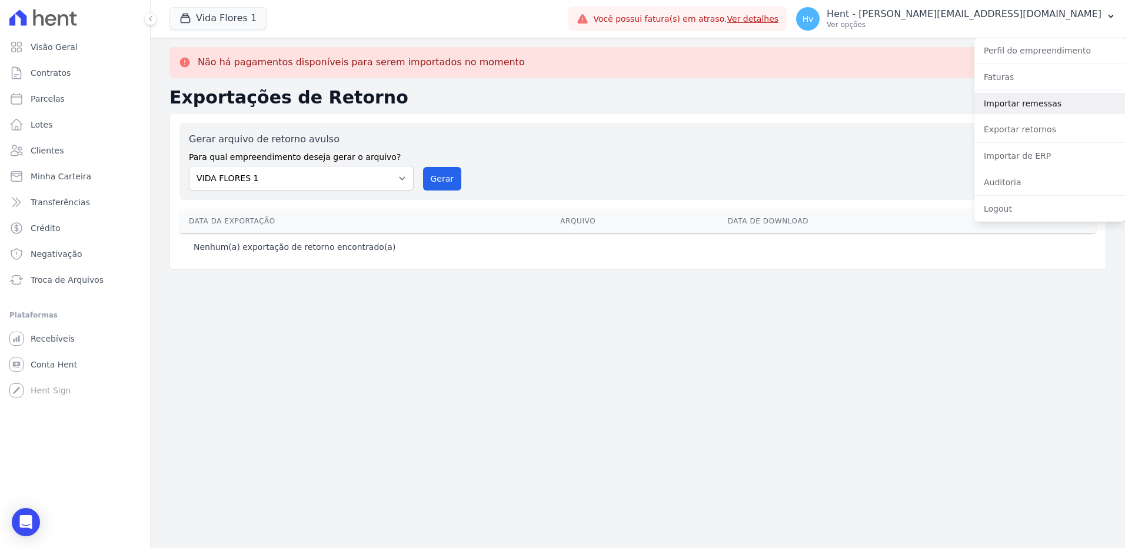
click at [1016, 102] on link "Importar remessas" at bounding box center [1049, 103] width 151 height 21
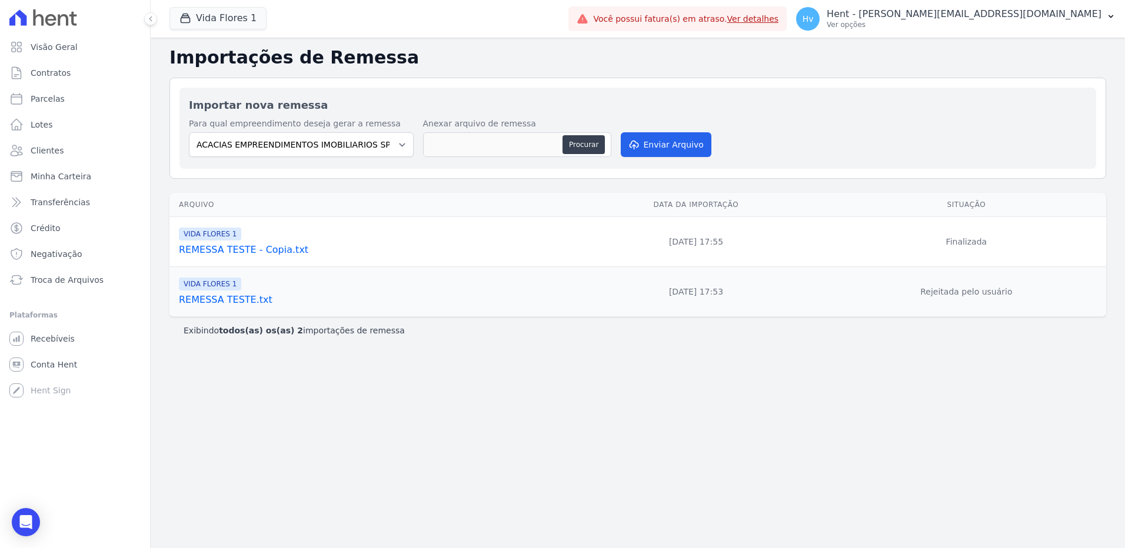
click at [252, 253] on link "REMESSA TESTE - Copia.txt" at bounding box center [370, 250] width 382 height 14
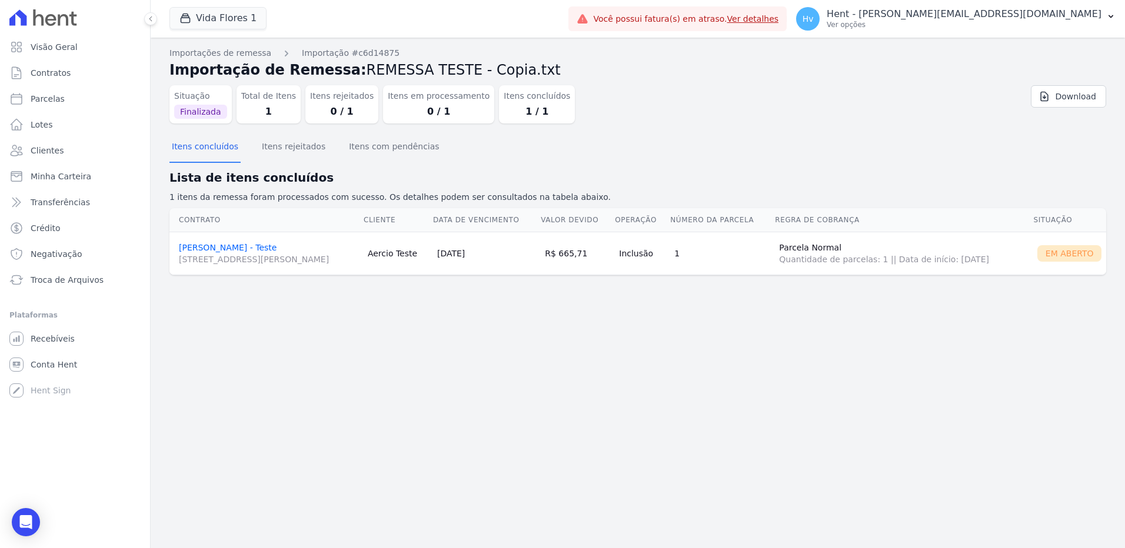
click at [920, 379] on div "Importações de remessa Importação #c6d14875 Importação de Remessa: REMESSA TEST…" at bounding box center [638, 293] width 974 height 511
click at [984, 28] on p "Ver opções" at bounding box center [964, 24] width 275 height 9
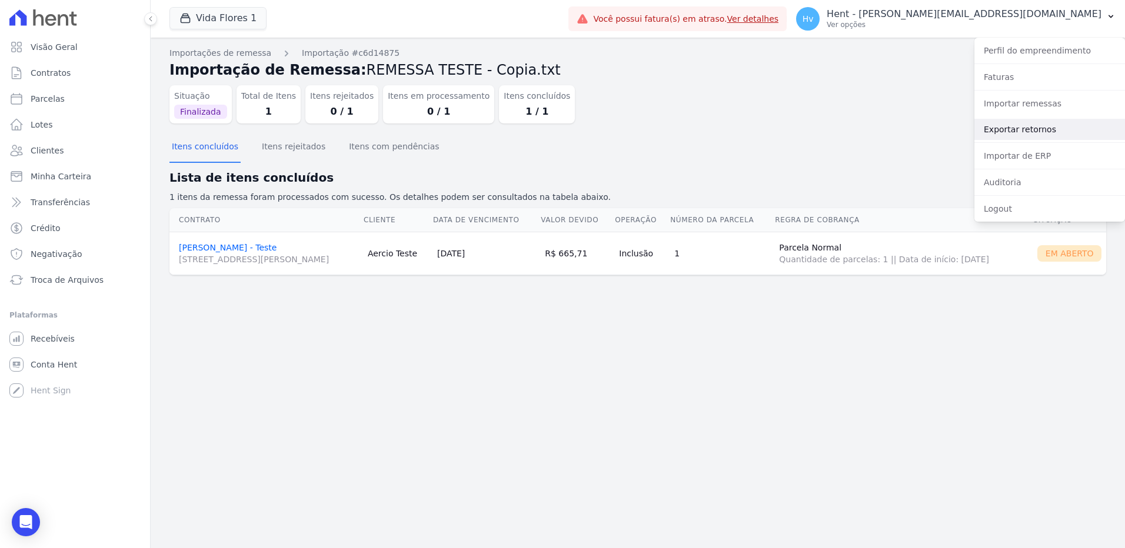
click at [1007, 125] on link "Exportar retornos" at bounding box center [1049, 129] width 151 height 21
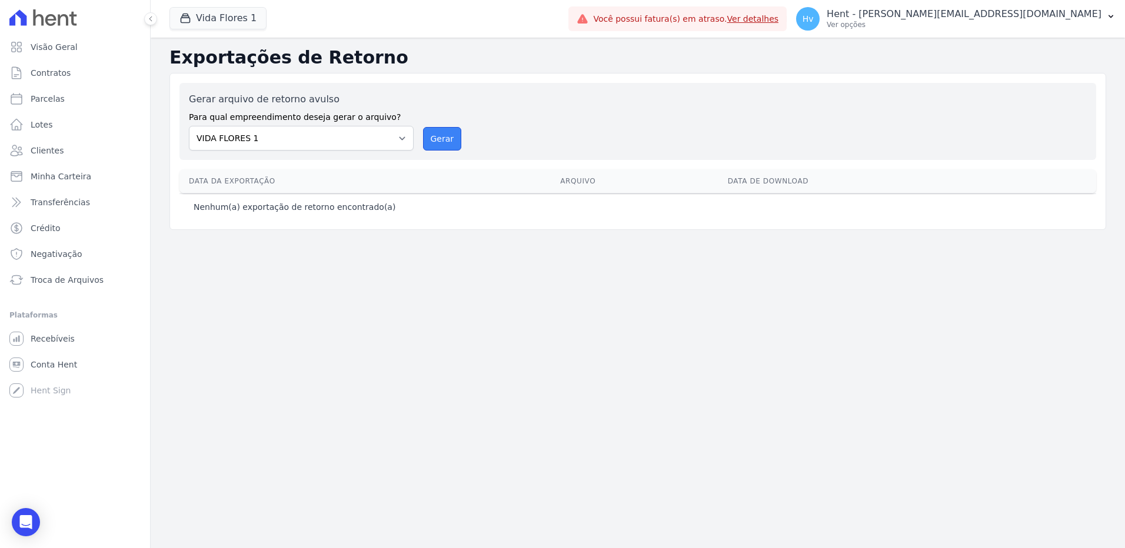
click at [440, 138] on button "Gerar" at bounding box center [442, 139] width 39 height 24
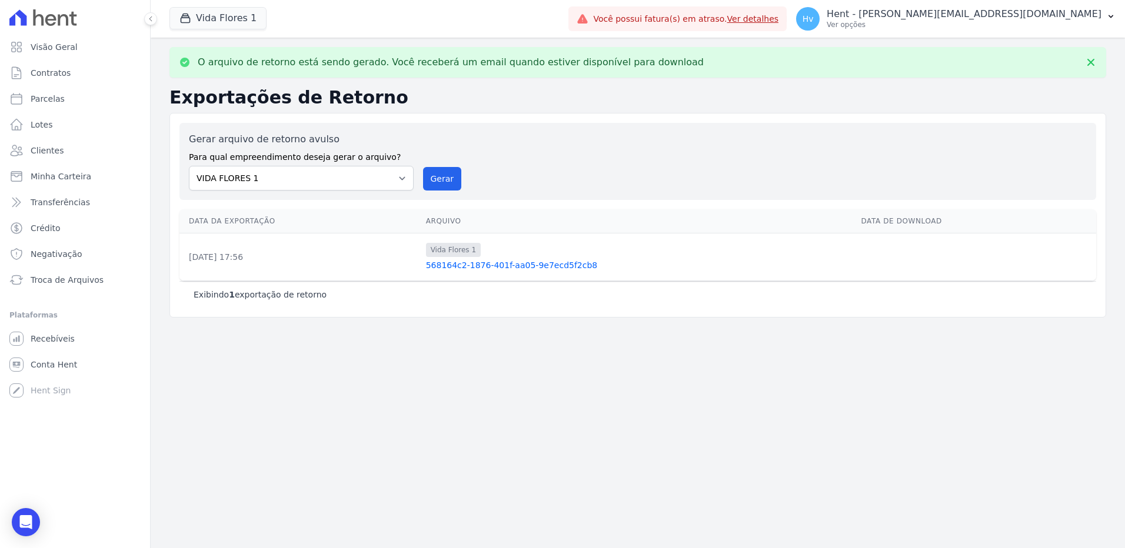
click at [517, 348] on div "O arquivo de retorno está sendo gerado. Você receberá um email quando estiver d…" at bounding box center [638, 293] width 974 height 511
click at [437, 181] on button "Gerar" at bounding box center [442, 179] width 39 height 24
drag, startPoint x: 605, startPoint y: 373, endPoint x: 544, endPoint y: 106, distance: 274.0
click at [605, 373] on div "O arquivo de retorno está sendo gerado. Você receberá um email quando estiver d…" at bounding box center [638, 293] width 974 height 511
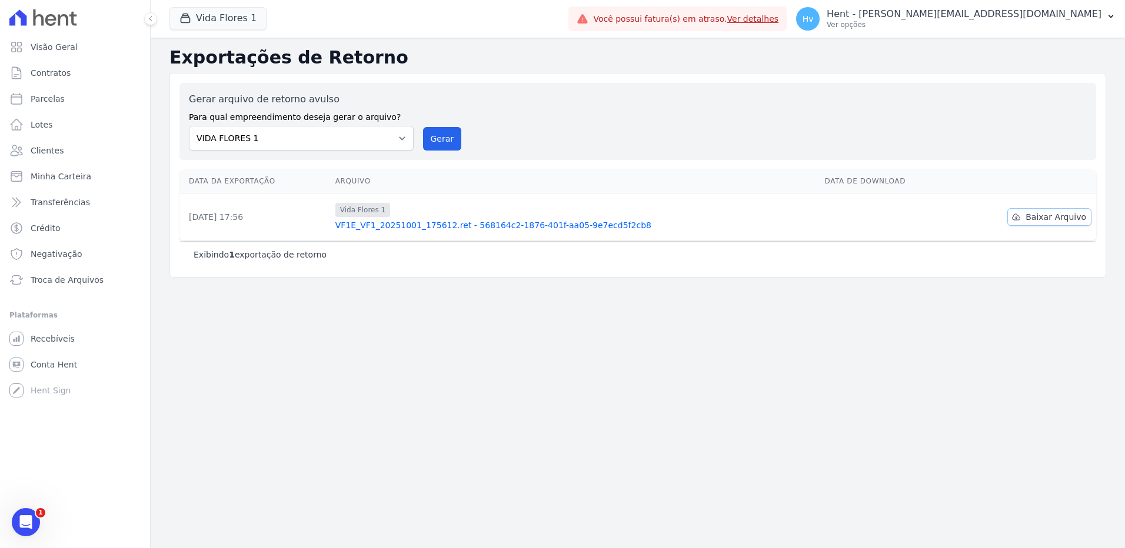
click at [1034, 218] on span "Baixar Arquivo" at bounding box center [1056, 217] width 61 height 12
